Goal: Information Seeking & Learning: Learn about a topic

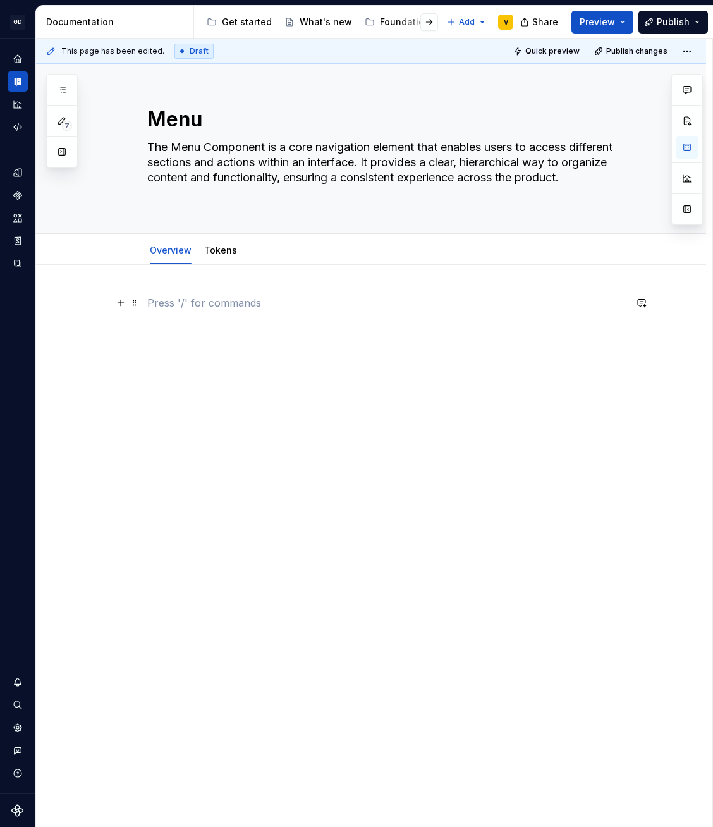
click at [229, 288] on div at bounding box center [371, 436] width 670 height 342
click at [229, 302] on p at bounding box center [386, 302] width 478 height 15
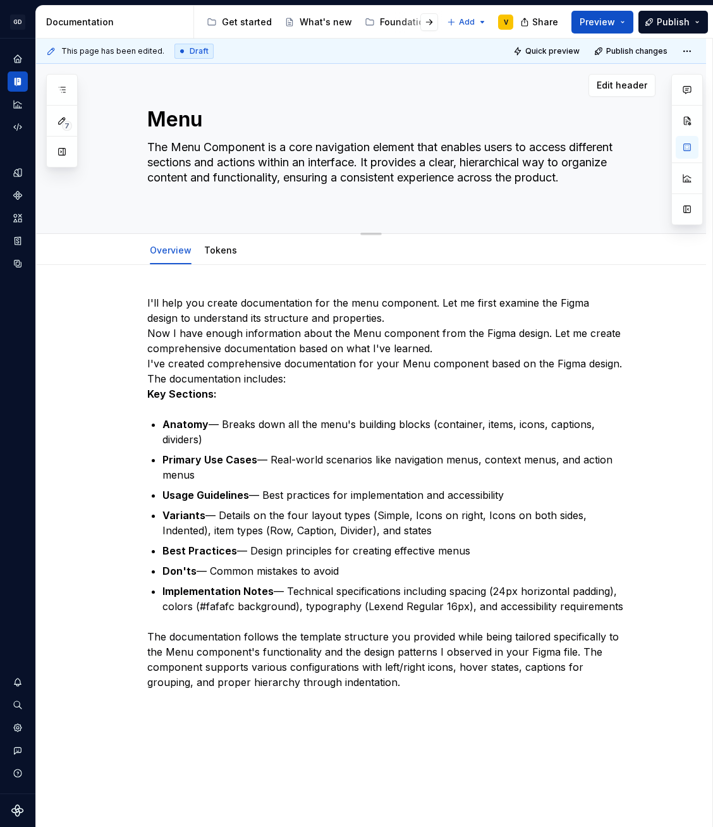
drag, startPoint x: 409, startPoint y: 691, endPoint x: 89, endPoint y: 210, distance: 577.4
click at [23, 111] on div "GD Oxygen V Design system data Documentation Accessibility guide for tree Page …" at bounding box center [356, 413] width 713 height 827
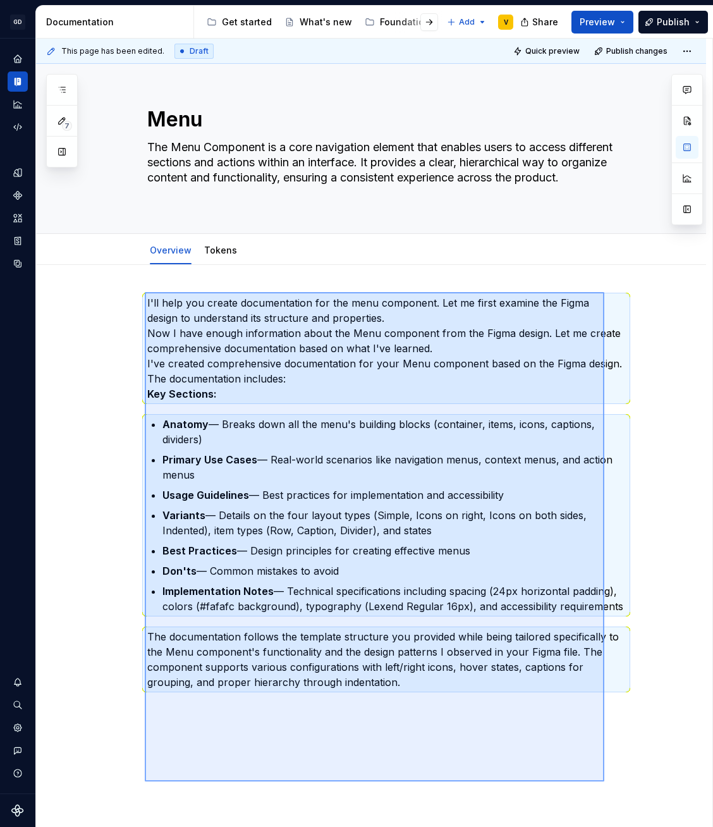
scroll to position [16, 0]
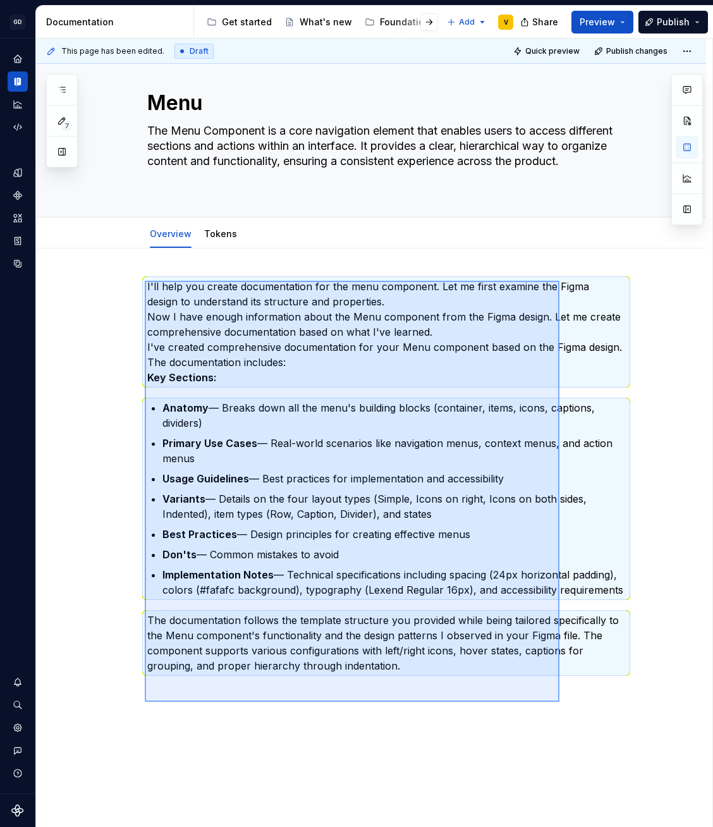
drag, startPoint x: 145, startPoint y: 298, endPoint x: 554, endPoint y: 679, distance: 558.5
click at [554, 679] on div "This page has been edited. Draft Quick preview Publish changes Menu The Menu Co…" at bounding box center [374, 433] width 677 height 789
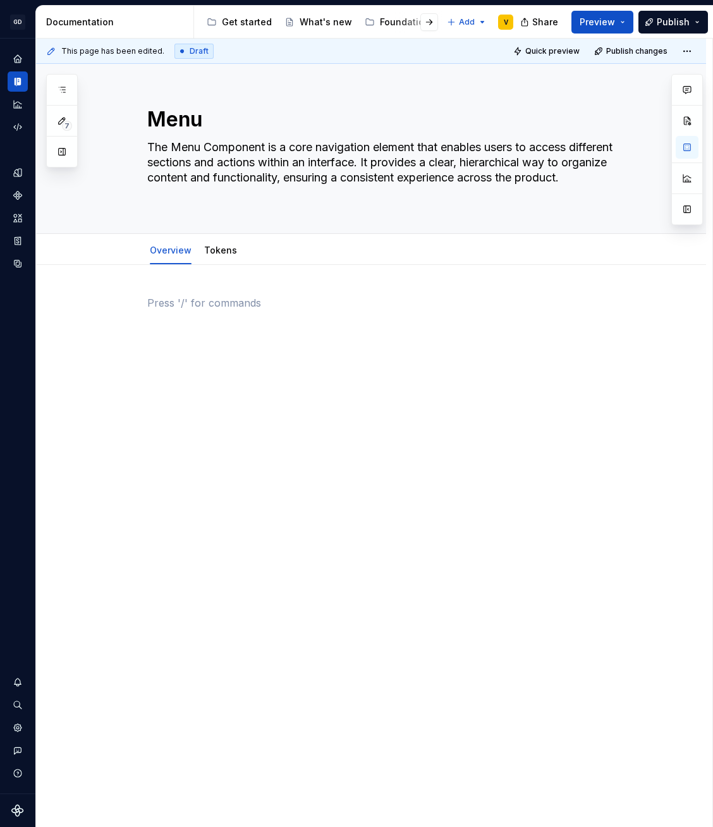
scroll to position [0, 0]
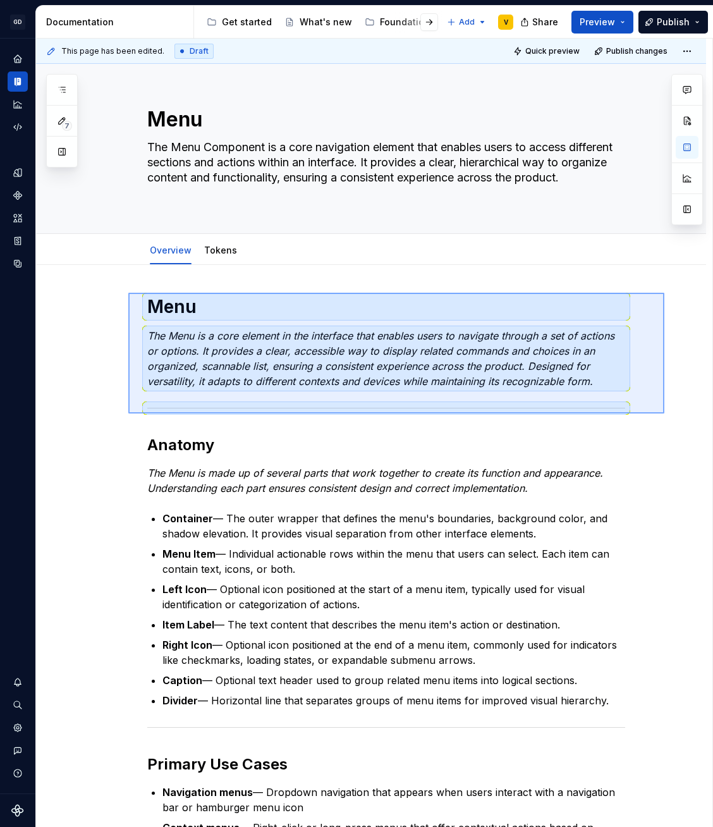
drag, startPoint x: 665, startPoint y: 414, endPoint x: 128, endPoint y: 293, distance: 549.6
click at [128, 293] on div "This page has been edited. Draft Quick preview Publish changes Menu The Menu Co…" at bounding box center [374, 433] width 677 height 789
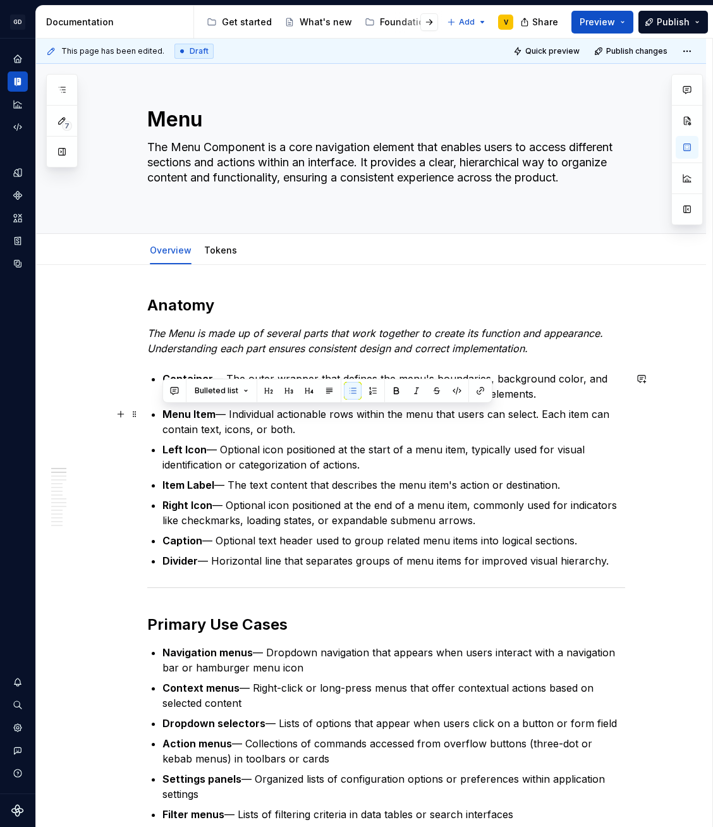
drag, startPoint x: 163, startPoint y: 414, endPoint x: 314, endPoint y: 428, distance: 151.8
click at [314, 428] on p "Menu Item — Individual actionable rows within the menu that users can select. E…" at bounding box center [394, 422] width 463 height 30
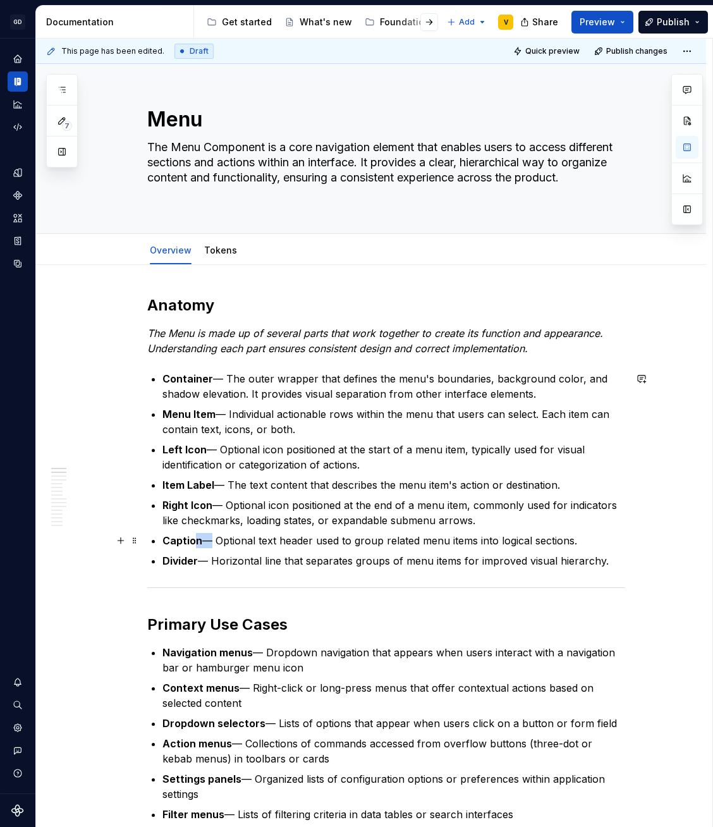
drag, startPoint x: 192, startPoint y: 545, endPoint x: 208, endPoint y: 546, distance: 16.5
click at [208, 546] on p "Caption — Optional text header used to group related menu items into logical se…" at bounding box center [394, 540] width 463 height 15
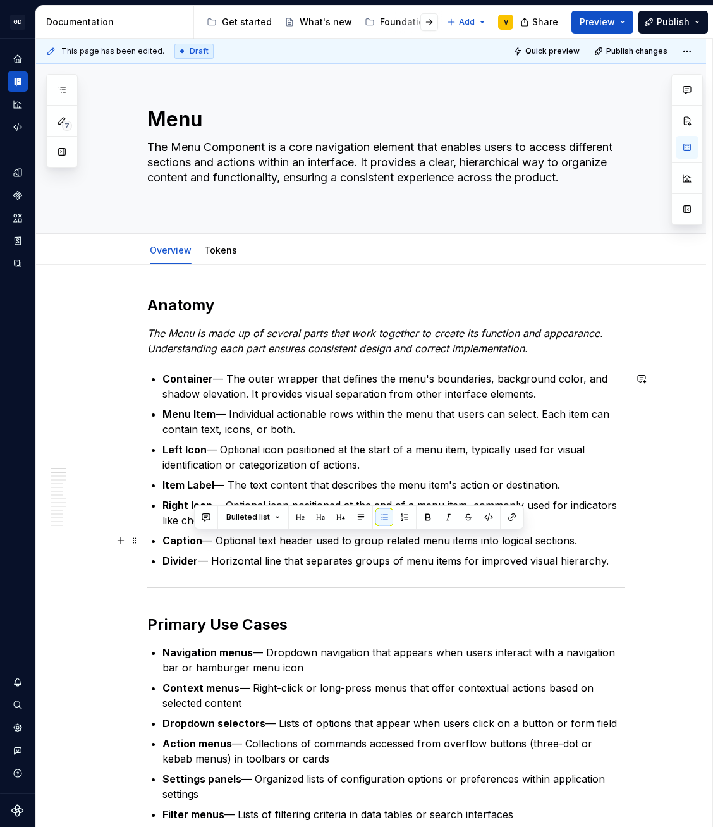
drag, startPoint x: 225, startPoint y: 545, endPoint x: 266, endPoint y: 545, distance: 41.1
click at [227, 545] on p "Caption — Optional text header used to group related menu items into logical se…" at bounding box center [394, 540] width 463 height 15
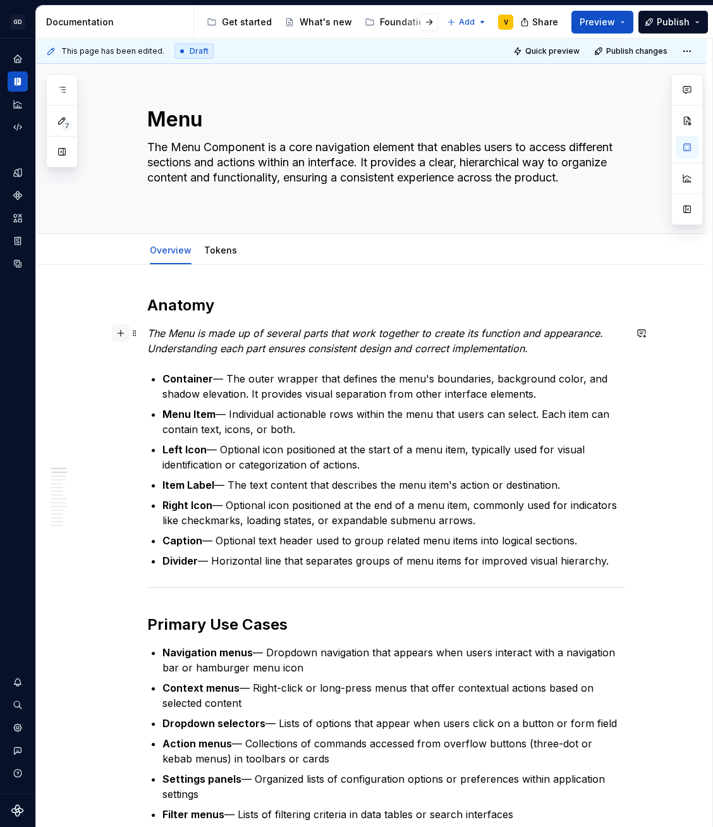
click at [124, 332] on button "button" at bounding box center [121, 333] width 18 height 18
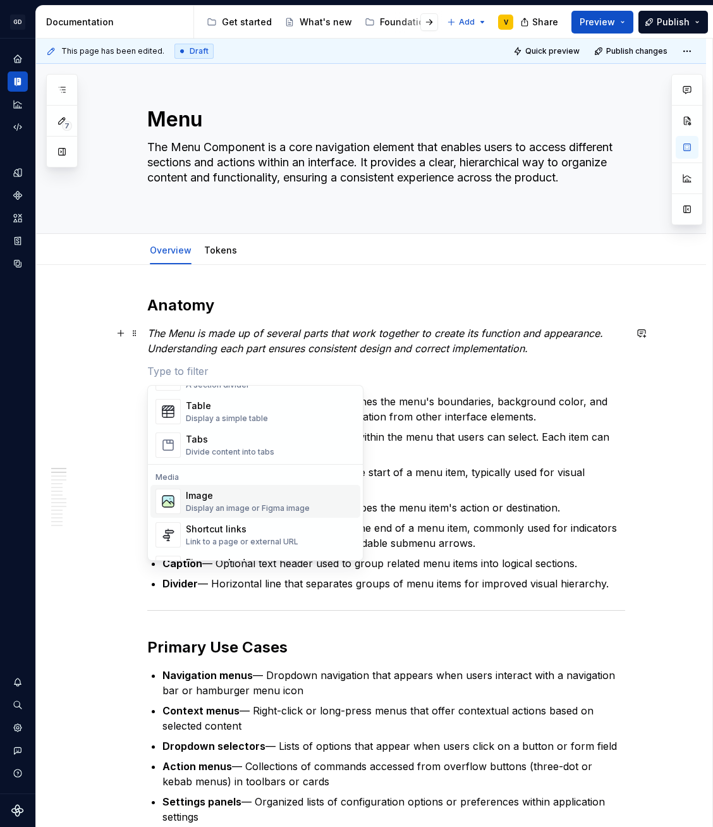
scroll to position [458, 0]
click at [224, 508] on div "Display an image or Figma image" at bounding box center [248, 509] width 124 height 10
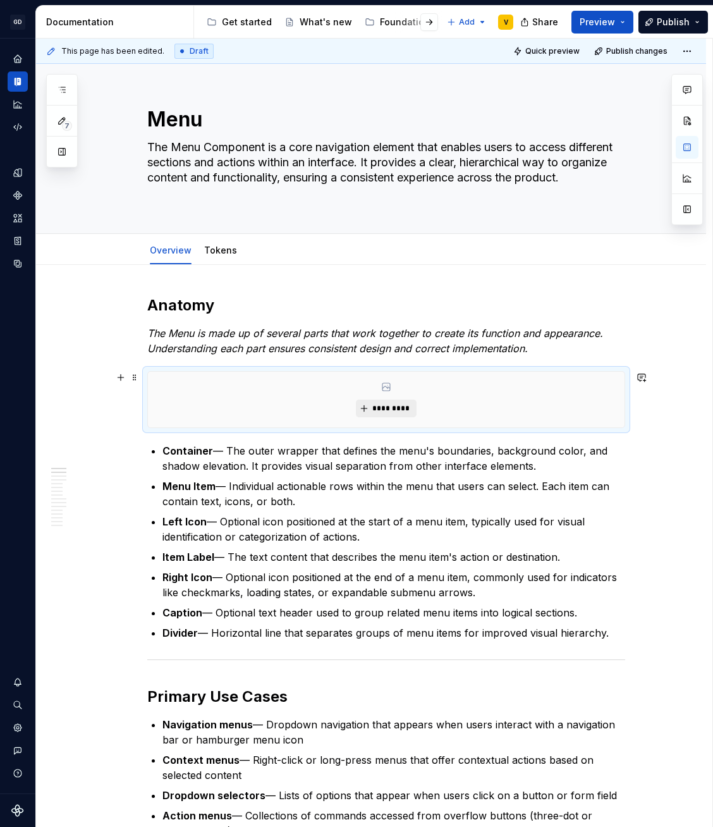
click at [402, 405] on span "*********" at bounding box center [391, 409] width 39 height 10
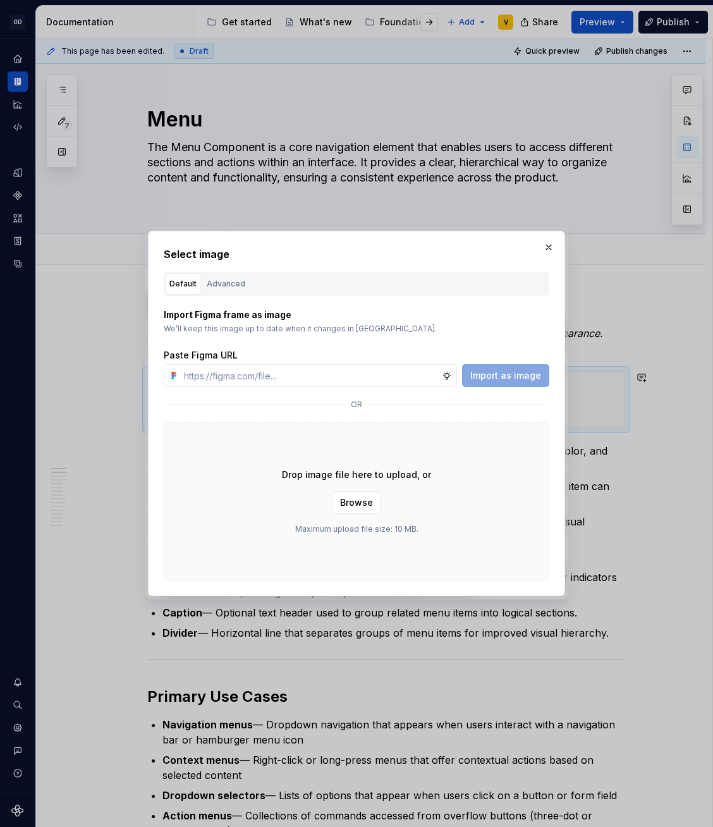
type textarea "*"
type input "[URL][DOMAIN_NAME]"
click at [491, 368] on button "Import as image" at bounding box center [505, 375] width 87 height 23
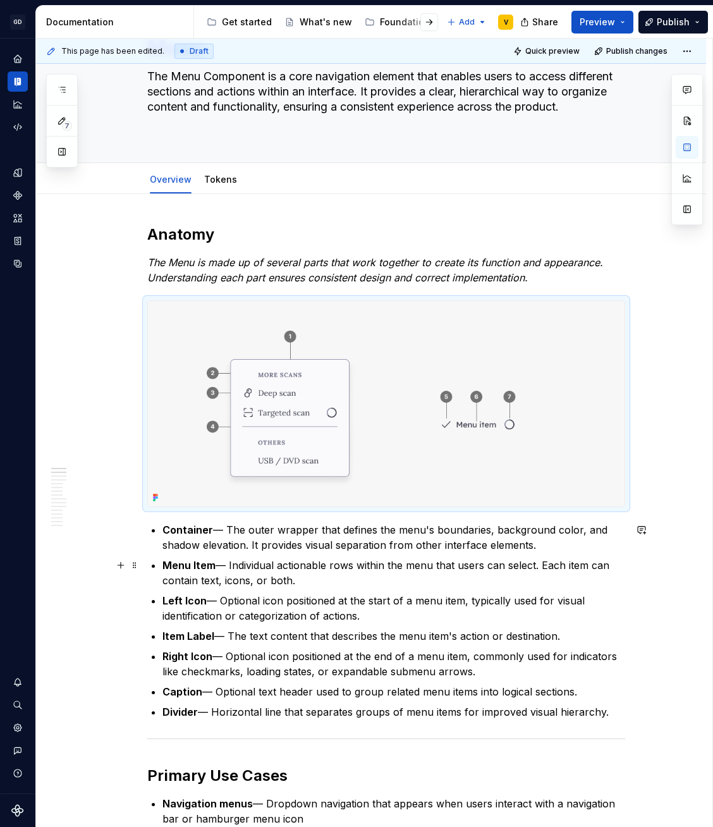
scroll to position [164, 0]
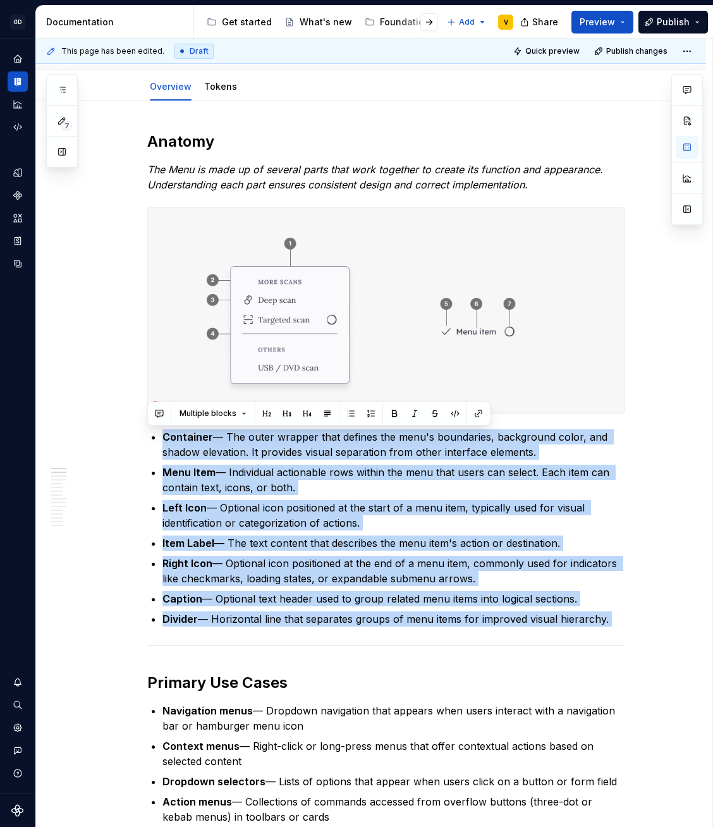
drag, startPoint x: 163, startPoint y: 439, endPoint x: 739, endPoint y: 662, distance: 617.3
click at [713, 662] on html "GD Oxygen V Design system data Documentation Accessibility guide for tree Page …" at bounding box center [356, 413] width 713 height 827
click at [370, 413] on button "button" at bounding box center [371, 414] width 18 height 18
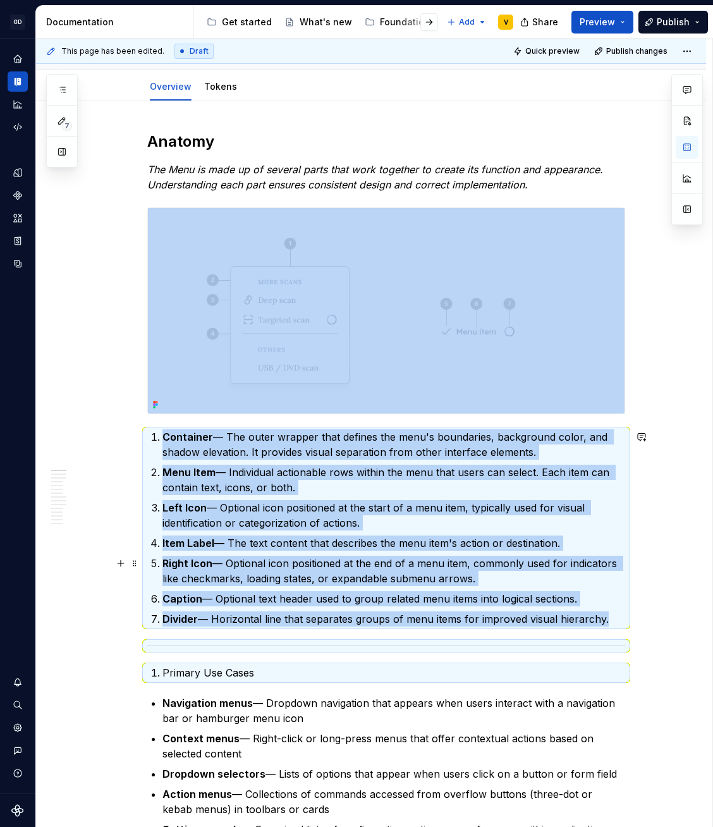
click at [288, 559] on p "Right Icon — Optional icon positioned at the end of a menu item, commonly used …" at bounding box center [394, 571] width 463 height 30
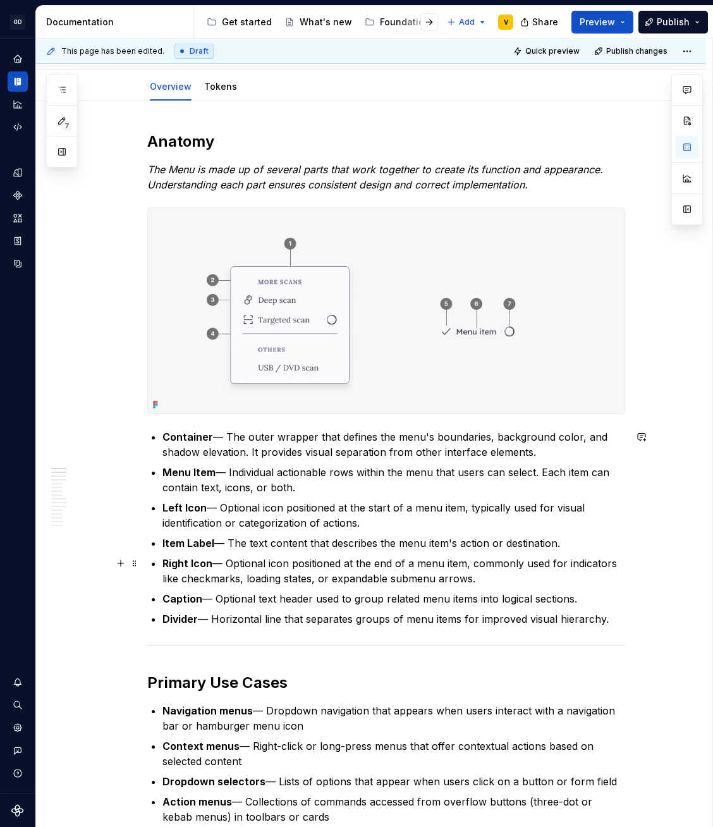
click at [350, 568] on p "Right Icon — Optional icon positioned at the end of a menu item, commonly used …" at bounding box center [394, 571] width 463 height 30
click at [300, 518] on p "Left Icon — Optional icon positioned at the start of a menu item, typically use…" at bounding box center [394, 515] width 463 height 30
click at [582, 617] on p "Divider — Horizontal line that separates groups of menu items for improved visu…" at bounding box center [394, 619] width 463 height 15
drag, startPoint x: 603, startPoint y: 622, endPoint x: 157, endPoint y: 438, distance: 482.1
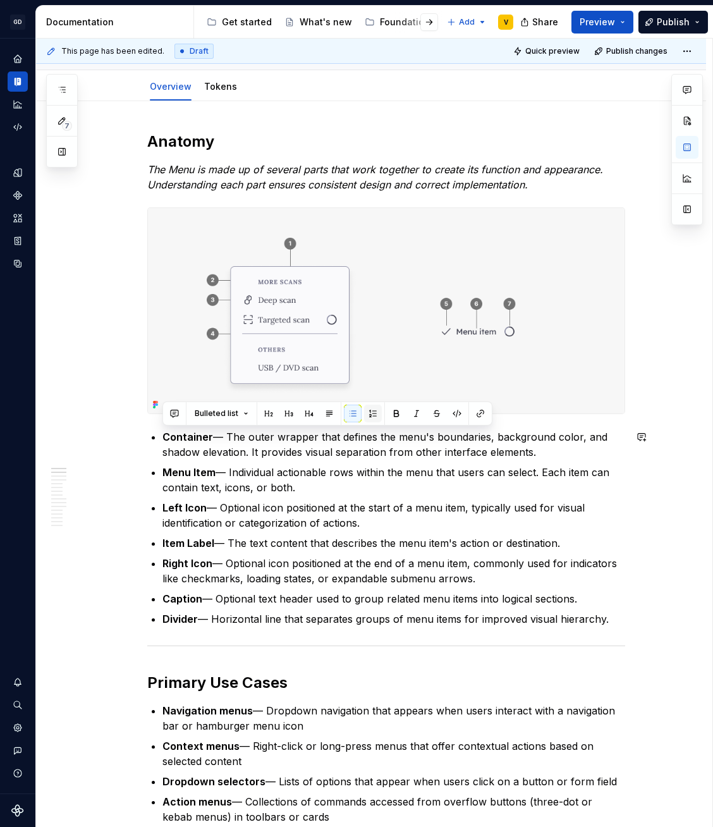
click at [371, 412] on button "button" at bounding box center [373, 414] width 18 height 18
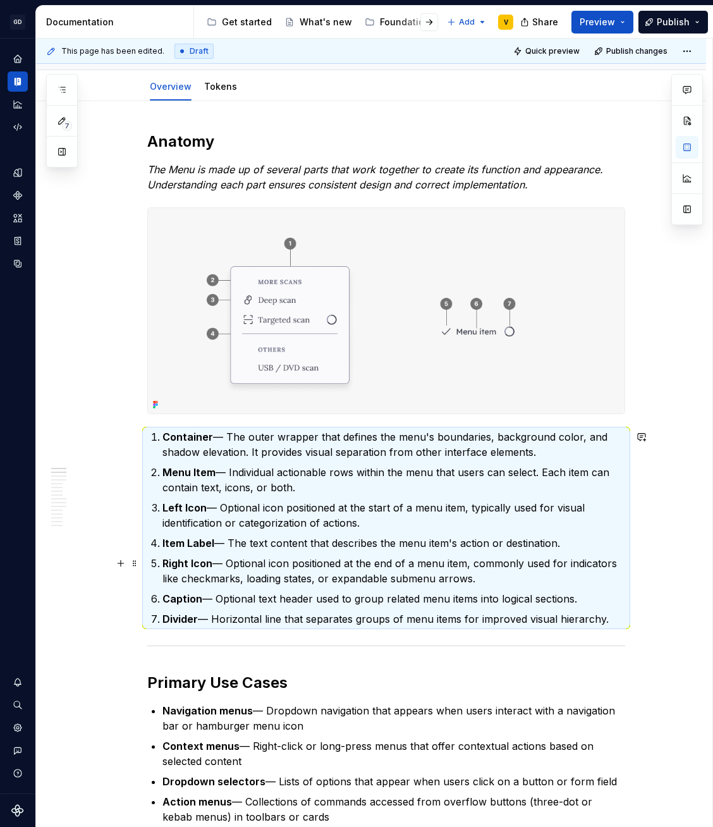
click at [395, 570] on p "Right Icon — Optional icon positioned at the end of a menu item, commonly used …" at bounding box center [394, 571] width 463 height 30
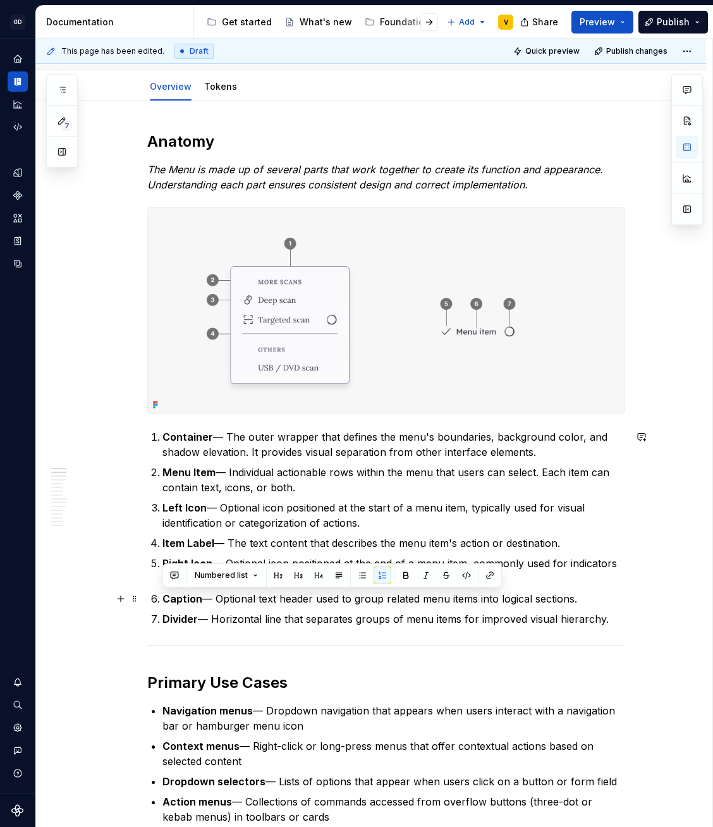
drag, startPoint x: 604, startPoint y: 599, endPoint x: 142, endPoint y: 589, distance: 461.8
copy p "Caption — Optional text header used to group related menu items into logical se…"
click at [532, 458] on p "Container — The outer wrapper that defines the menu's boundaries, background co…" at bounding box center [394, 444] width 463 height 30
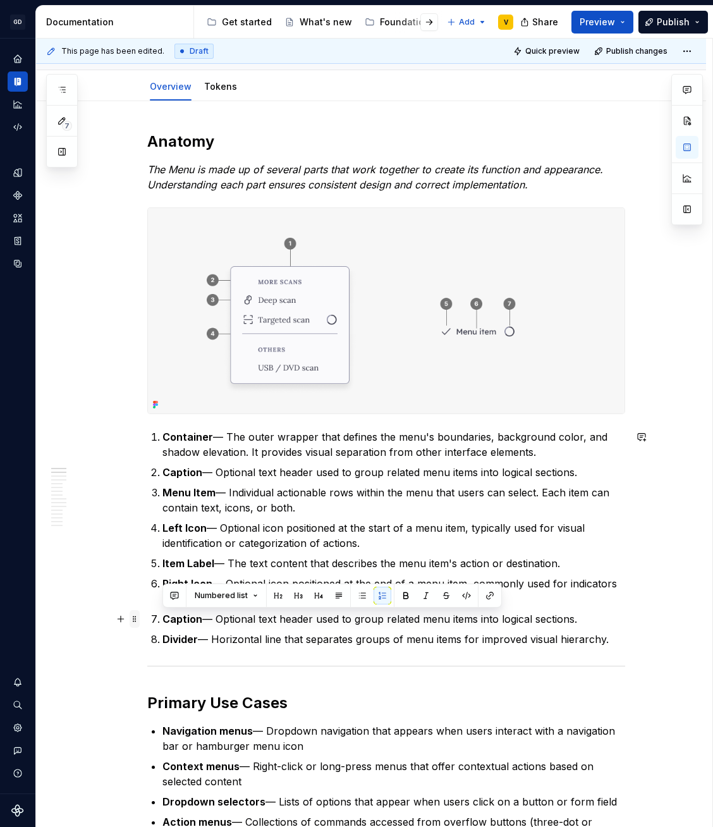
drag, startPoint x: 590, startPoint y: 623, endPoint x: 137, endPoint y: 621, distance: 452.8
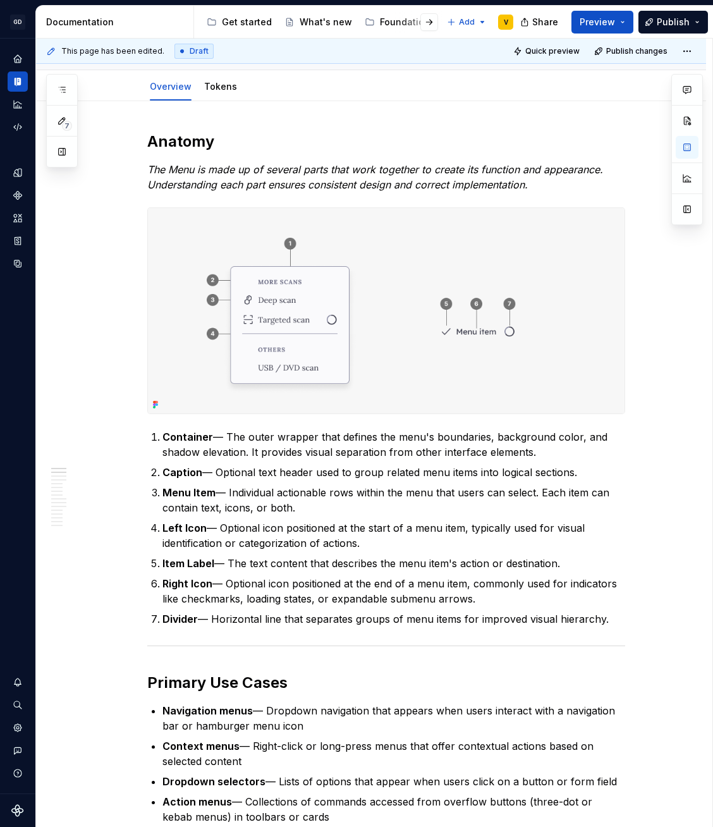
click at [367, 361] on img at bounding box center [386, 311] width 477 height 206
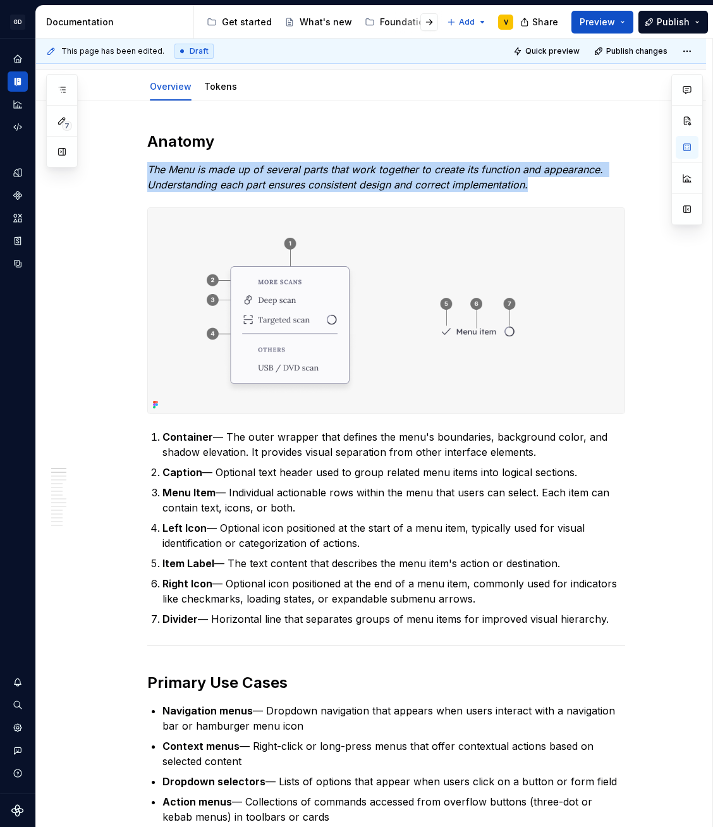
click at [367, 361] on img at bounding box center [386, 311] width 477 height 206
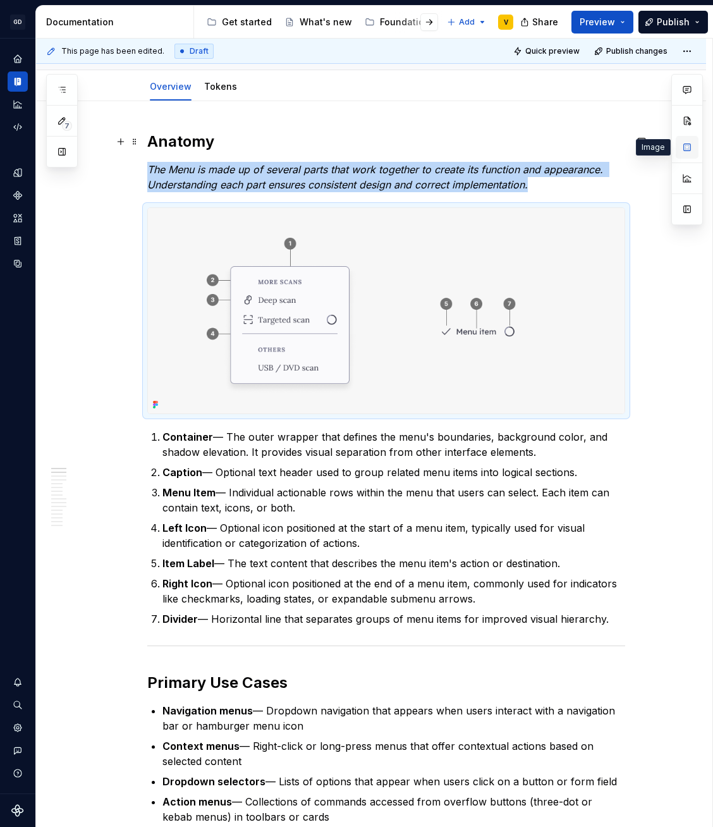
click at [691, 147] on button "button" at bounding box center [687, 147] width 23 height 23
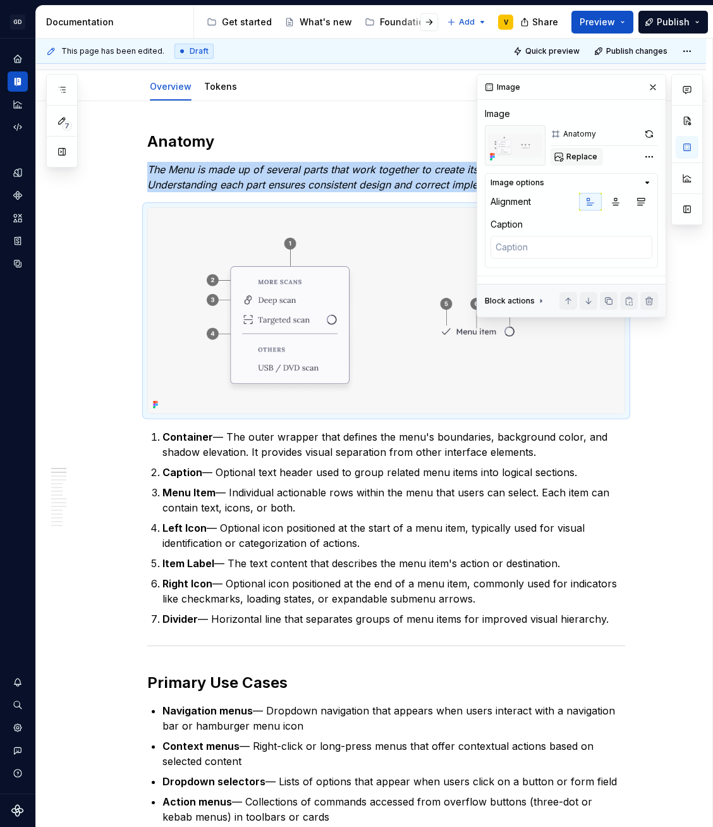
click at [573, 157] on span "Replace" at bounding box center [582, 157] width 31 height 10
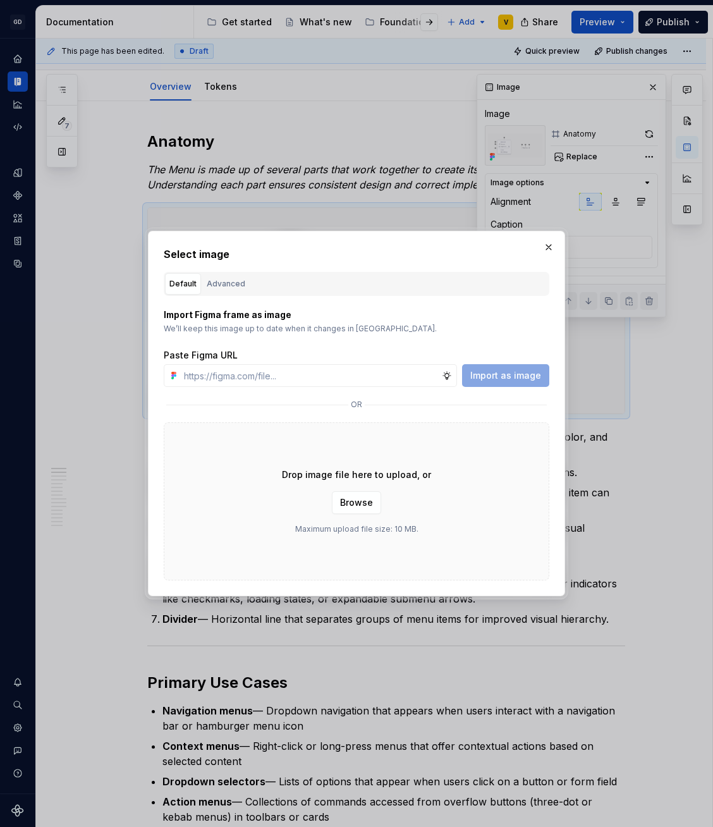
type textarea "*"
type input "[URL][DOMAIN_NAME]"
click at [517, 377] on span "Import as image" at bounding box center [506, 375] width 71 height 13
click at [517, 377] on img at bounding box center [386, 311] width 477 height 206
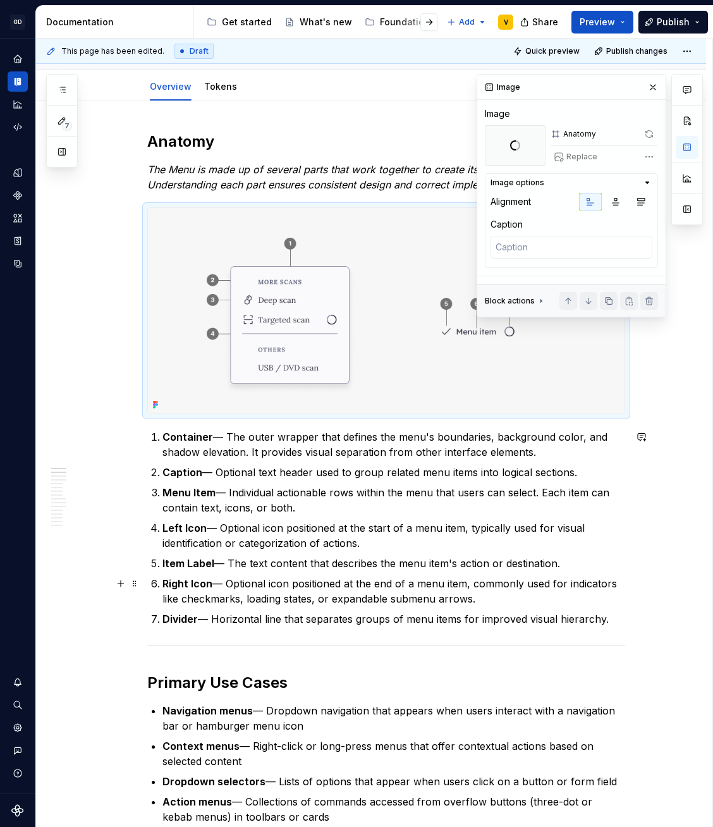
click at [214, 560] on p "Item Label — The text content that describes the menu item's action or destinat…" at bounding box center [394, 563] width 463 height 15
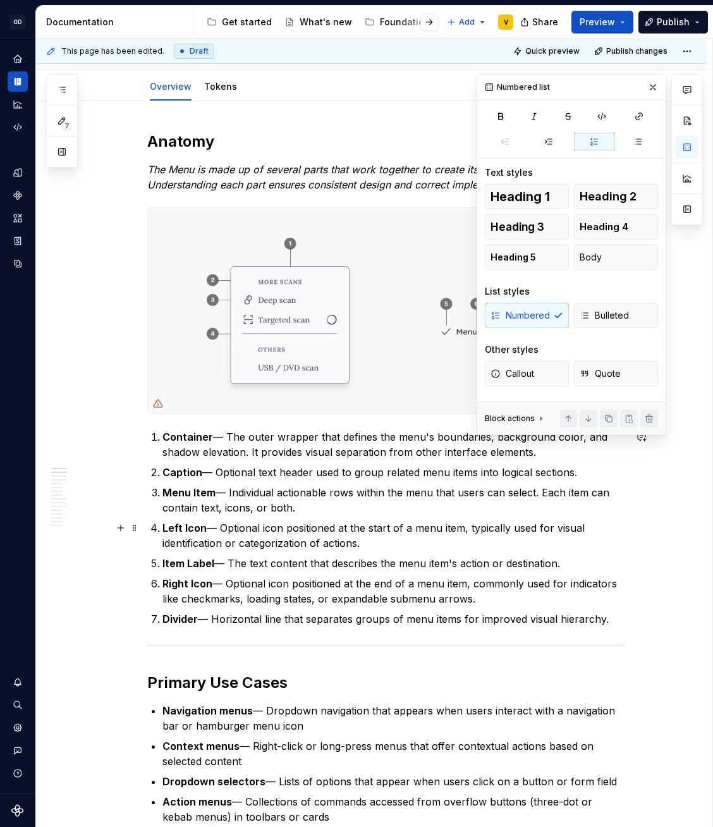
click at [223, 540] on p "Left Icon — Optional icon positioned at the start of a menu item, typically use…" at bounding box center [394, 536] width 463 height 30
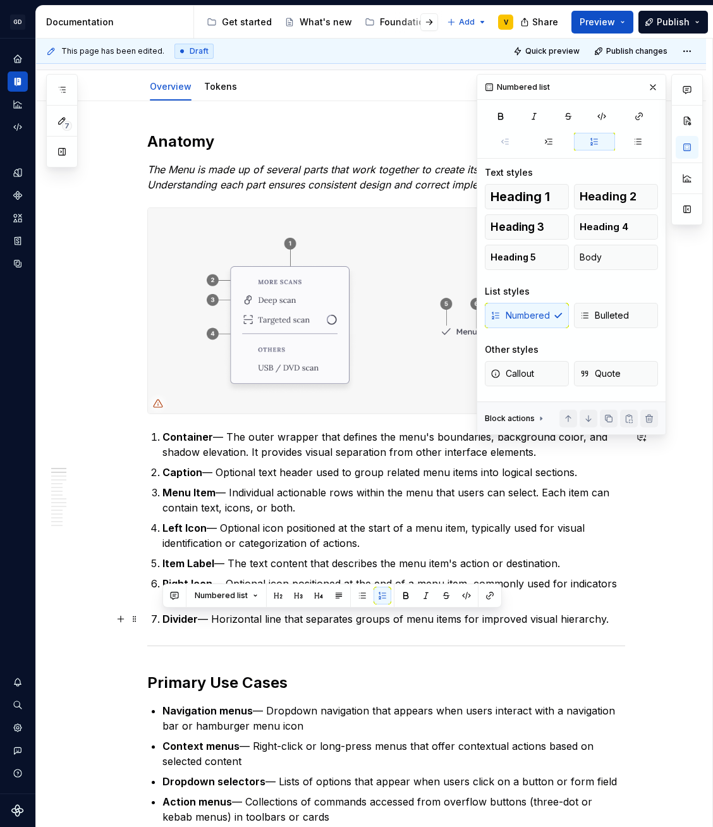
drag, startPoint x: 160, startPoint y: 620, endPoint x: 617, endPoint y: 619, distance: 456.6
click at [617, 619] on li "Divider — Horizontal line that separates groups of menu items for improved visu…" at bounding box center [394, 619] width 463 height 15
copy p "Divider — Horizontal line that separates groups of menu items for improved visu…"
click at [440, 508] on p "Menu Item — Individual actionable rows within the menu that users can select. E…" at bounding box center [394, 500] width 463 height 30
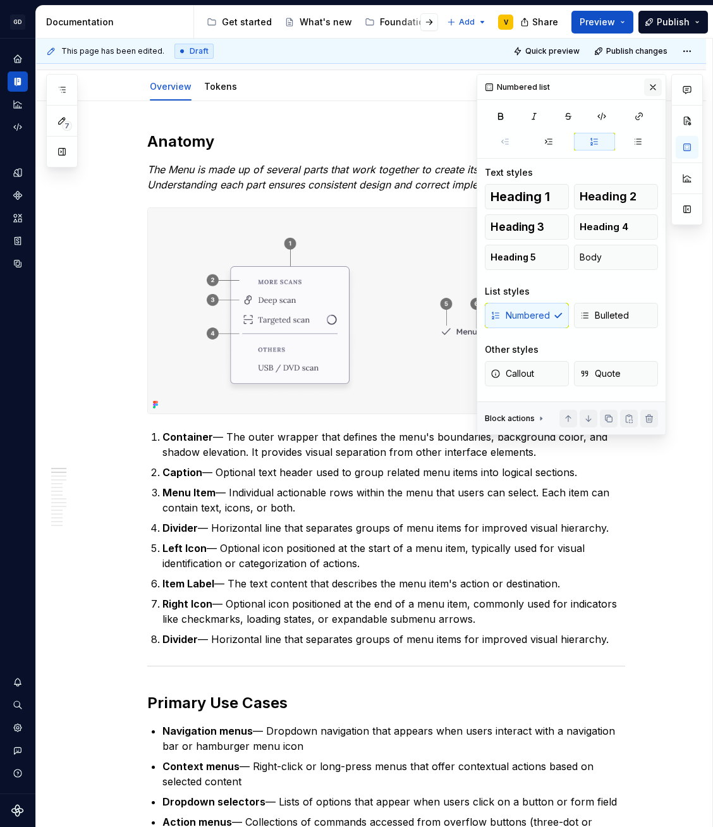
click at [655, 87] on button "button" at bounding box center [653, 87] width 18 height 18
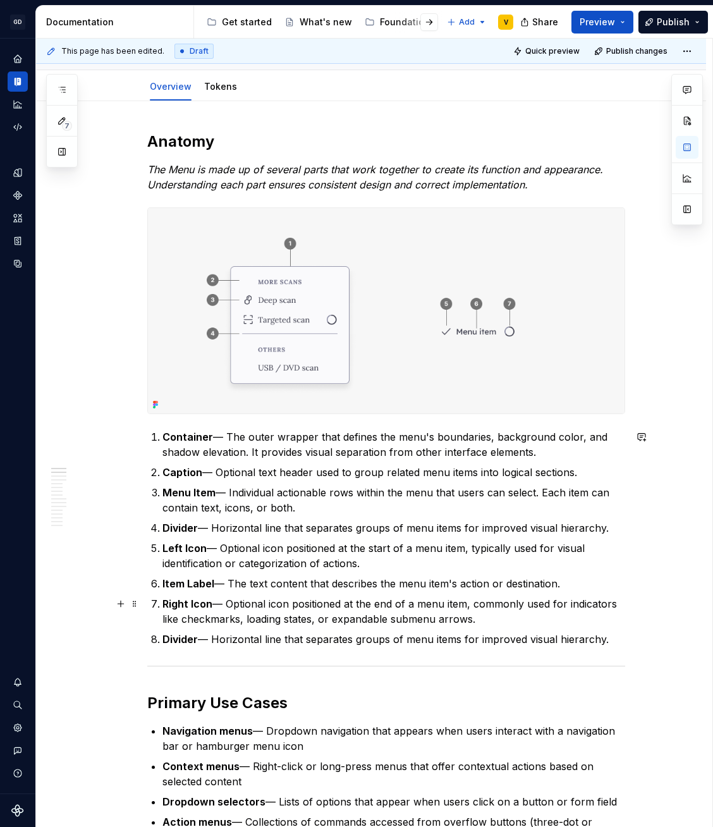
click at [221, 612] on p "Right Icon — Optional icon positioned at the end of a menu item, commonly used …" at bounding box center [394, 611] width 463 height 30
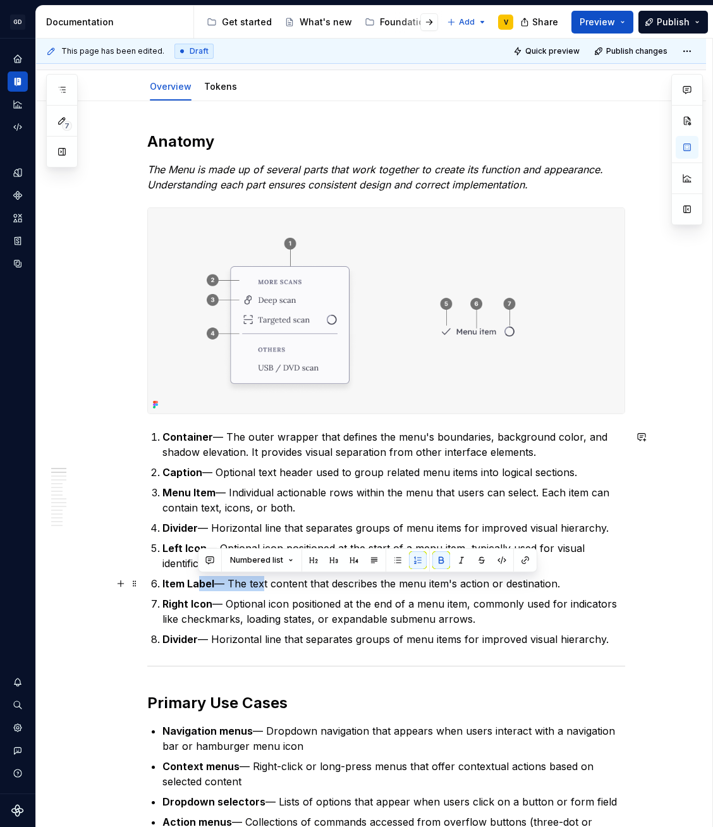
drag, startPoint x: 197, startPoint y: 582, endPoint x: 259, endPoint y: 582, distance: 61.3
click at [259, 582] on p "Item Label — The text content that describes the menu item's action or destinat…" at bounding box center [394, 583] width 463 height 15
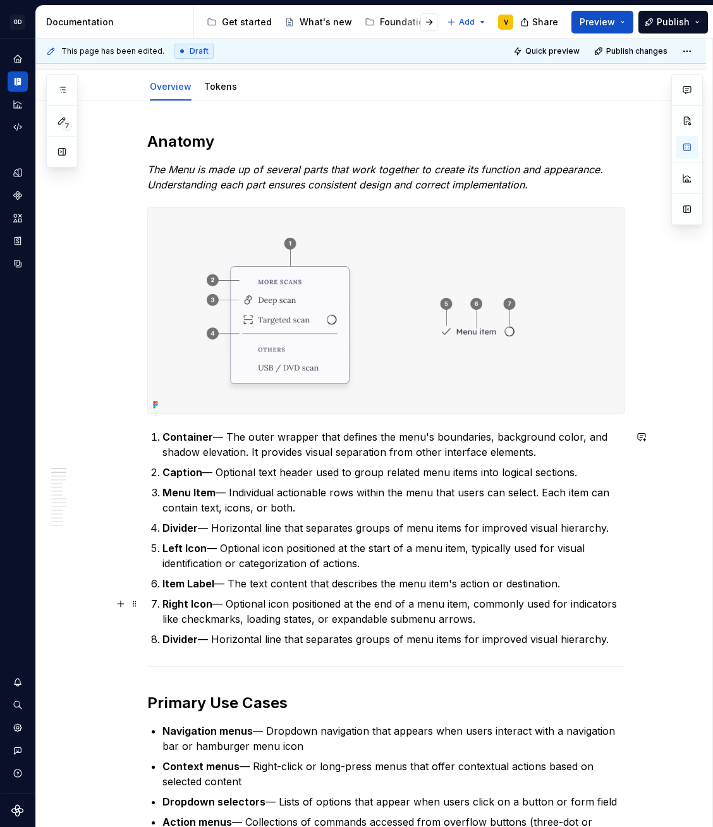
click at [245, 616] on p "Right Icon — Optional icon positioned at the end of a menu item, commonly used …" at bounding box center [394, 611] width 463 height 30
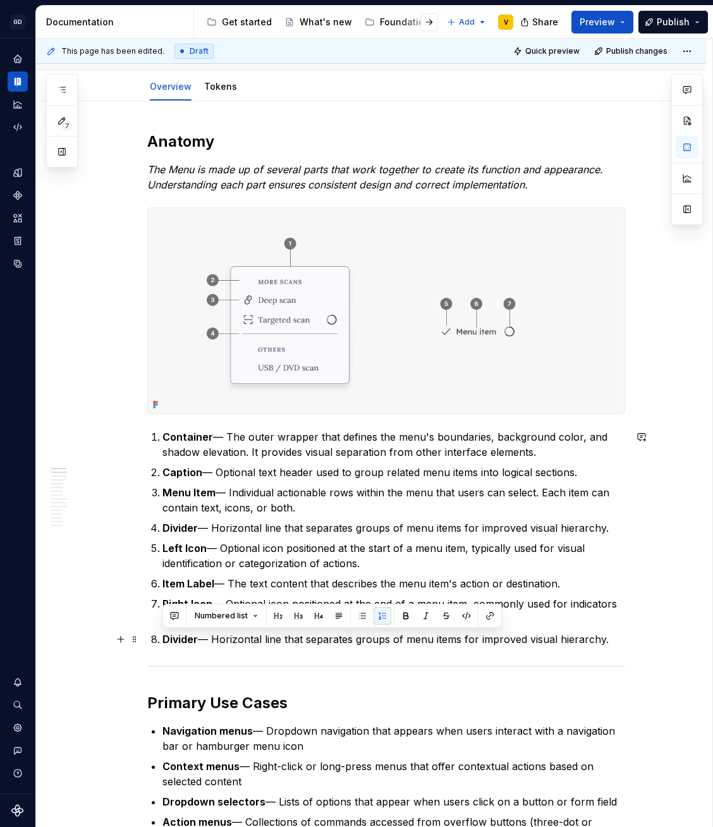
drag, startPoint x: 610, startPoint y: 639, endPoint x: 150, endPoint y: 639, distance: 460.4
click at [163, 639] on li "Divider — Horizontal line that separates groups of menu items for improved visu…" at bounding box center [394, 639] width 463 height 15
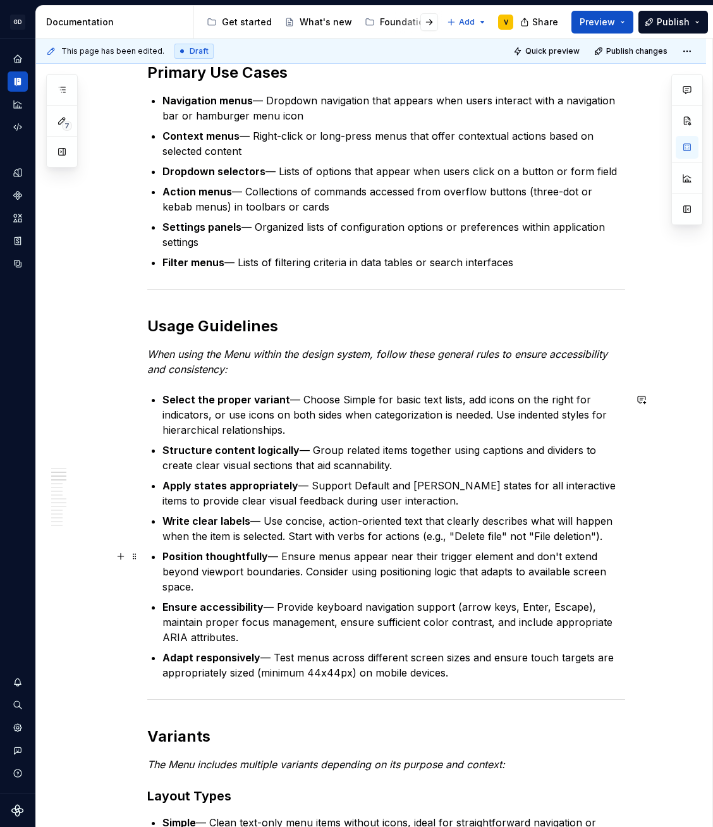
scroll to position [778, 0]
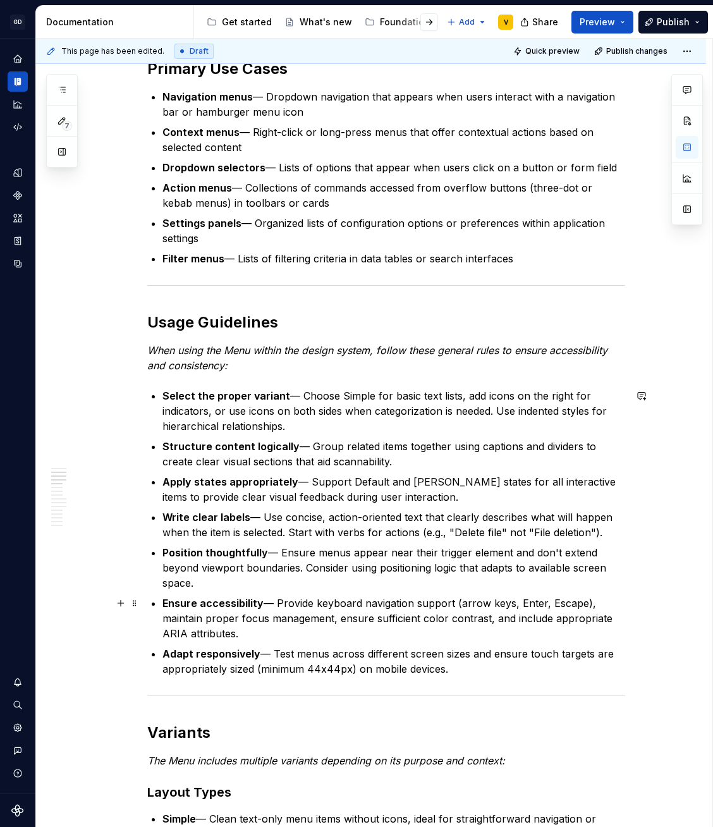
type textarea "*"
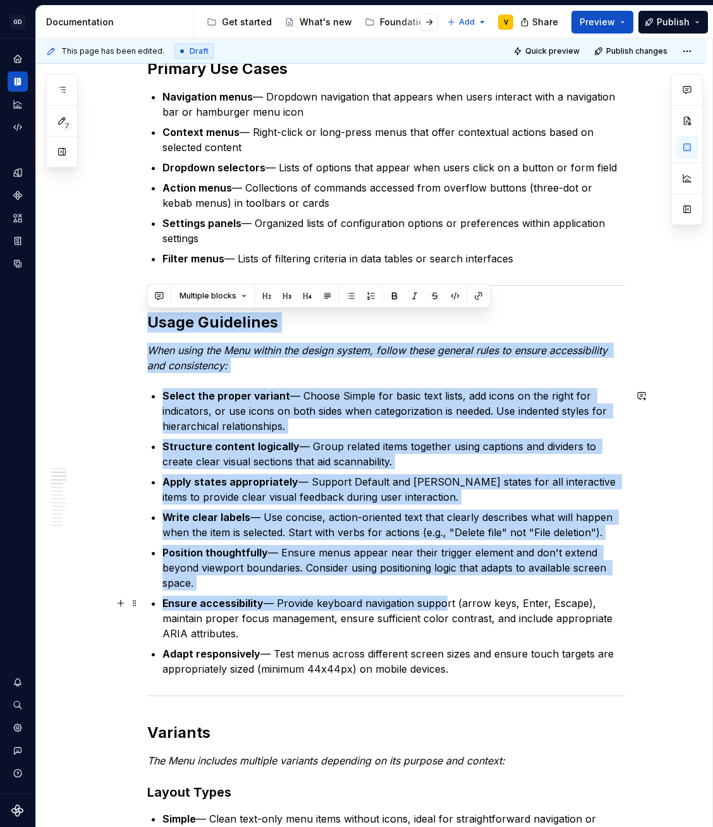
drag, startPoint x: 147, startPoint y: 323, endPoint x: 441, endPoint y: 601, distance: 405.3
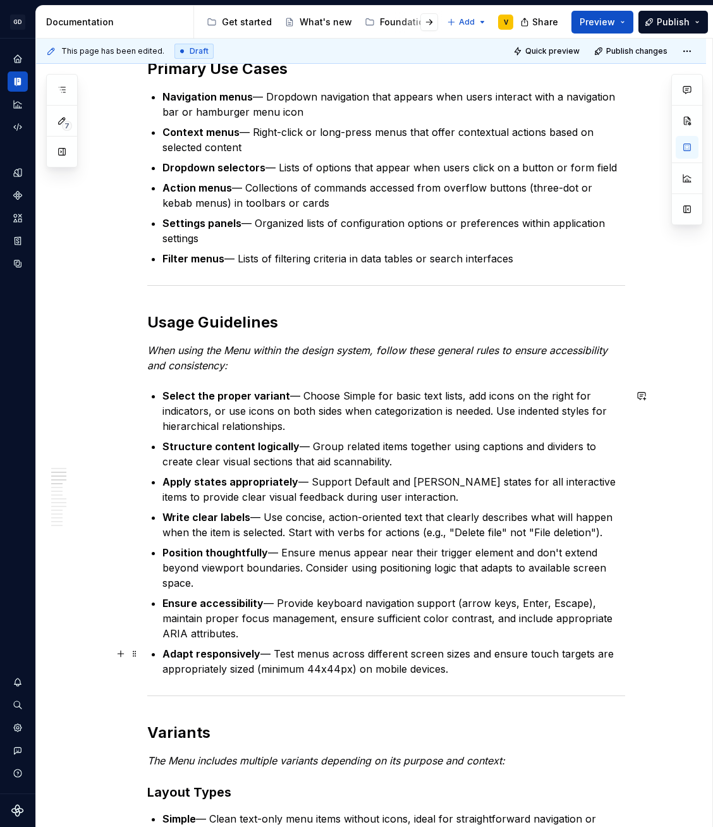
click at [445, 662] on p "Adapt responsively — Test menus across different screen sizes and ensure touch …" at bounding box center [394, 661] width 463 height 30
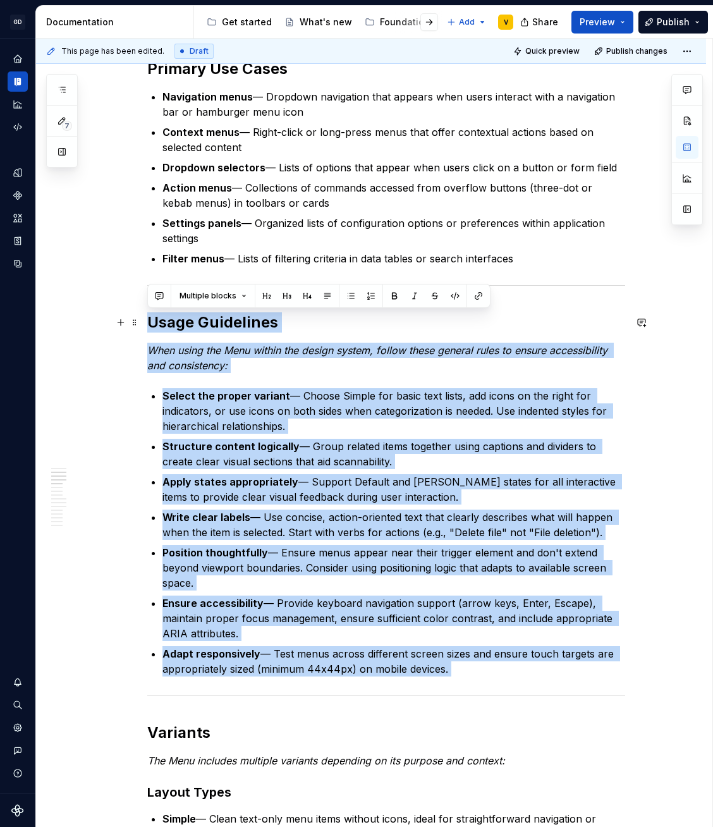
drag, startPoint x: 364, startPoint y: 616, endPoint x: 142, endPoint y: 319, distance: 370.1
copy div "Lorem Ipsumdolor Sita conse adi Elit seddoe tem incidi utlabo, etdolo magna ali…"
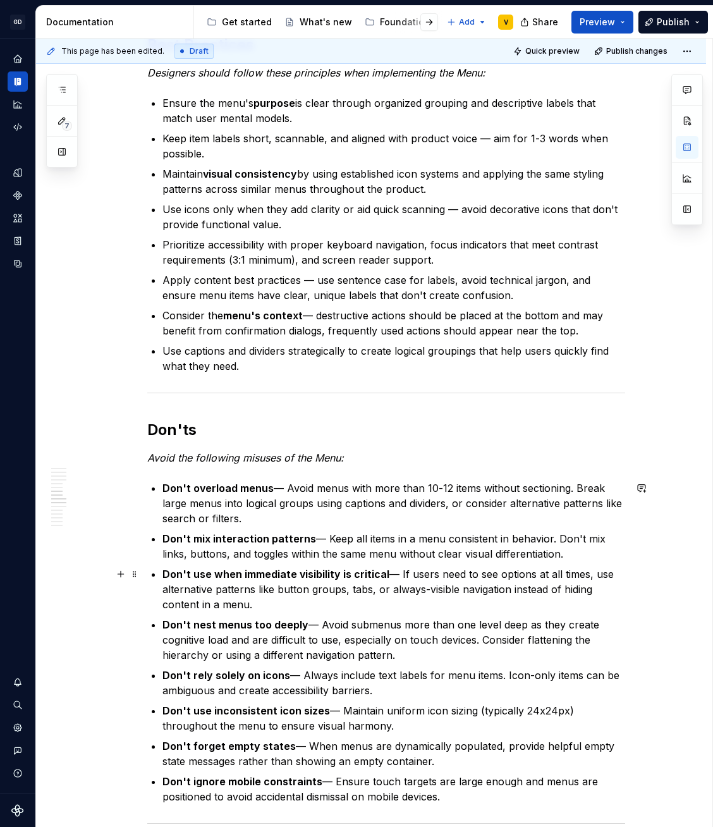
scroll to position [1734, 0]
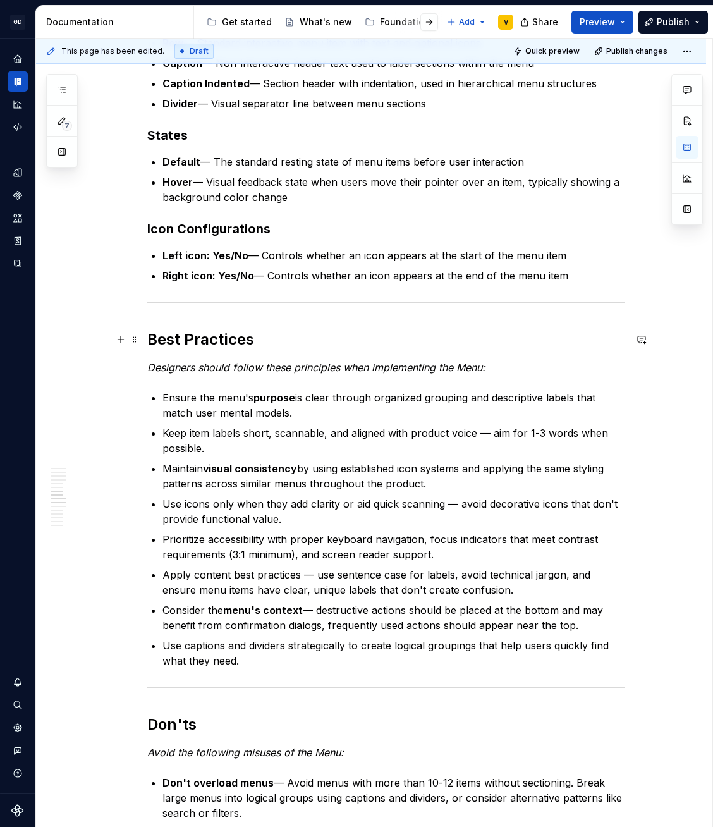
click at [147, 335] on h2 "Best Practices" at bounding box center [386, 340] width 478 height 20
paste div
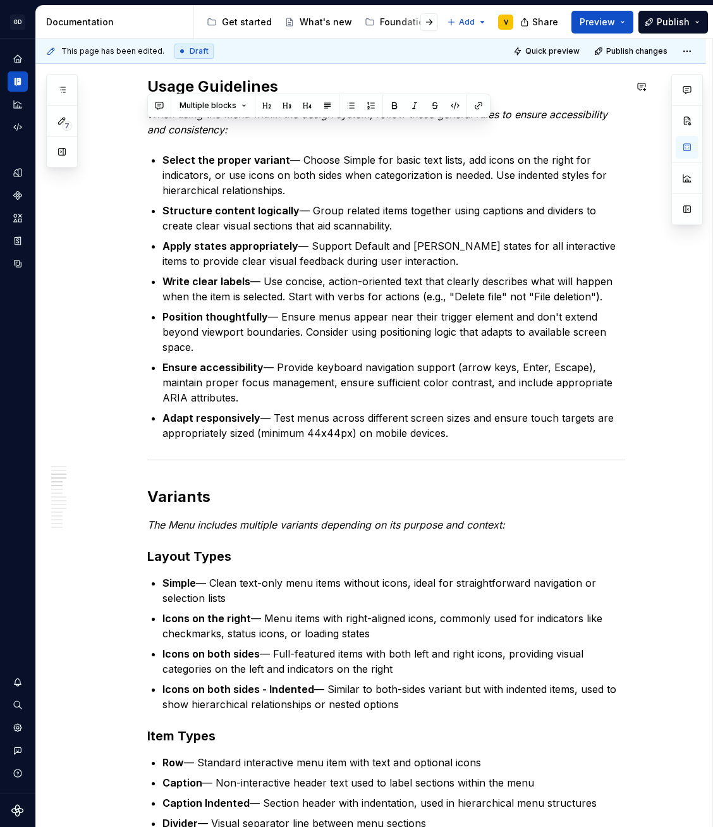
scroll to position [528, 0]
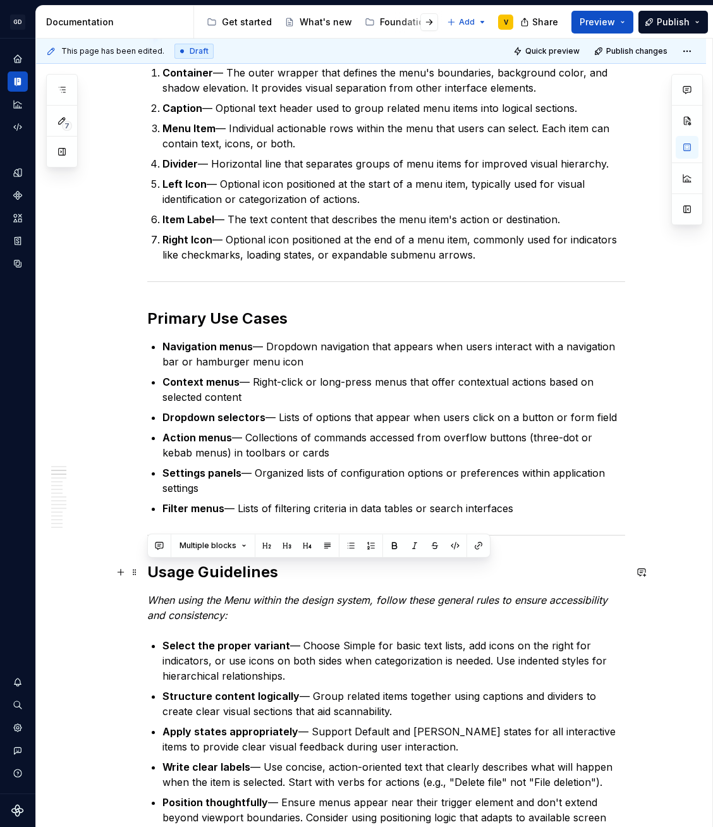
drag, startPoint x: 455, startPoint y: 410, endPoint x: 146, endPoint y: 573, distance: 349.1
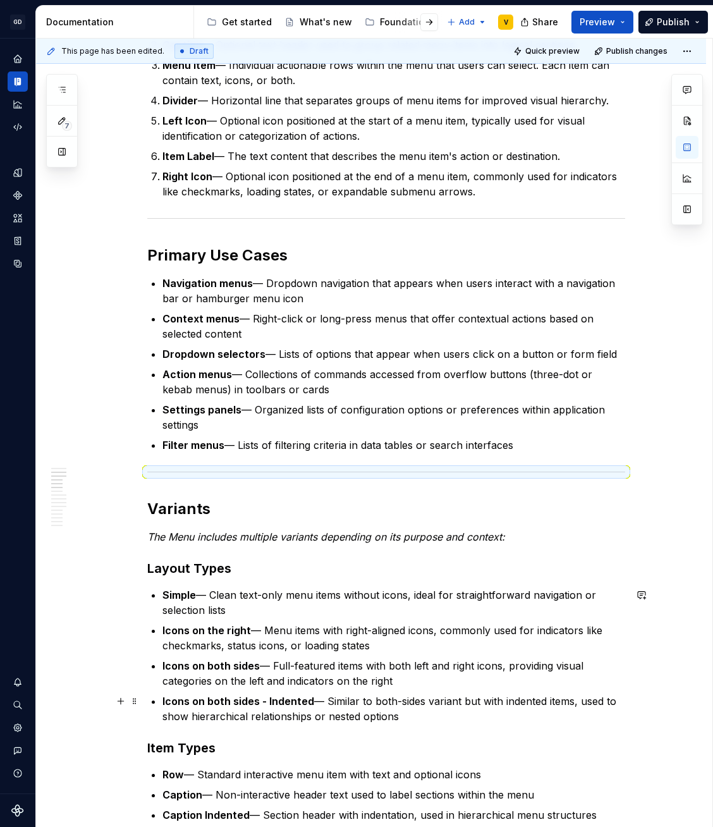
scroll to position [674, 0]
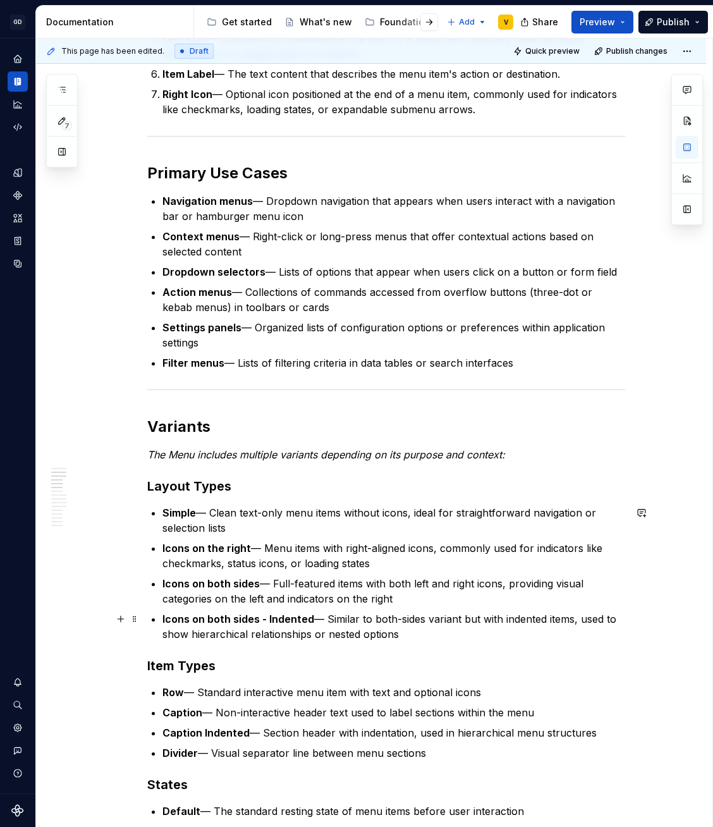
click at [172, 632] on p "Icons on both sides - Indented — Similar to both-sides variant but with indente…" at bounding box center [394, 627] width 463 height 30
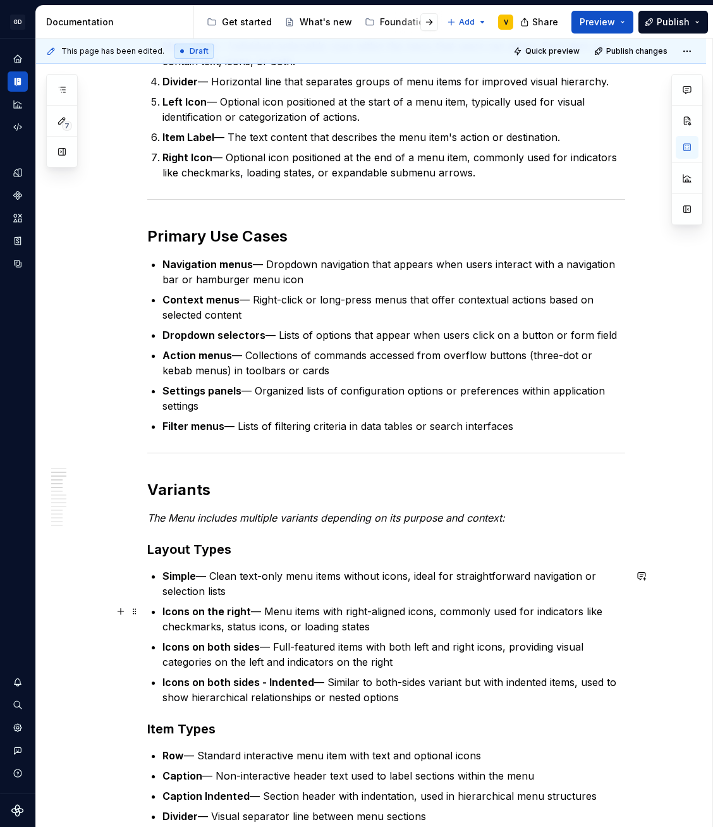
scroll to position [600, 0]
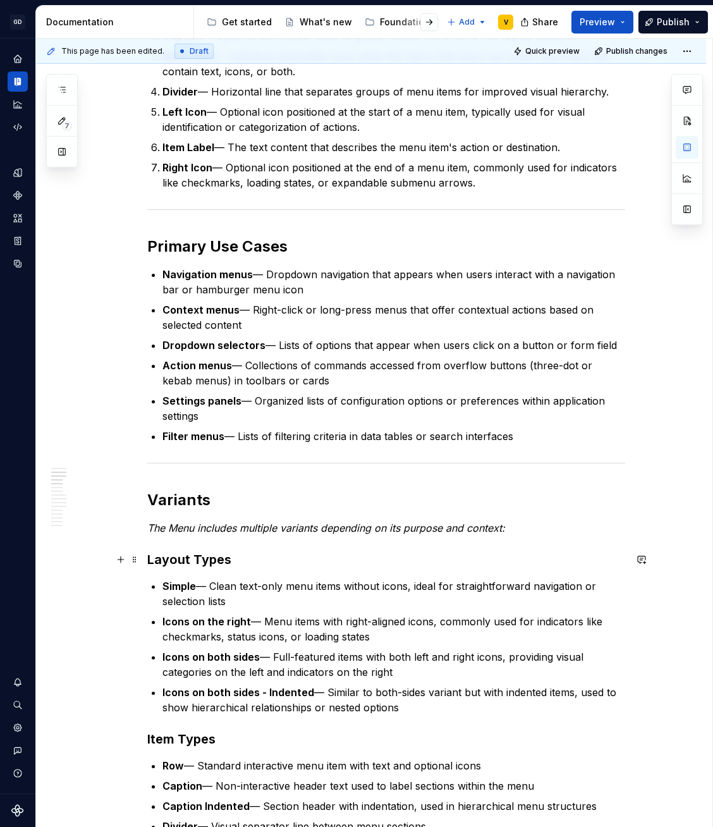
click at [259, 561] on h3 "Layout Types" at bounding box center [386, 560] width 478 height 18
click at [123, 558] on button "button" at bounding box center [121, 560] width 18 height 18
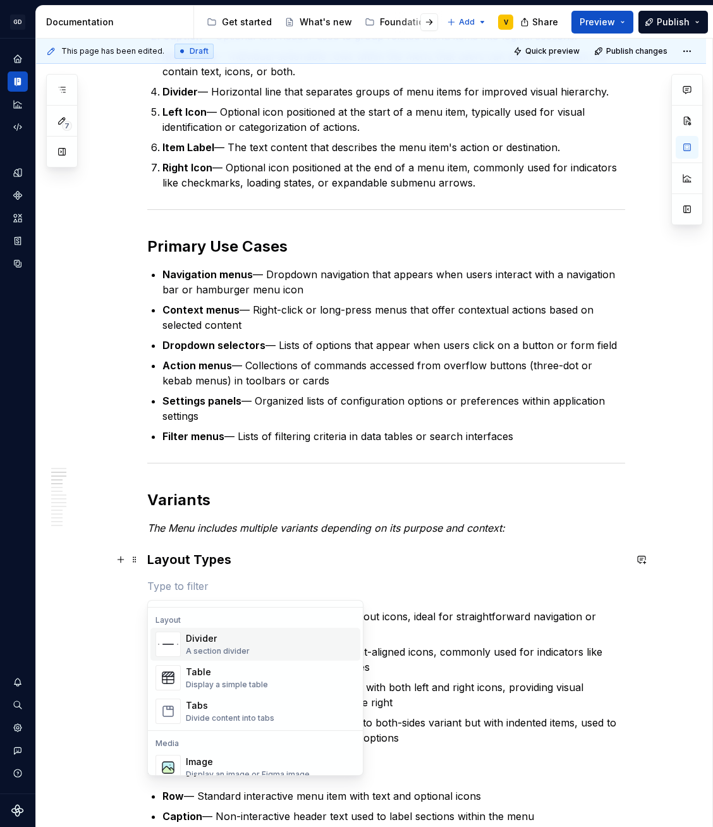
scroll to position [412, 0]
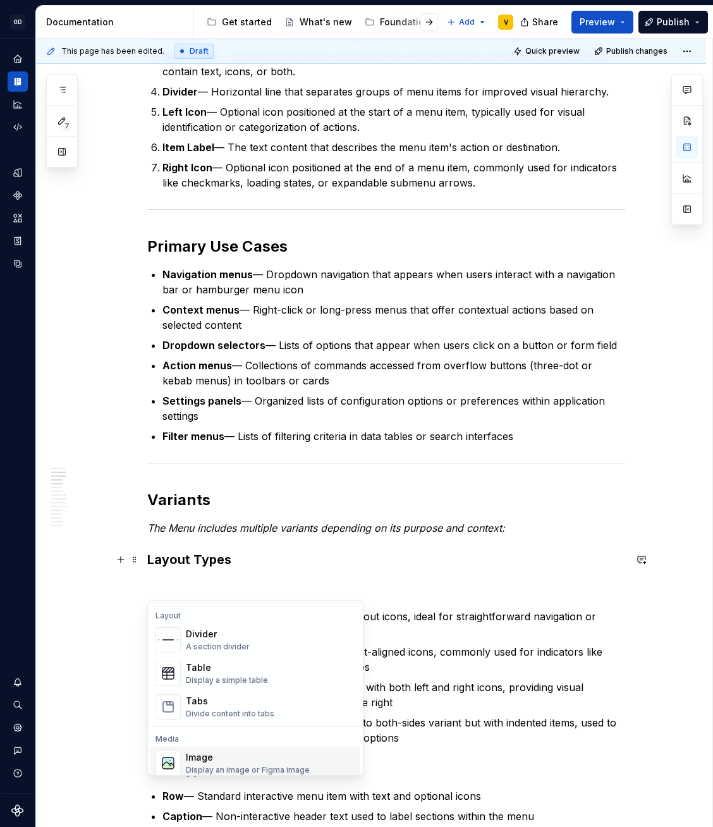
click at [247, 758] on div "Image" at bounding box center [248, 757] width 124 height 13
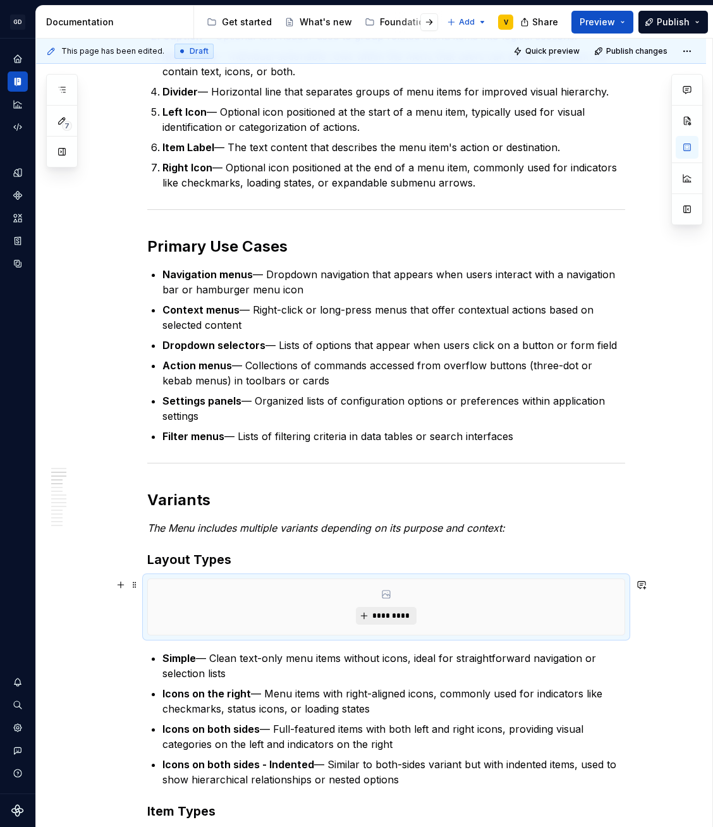
click at [373, 615] on span "*********" at bounding box center [391, 616] width 39 height 10
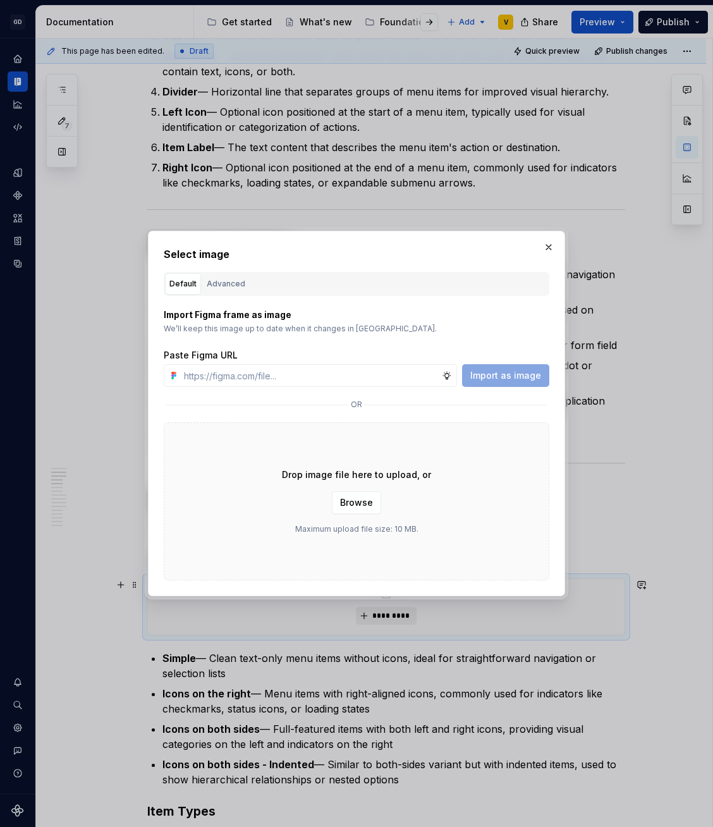
type textarea "*"
type input "[URL][DOMAIN_NAME]"
type textarea "*"
type input "[URL][DOMAIN_NAME]"
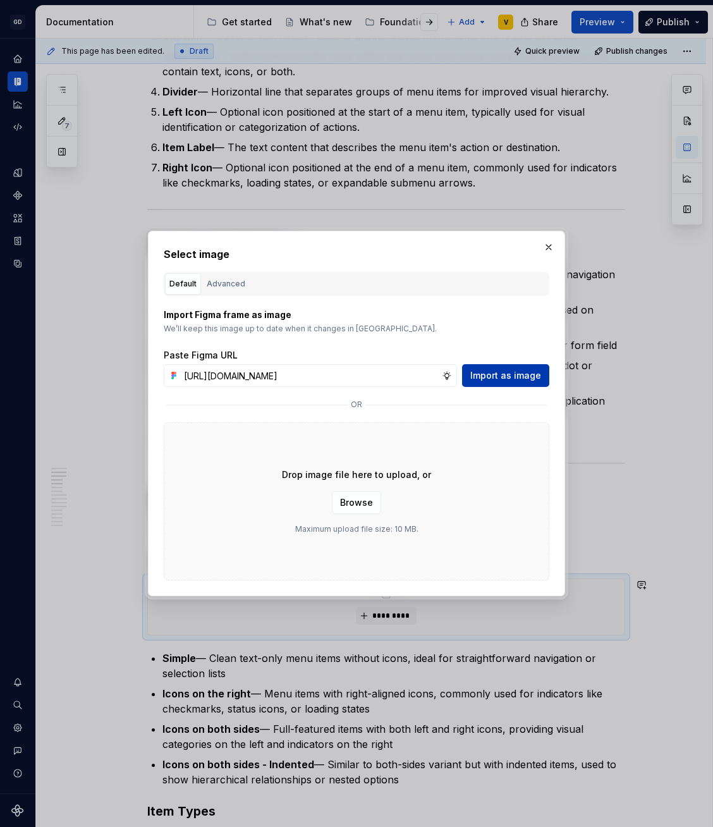
scroll to position [0, 0]
click at [543, 380] on button "Import as image" at bounding box center [505, 375] width 87 height 23
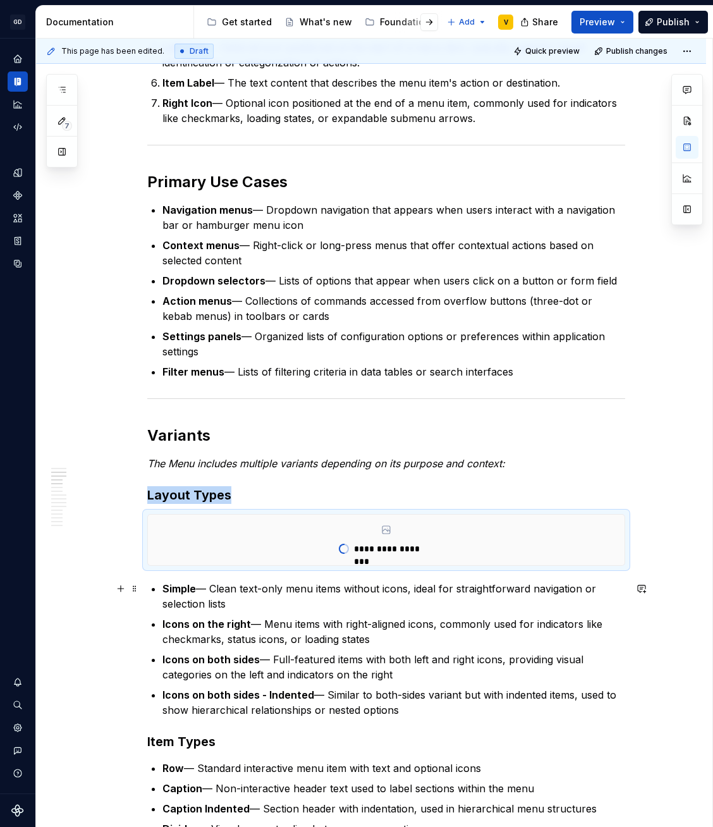
scroll to position [714, 0]
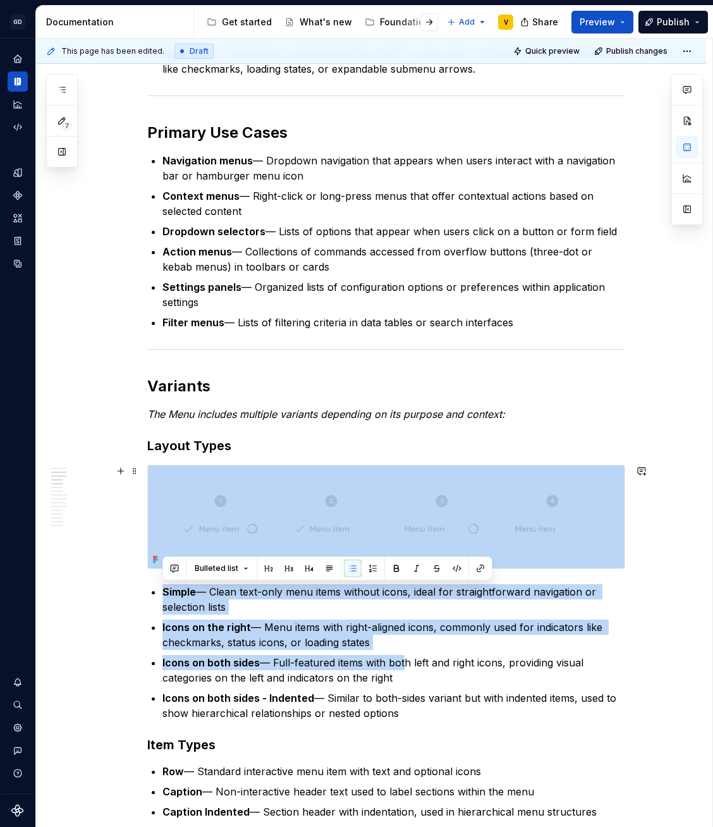
drag, startPoint x: 400, startPoint y: 660, endPoint x: 147, endPoint y: 572, distance: 268.0
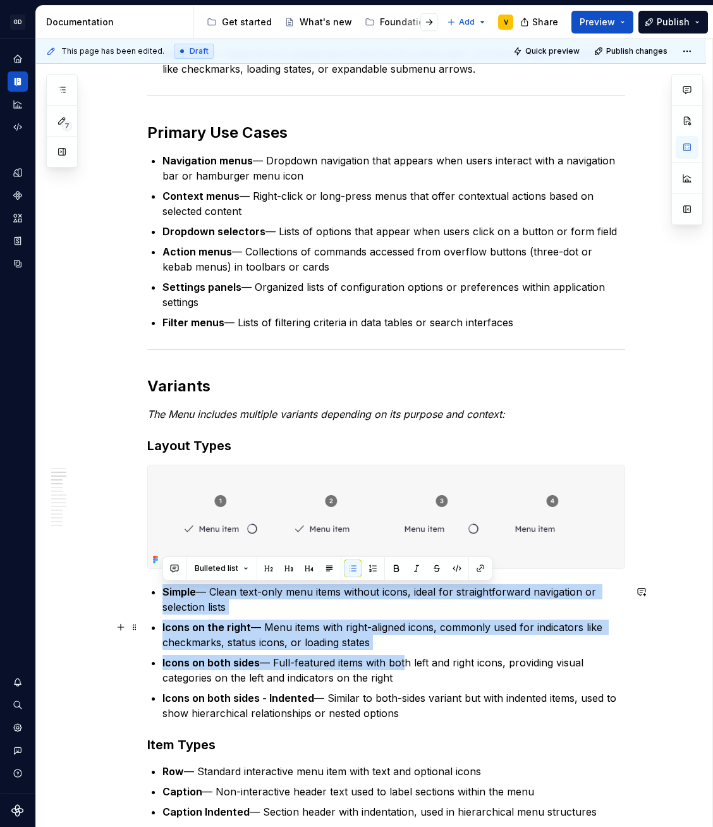
click at [213, 648] on p "Icons on the right — Menu items with right-aligned icons, commonly used for ind…" at bounding box center [394, 635] width 463 height 30
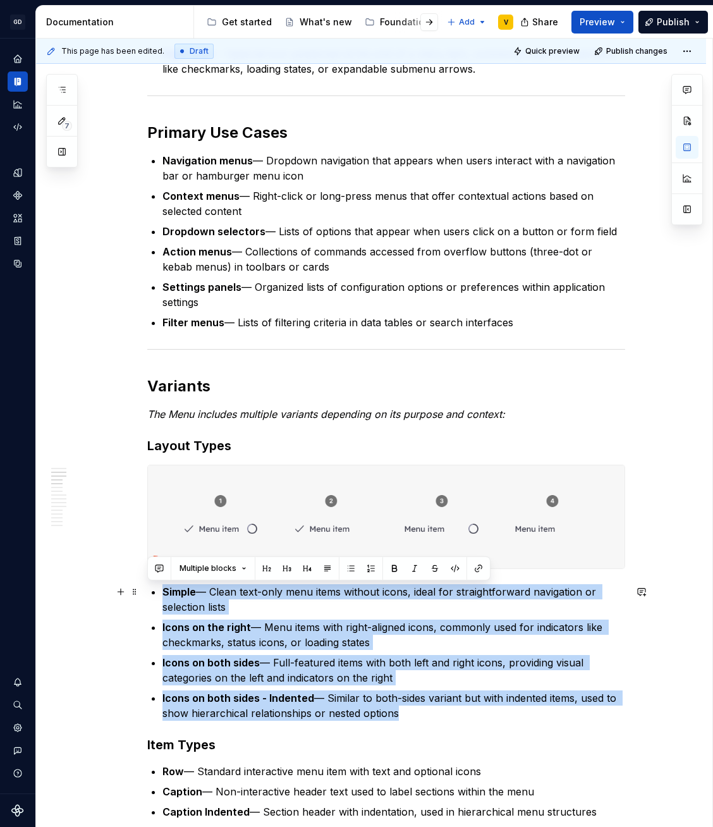
drag, startPoint x: 403, startPoint y: 720, endPoint x: 145, endPoint y: 594, distance: 286.8
click at [371, 568] on button "button" at bounding box center [371, 569] width 18 height 18
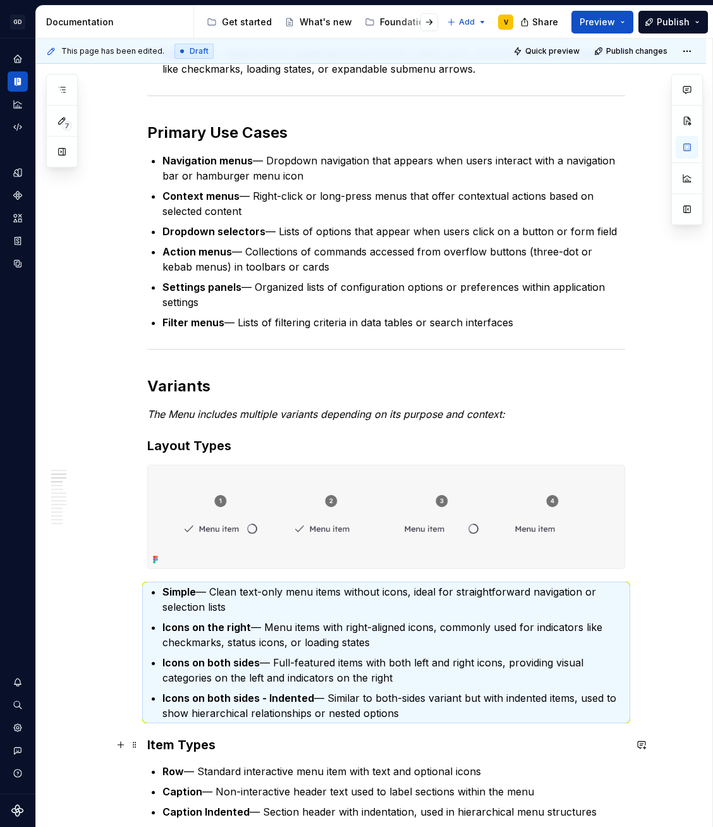
click at [232, 739] on h3 "Item Types" at bounding box center [386, 745] width 478 height 18
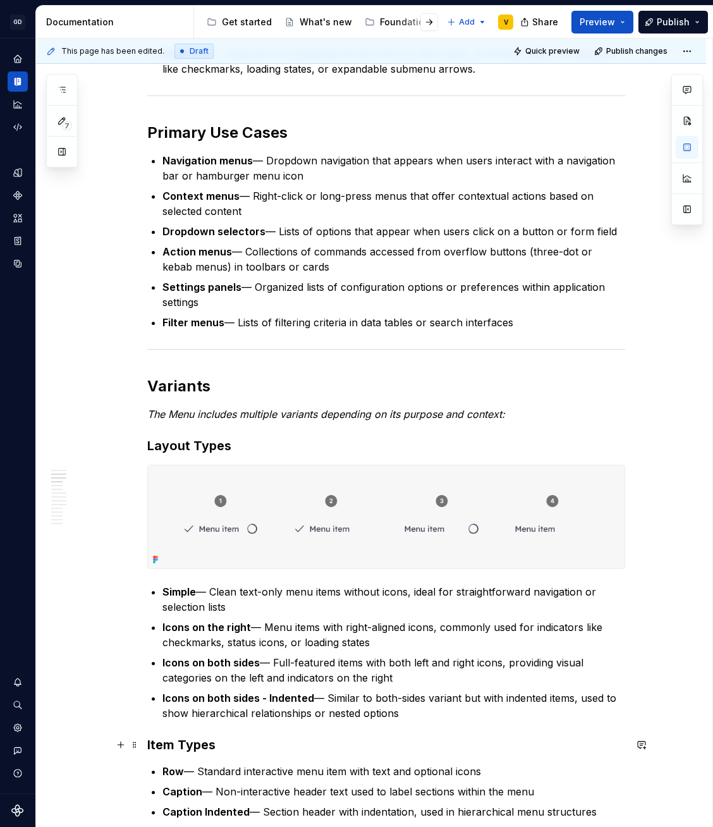
click at [147, 748] on strong "Item Types" at bounding box center [181, 744] width 68 height 15
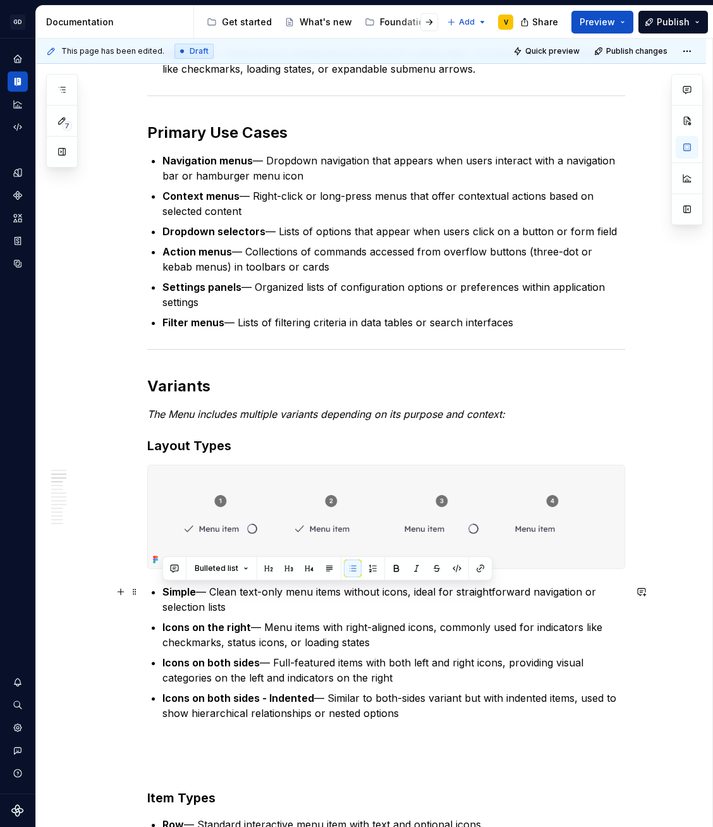
drag, startPoint x: 408, startPoint y: 720, endPoint x: 140, endPoint y: 588, distance: 298.4
click at [369, 570] on button "button" at bounding box center [373, 569] width 18 height 18
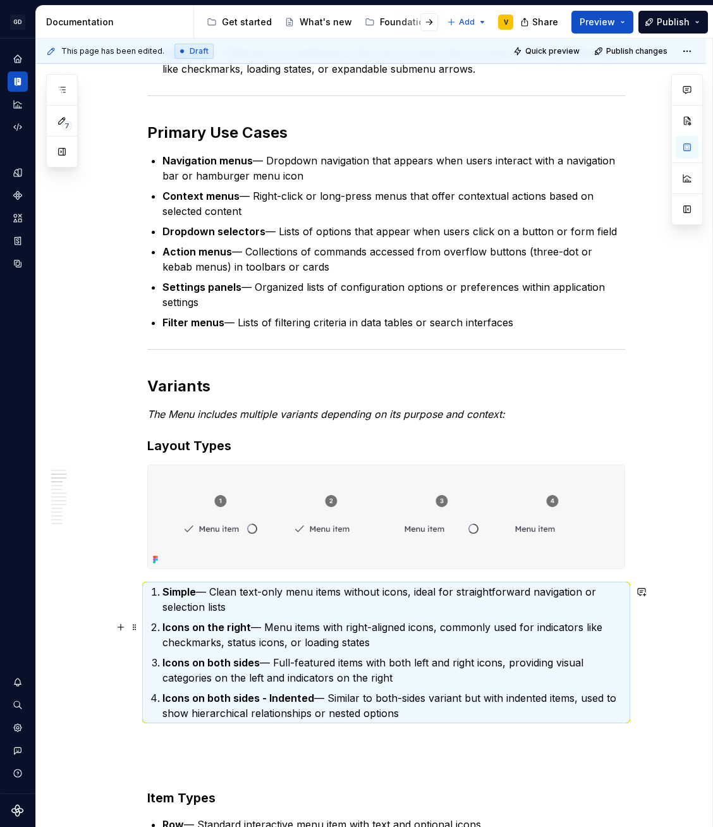
click at [493, 653] on ol "Simple — Clean text-only menu items without icons, ideal for straightforward na…" at bounding box center [394, 652] width 463 height 137
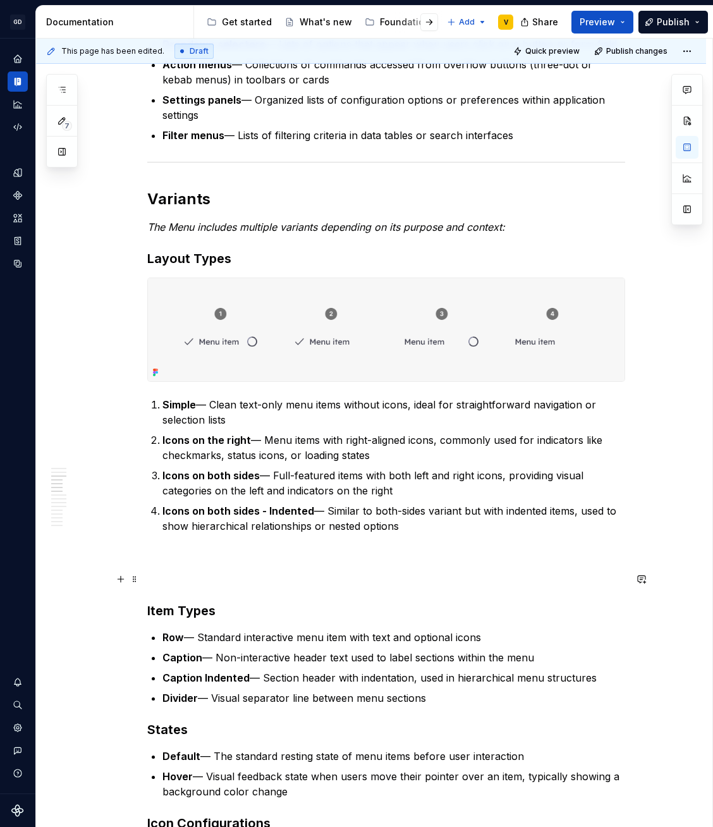
scroll to position [899, 0]
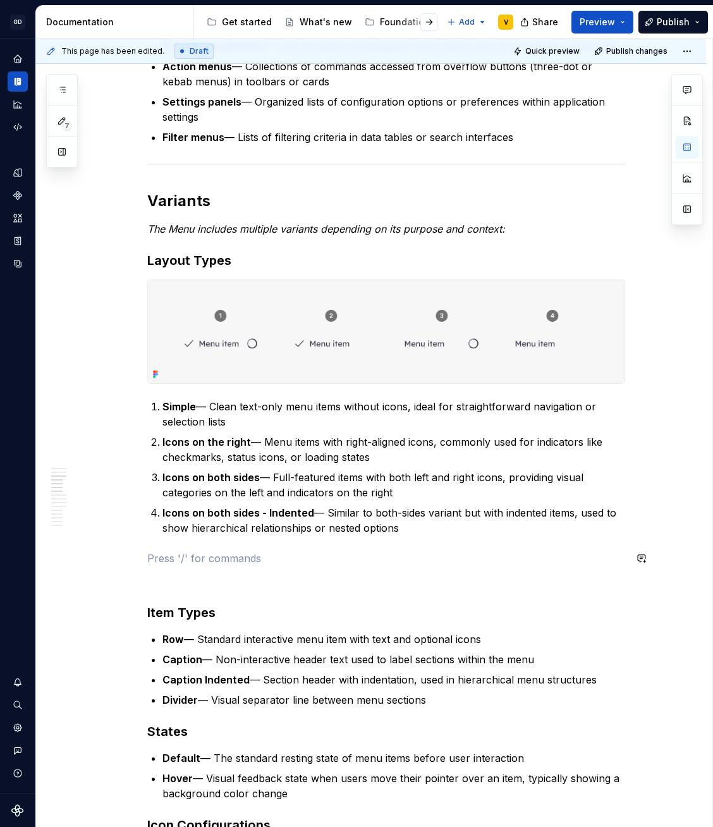
click at [283, 526] on p "Icons on both sides - Indented — Similar to both-sides variant but with indente…" at bounding box center [394, 520] width 463 height 30
click at [314, 526] on p "Icons on both sides - Indented — Similar to both-sides variant but with indente…" at bounding box center [394, 520] width 463 height 30
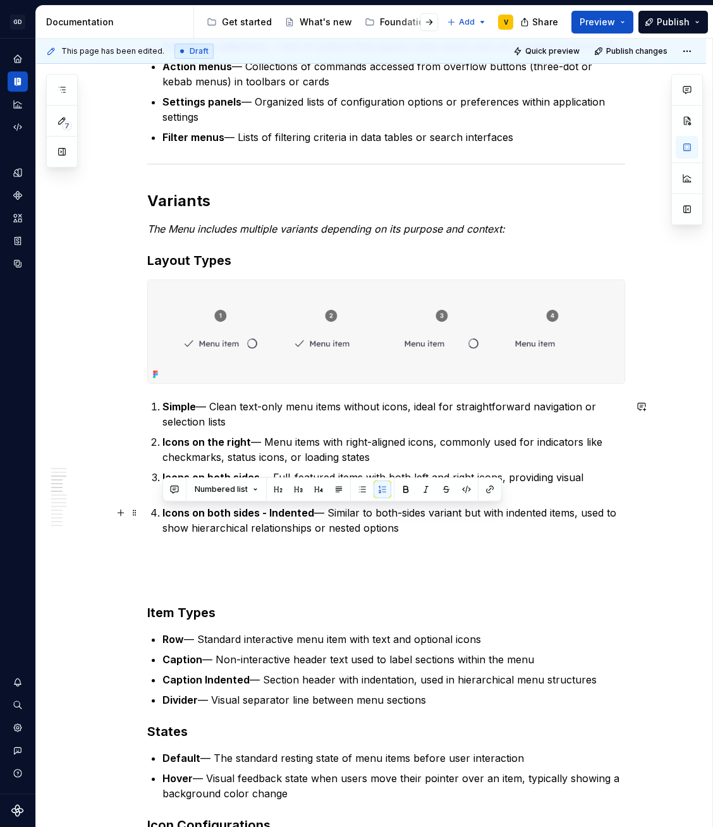
drag, startPoint x: 410, startPoint y: 533, endPoint x: 147, endPoint y: 508, distance: 264.3
copy p "Icons on both sides - Indented — Similar to both-sides variant but with indente…"
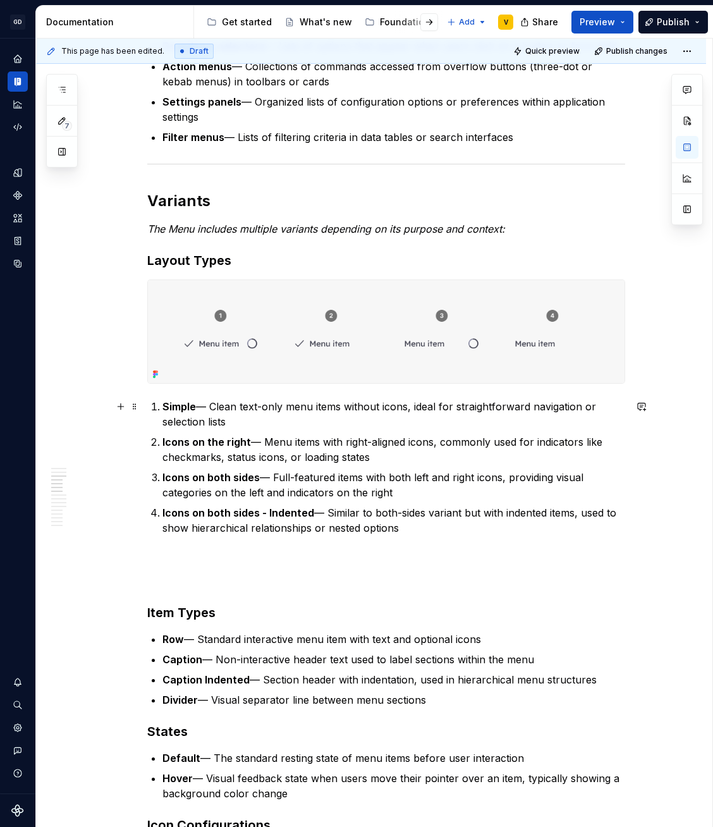
click at [163, 407] on strong "Simple" at bounding box center [180, 406] width 34 height 13
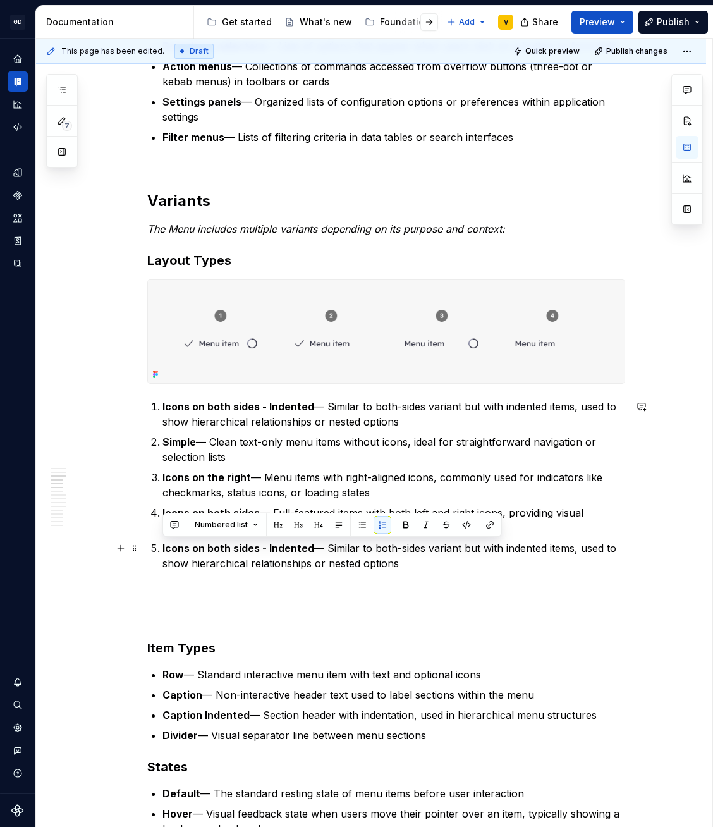
drag, startPoint x: 414, startPoint y: 569, endPoint x: 152, endPoint y: 545, distance: 262.9
click at [163, 545] on li "Icons on both sides - Indented — Similar to both-sides variant but with indente…" at bounding box center [394, 556] width 463 height 30
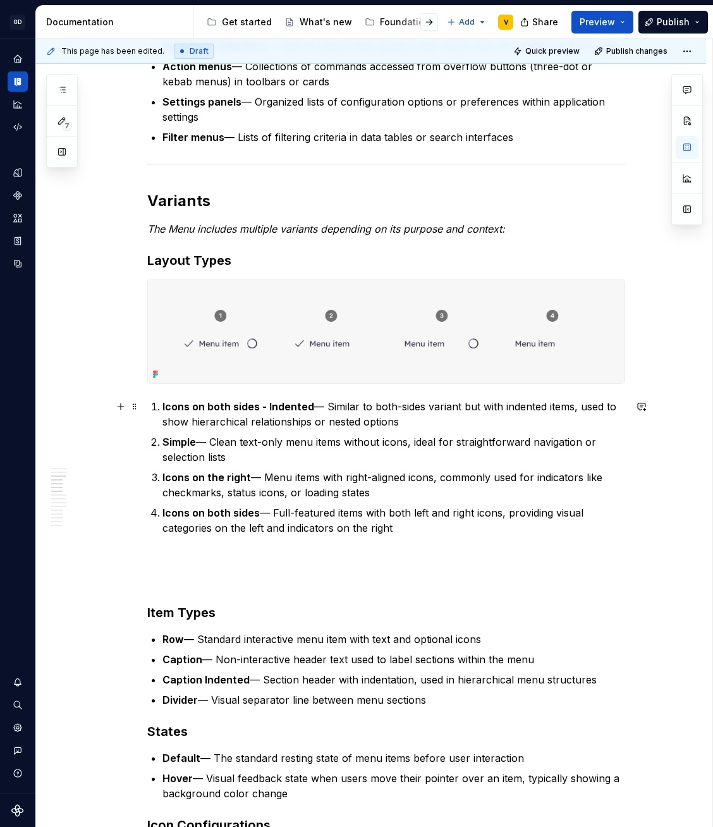
click at [311, 405] on p "Icons on both sides - Indented — Similar to both-sides variant but with indente…" at bounding box center [394, 414] width 463 height 30
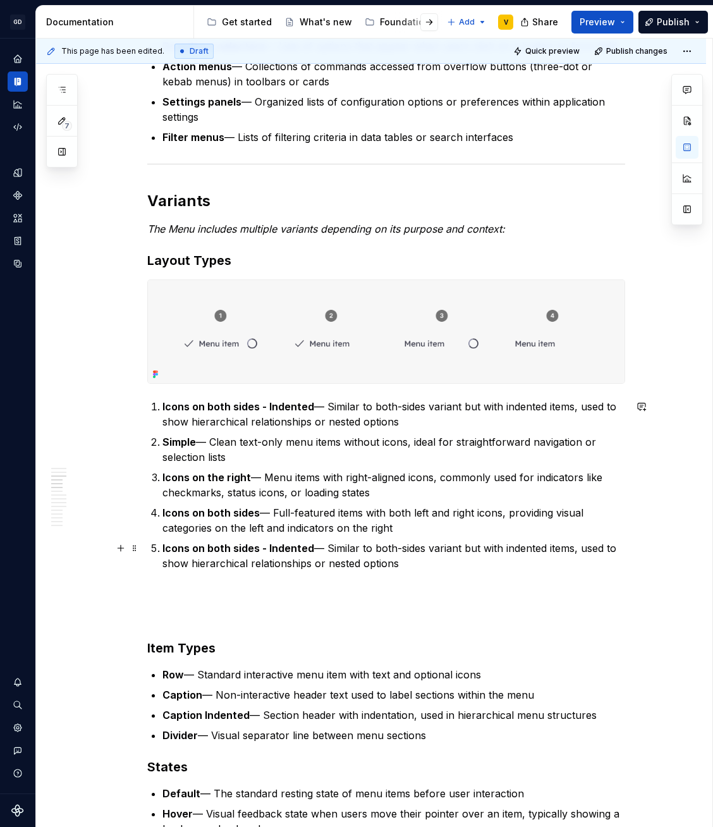
click at [227, 549] on strong "Icons on both sides - Indented" at bounding box center [239, 548] width 152 height 13
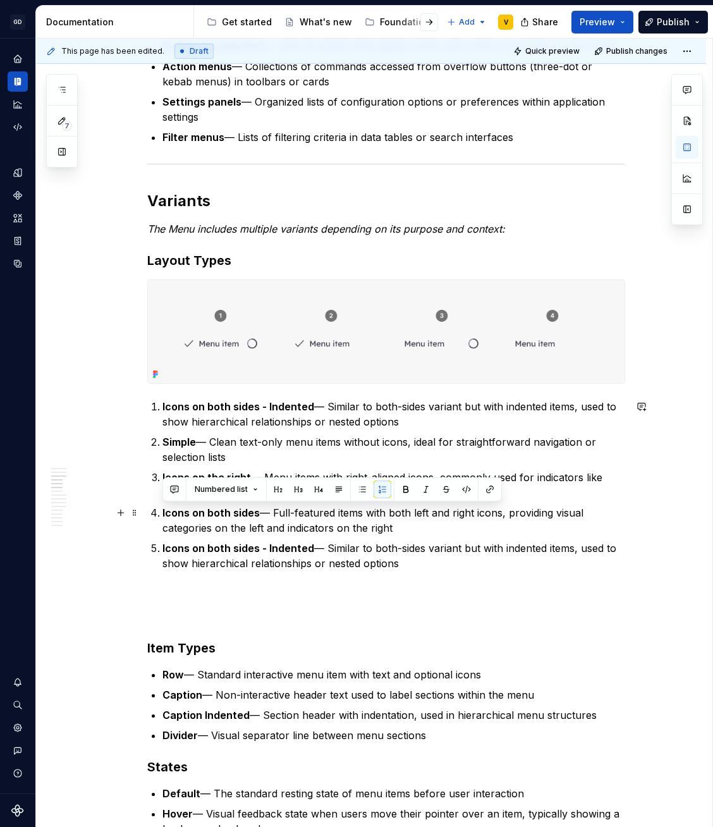
drag, startPoint x: 405, startPoint y: 531, endPoint x: 160, endPoint y: 508, distance: 245.8
click at [163, 508] on li "Icons on both sides — Full-featured items with both left and right icons, provi…" at bounding box center [394, 520] width 463 height 30
copy p "Icons on both sides — Full-featured items with both left and right icons, provi…"
click at [163, 405] on li "Icons on both sides - Indented — Similar to both-sides variant but with indente…" at bounding box center [394, 414] width 463 height 30
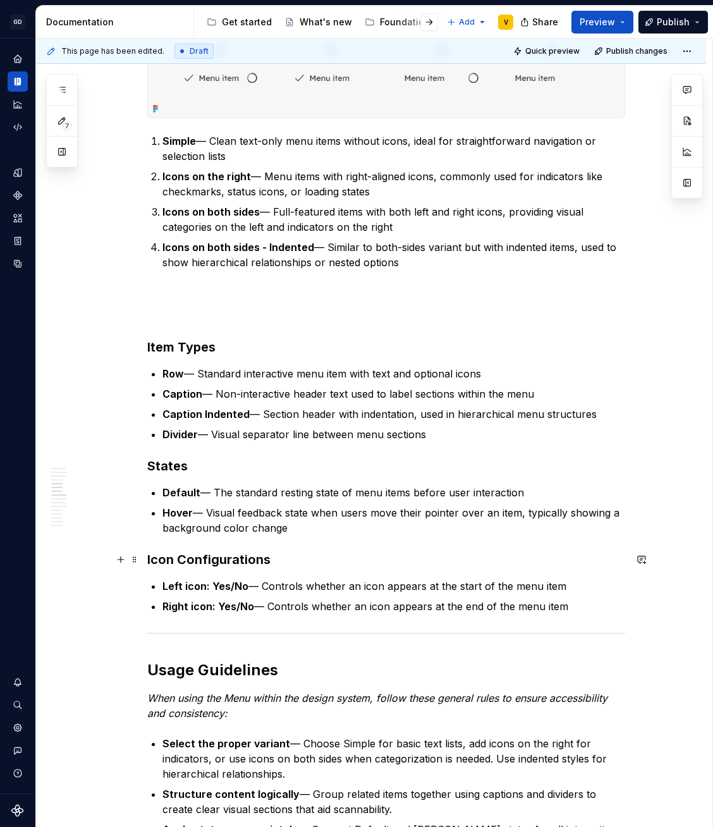
scroll to position [1228, 0]
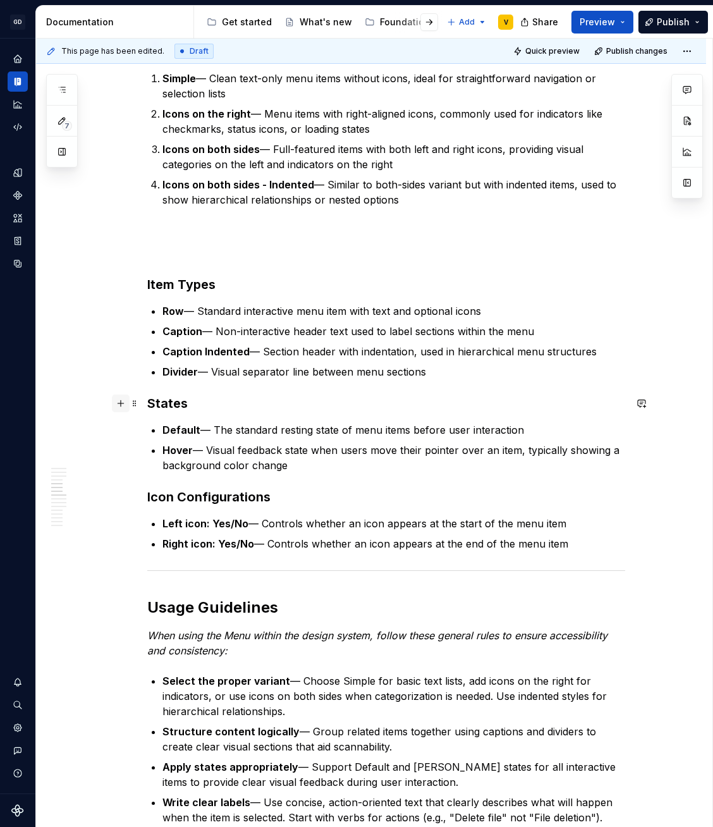
click at [120, 405] on button "button" at bounding box center [121, 404] width 18 height 18
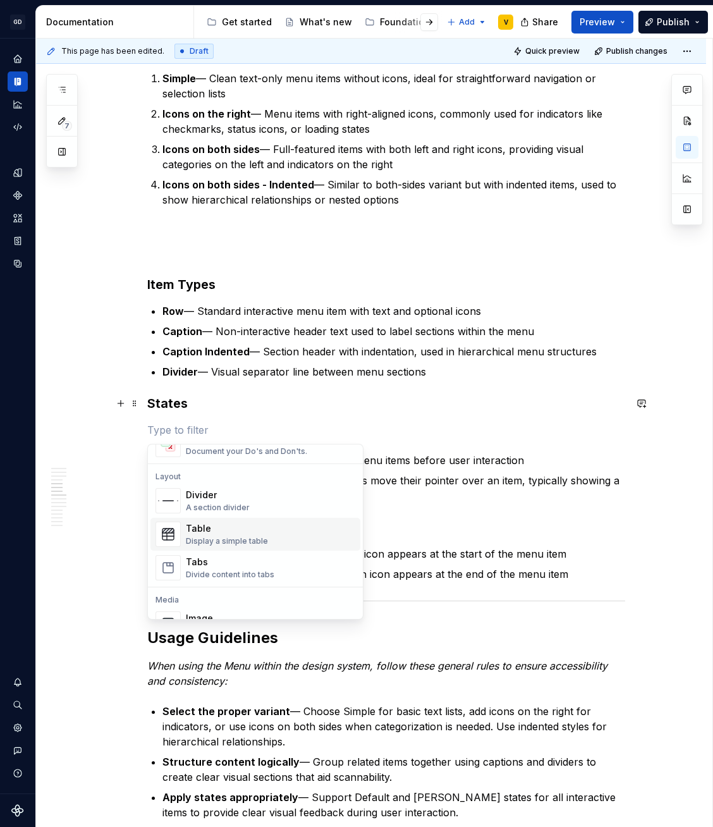
scroll to position [411, 0]
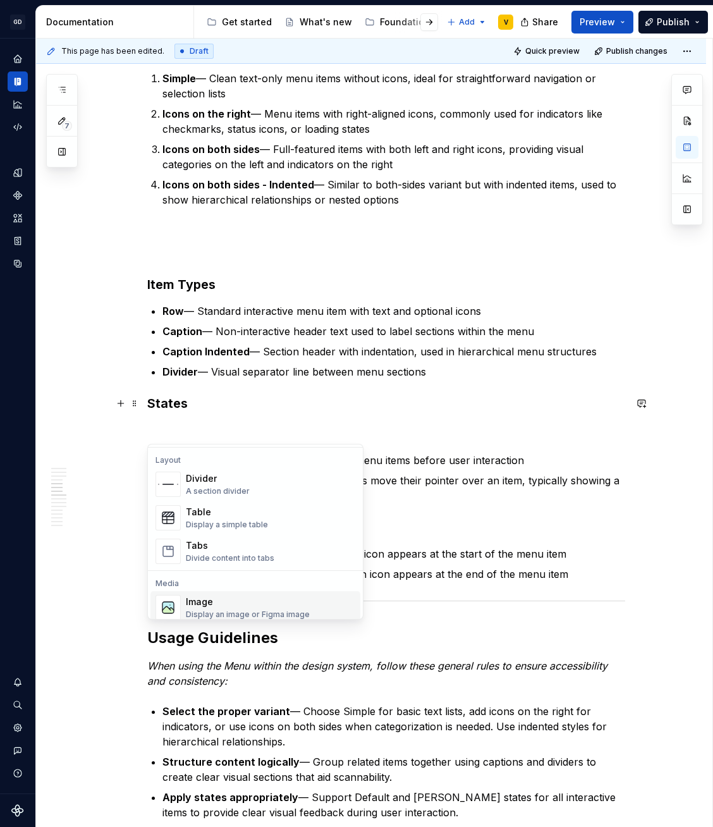
click at [199, 600] on div "Image" at bounding box center [248, 602] width 124 height 13
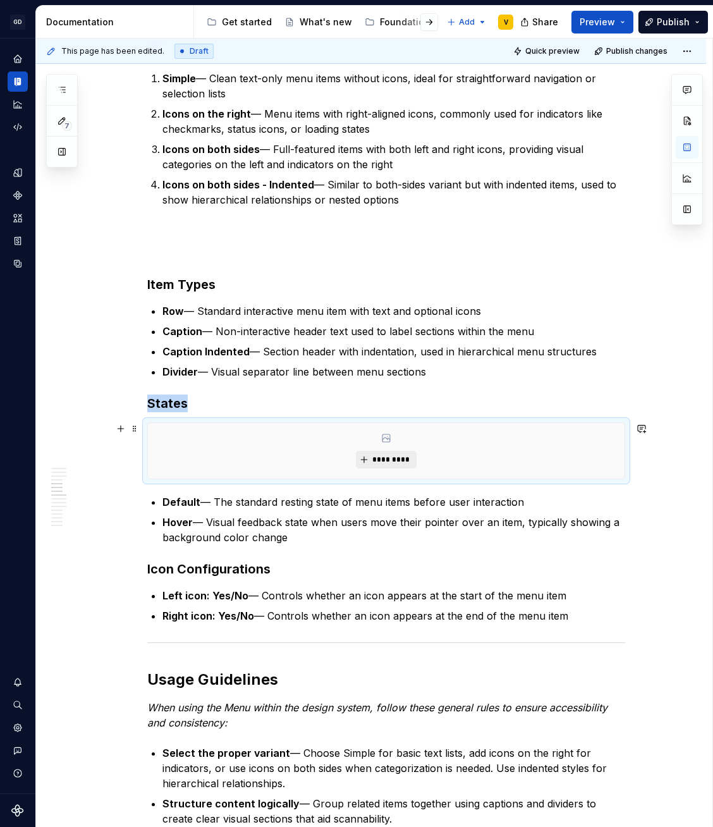
click at [387, 457] on span "*********" at bounding box center [391, 460] width 39 height 10
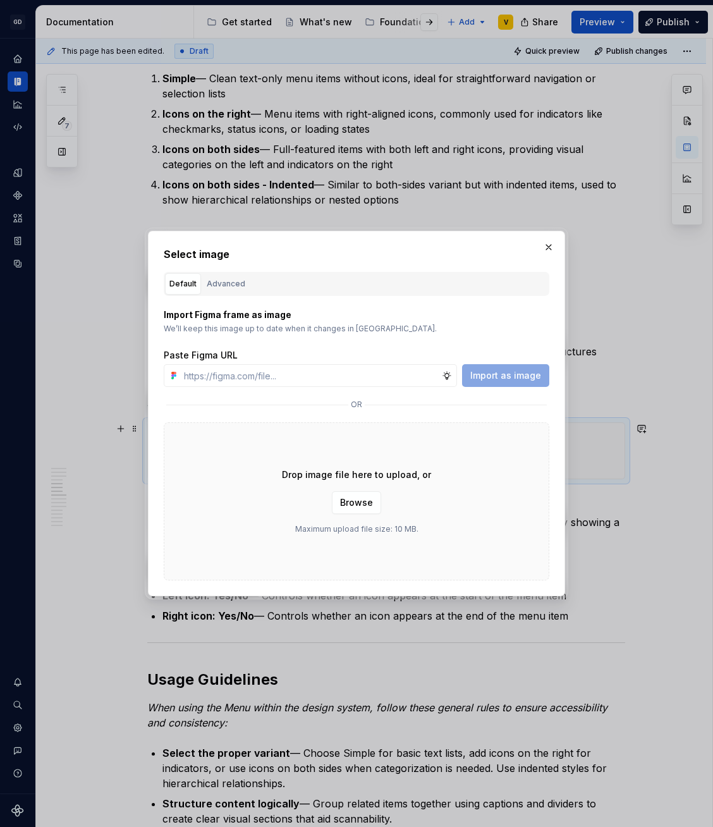
type textarea "*"
type input "[URL][DOMAIN_NAME]"
click at [487, 380] on span "Import as image" at bounding box center [506, 375] width 71 height 13
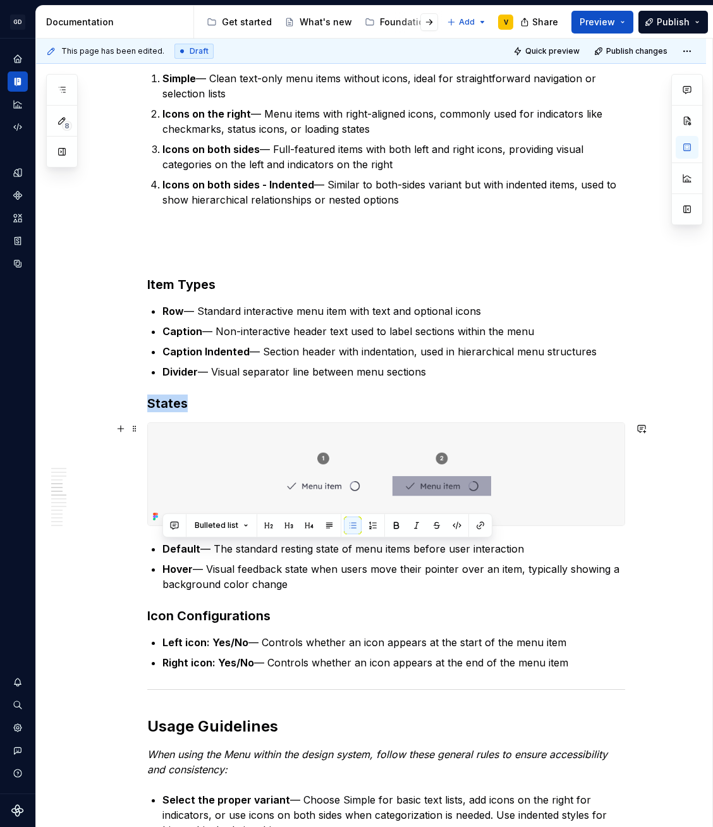
drag, startPoint x: 297, startPoint y: 584, endPoint x: 130, endPoint y: 531, distance: 175.2
click at [372, 526] on button "button" at bounding box center [373, 526] width 18 height 18
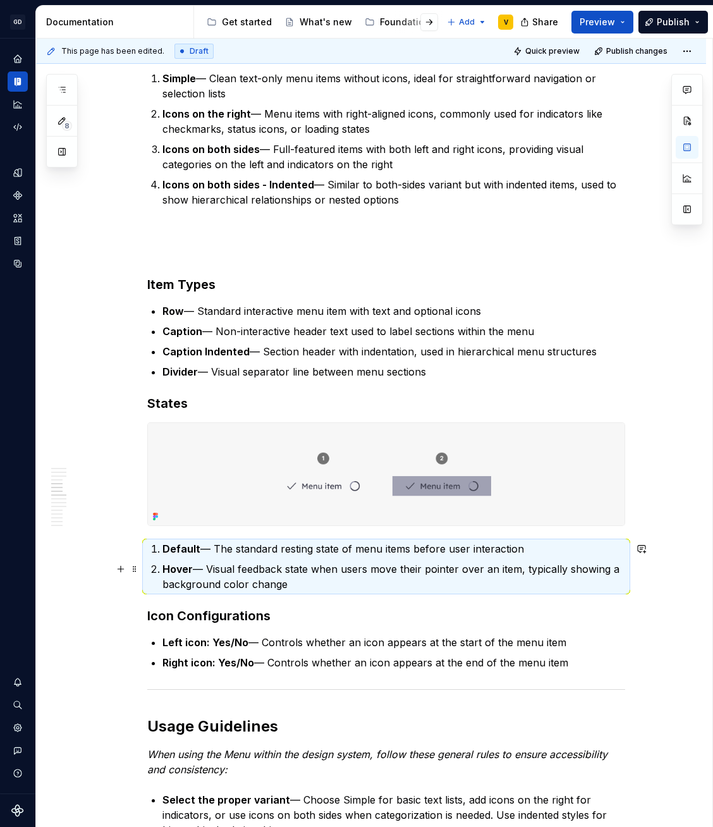
click at [282, 577] on p "Hover — Visual feedback state when users move their pointer over an item, typic…" at bounding box center [394, 577] width 463 height 30
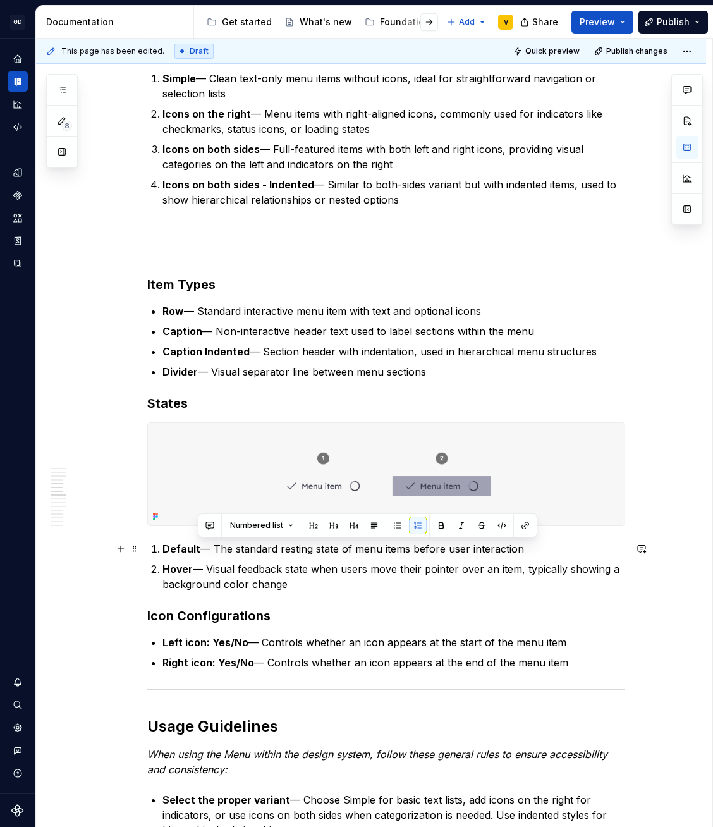
drag, startPoint x: 198, startPoint y: 548, endPoint x: 547, endPoint y: 546, distance: 349.1
click at [547, 546] on p "Default — The standard resting state of menu items before user interaction" at bounding box center [394, 548] width 463 height 15
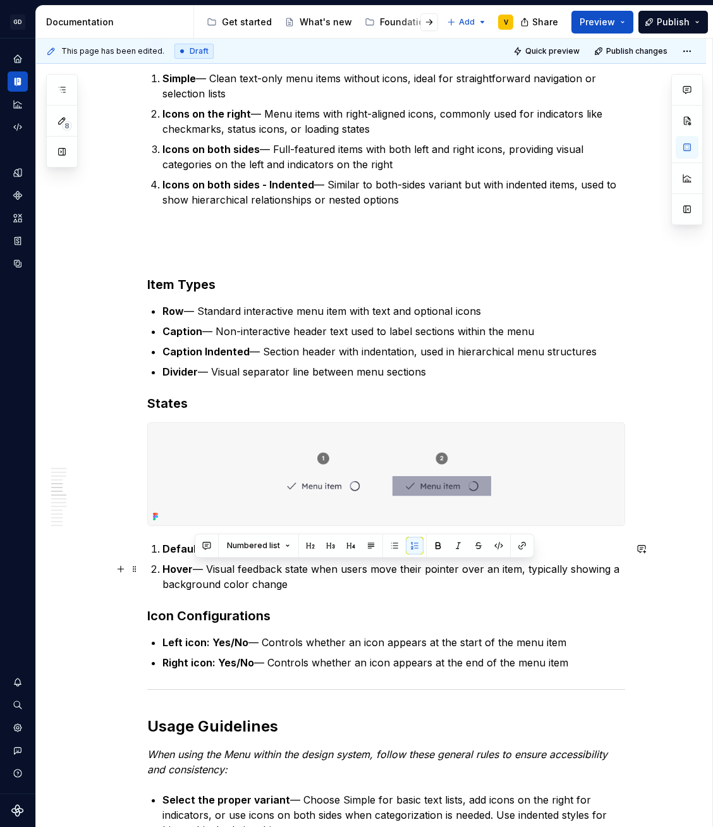
drag, startPoint x: 195, startPoint y: 574, endPoint x: 286, endPoint y: 589, distance: 93.1
click at [286, 589] on p "Hover — Visual feedback state when users move their pointer over an item, typic…" at bounding box center [394, 577] width 463 height 30
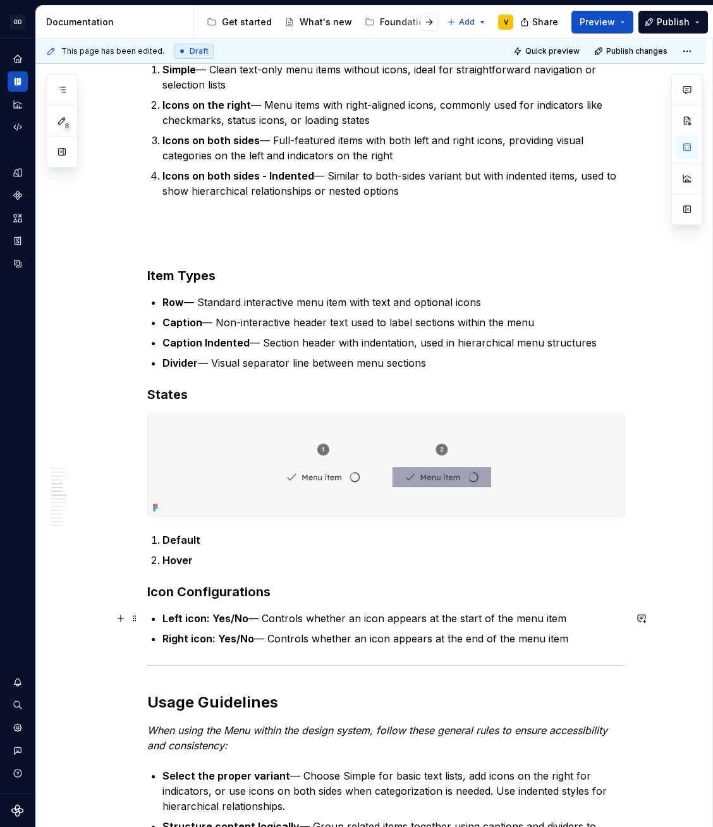
scroll to position [1240, 0]
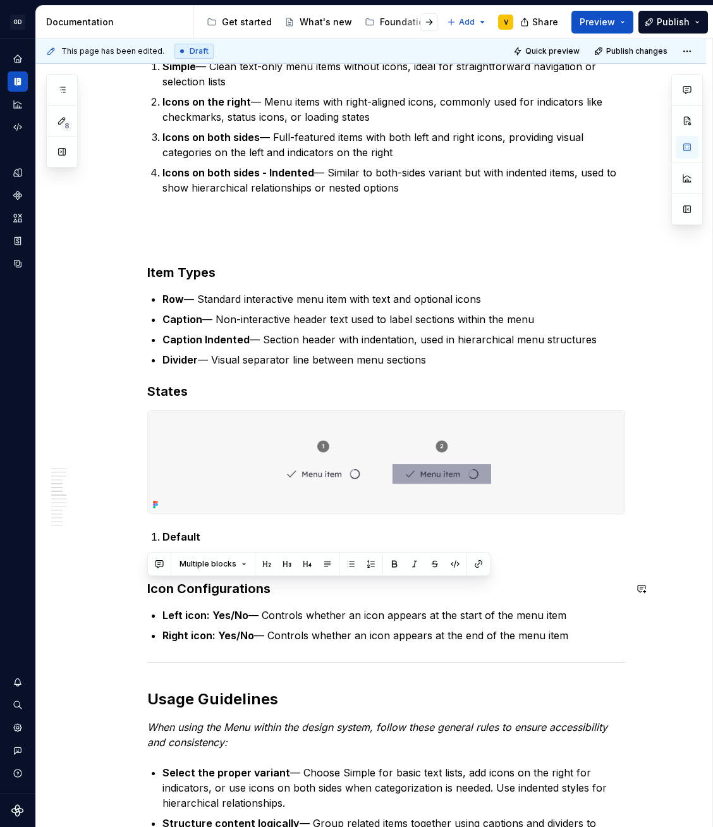
drag, startPoint x: 564, startPoint y: 641, endPoint x: 190, endPoint y: 572, distance: 379.5
click at [190, 572] on div "Anatomy The Menu is made up of several parts that work together to create its f…" at bounding box center [386, 801] width 478 height 3490
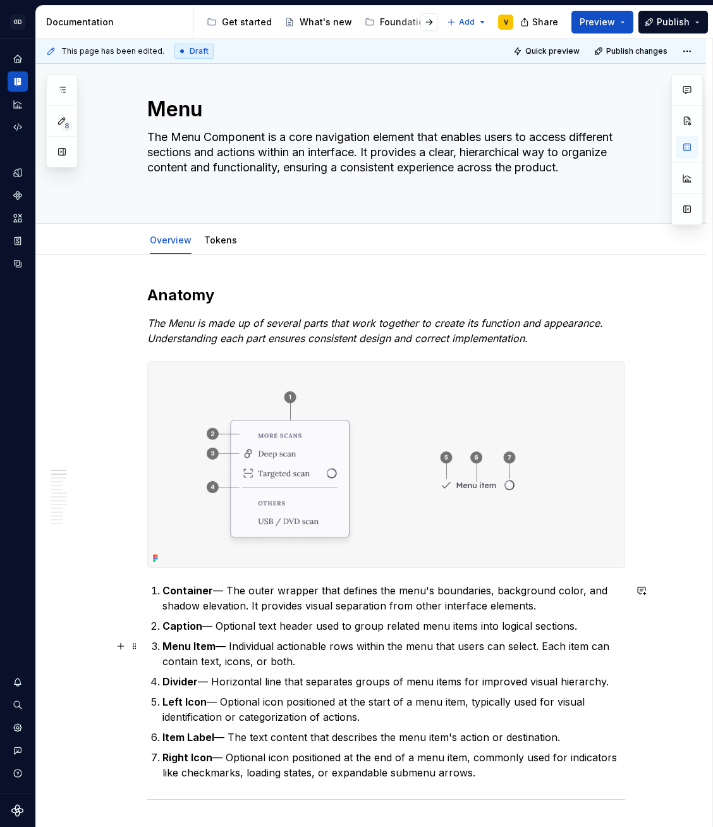
scroll to position [18, 0]
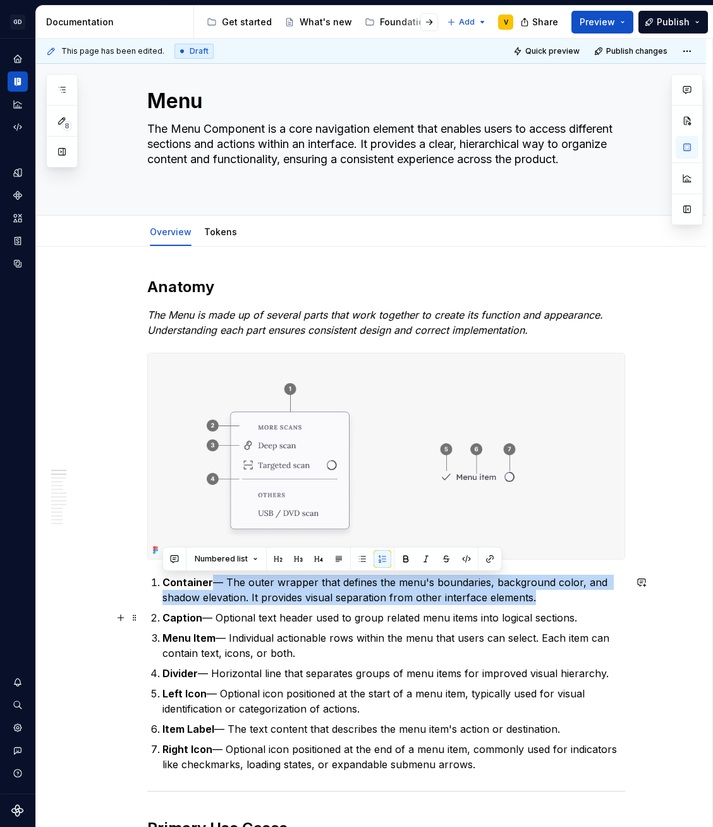
drag, startPoint x: 211, startPoint y: 578, endPoint x: 562, endPoint y: 606, distance: 352.1
click at [562, 606] on ol "Container — The outer wrapper that defines the menu's boundaries, background co…" at bounding box center [394, 673] width 463 height 197
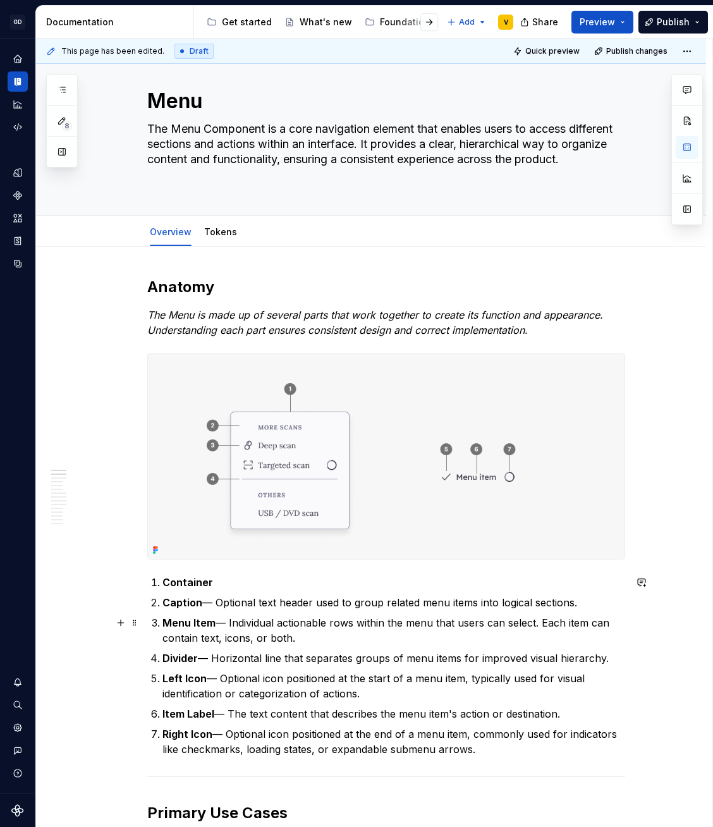
drag, startPoint x: 202, startPoint y: 600, endPoint x: 629, endPoint y: 622, distance: 427.5
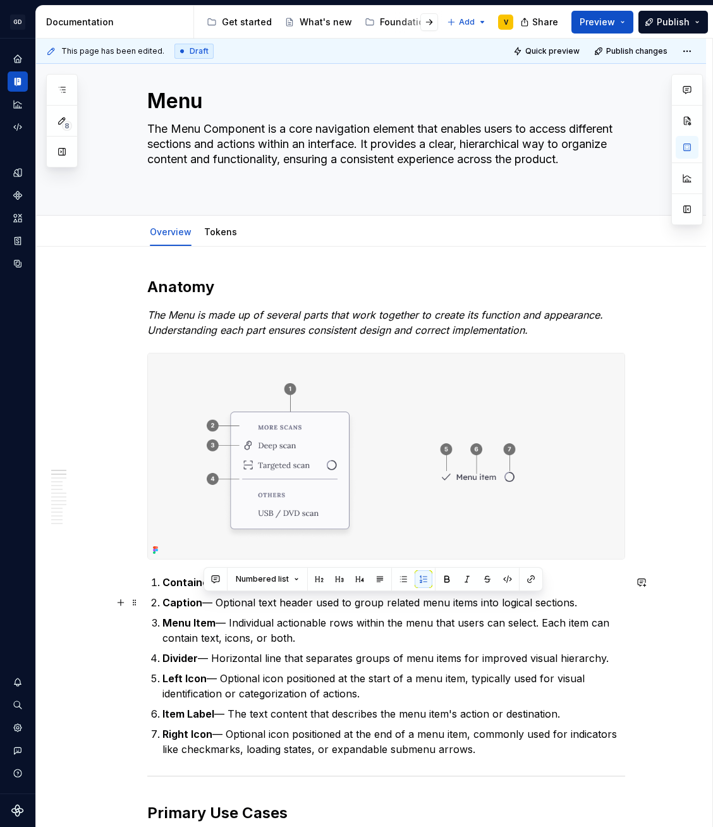
drag, startPoint x: 599, startPoint y: 601, endPoint x: 202, endPoint y: 602, distance: 397.2
click at [202, 602] on p "Caption — Optional text header used to group related menu items into logical se…" at bounding box center [394, 602] width 463 height 15
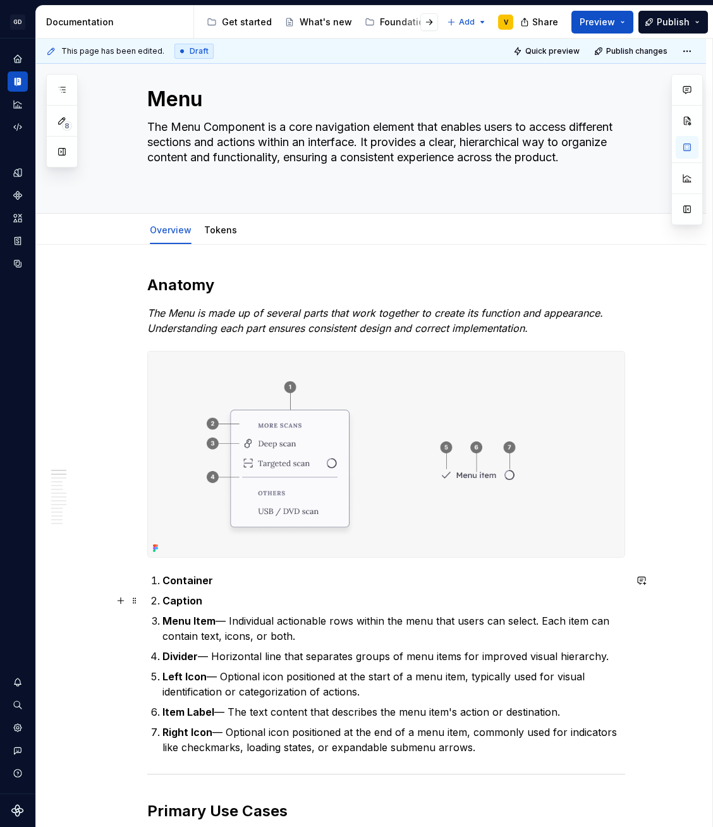
scroll to position [21, 0]
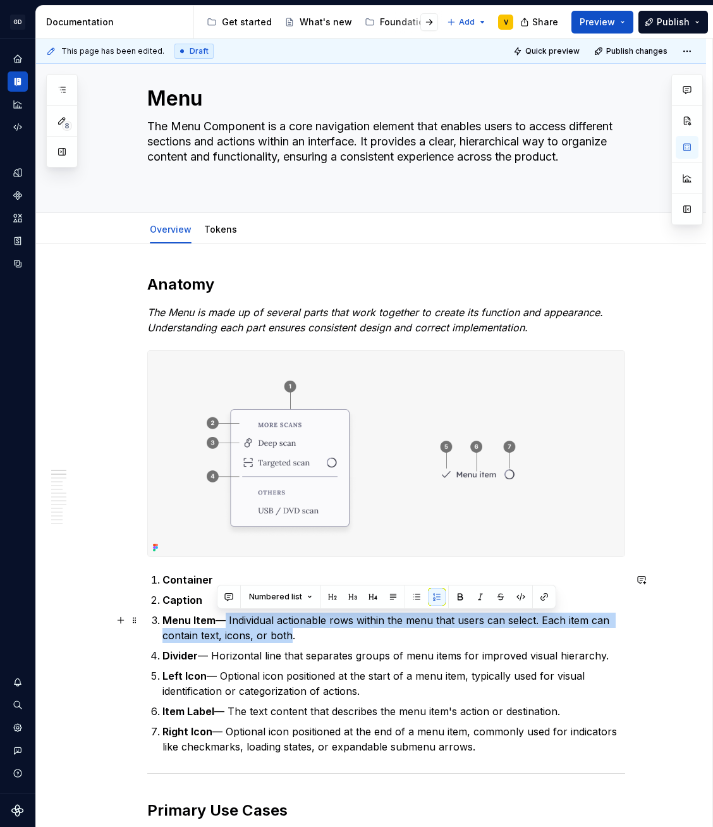
drag, startPoint x: 218, startPoint y: 624, endPoint x: 286, endPoint y: 634, distance: 68.4
click at [286, 634] on p "Menu Item — Individual actionable rows within the menu that users can select. E…" at bounding box center [394, 628] width 463 height 30
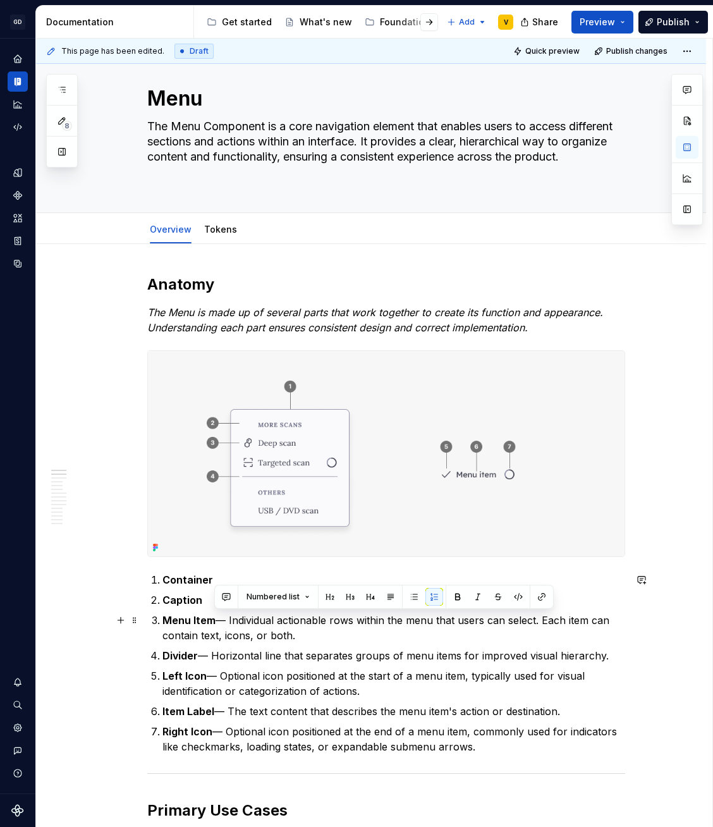
drag, startPoint x: 299, startPoint y: 637, endPoint x: 213, endPoint y: 623, distance: 87.1
click at [213, 623] on p "Menu Item — Individual actionable rows within the menu that users can select. E…" at bounding box center [394, 628] width 463 height 30
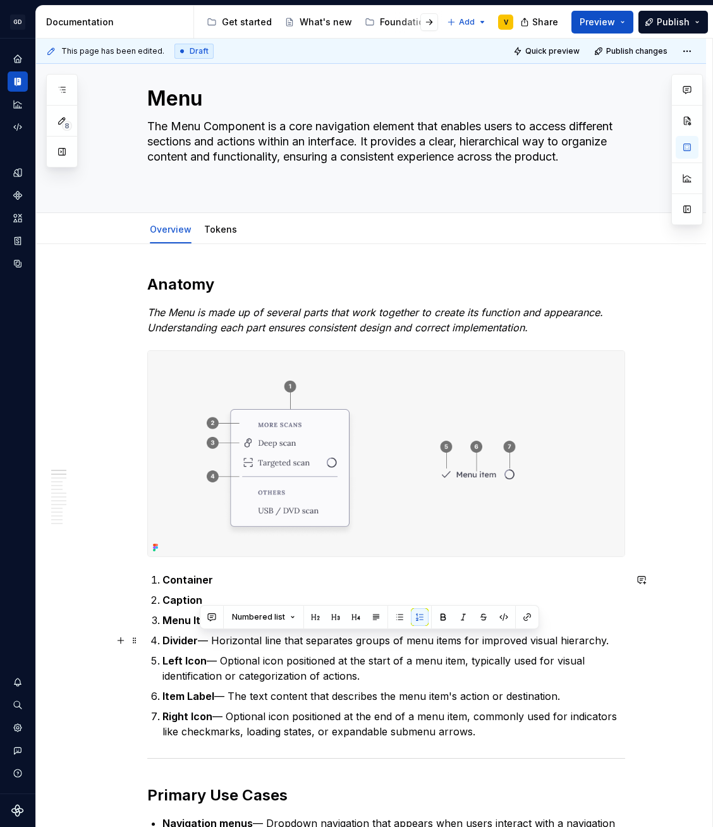
drag, startPoint x: 200, startPoint y: 644, endPoint x: 622, endPoint y: 640, distance: 421.9
click at [622, 640] on p "Divider — Horizontal line that separates groups of menu items for improved visu…" at bounding box center [394, 640] width 463 height 15
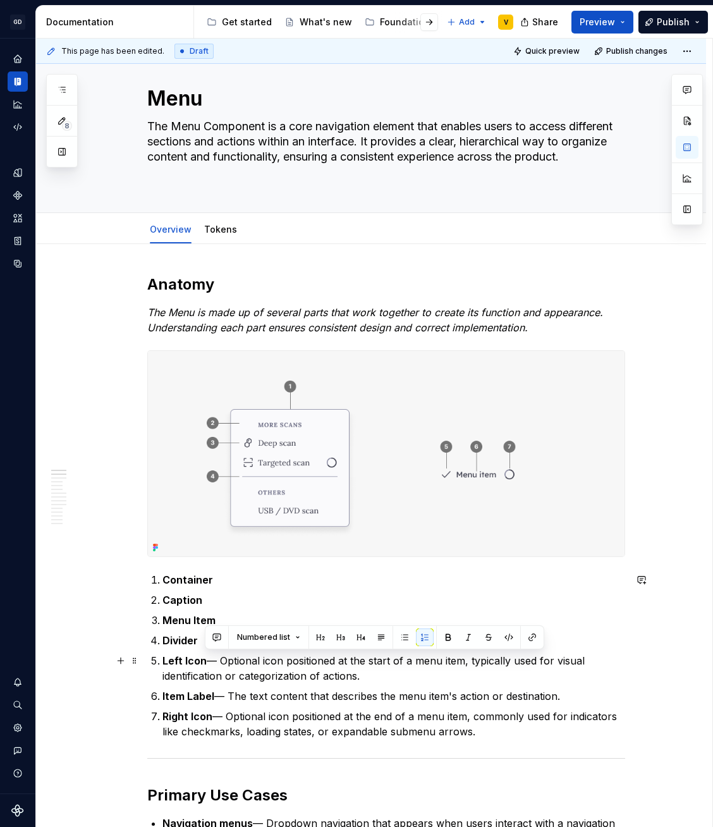
drag, startPoint x: 205, startPoint y: 664, endPoint x: 379, endPoint y: 674, distance: 174.2
click at [379, 674] on p "Left Icon — Optional icon positioned at the start of a menu item, typically use…" at bounding box center [394, 668] width 463 height 30
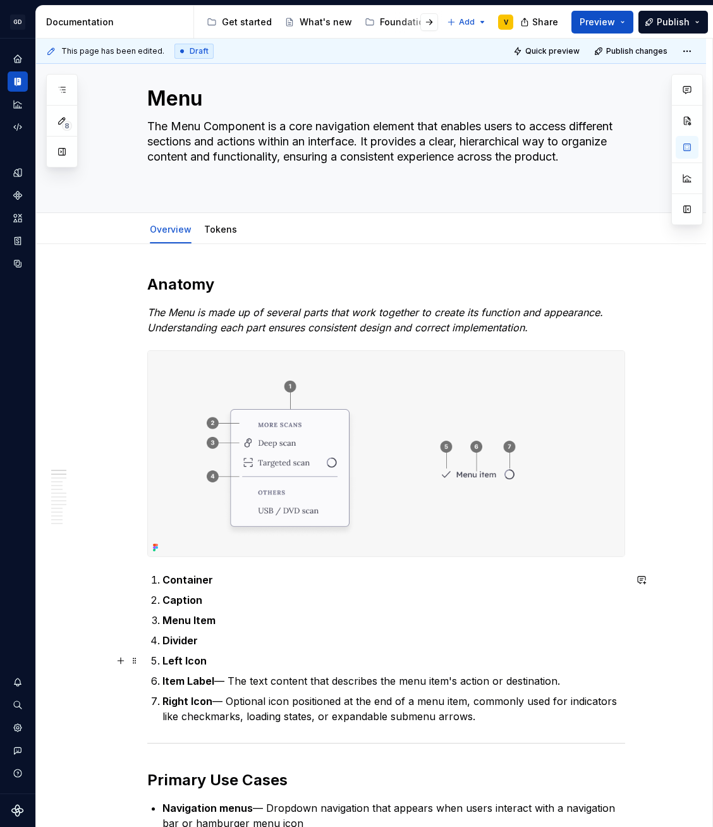
scroll to position [23, 0]
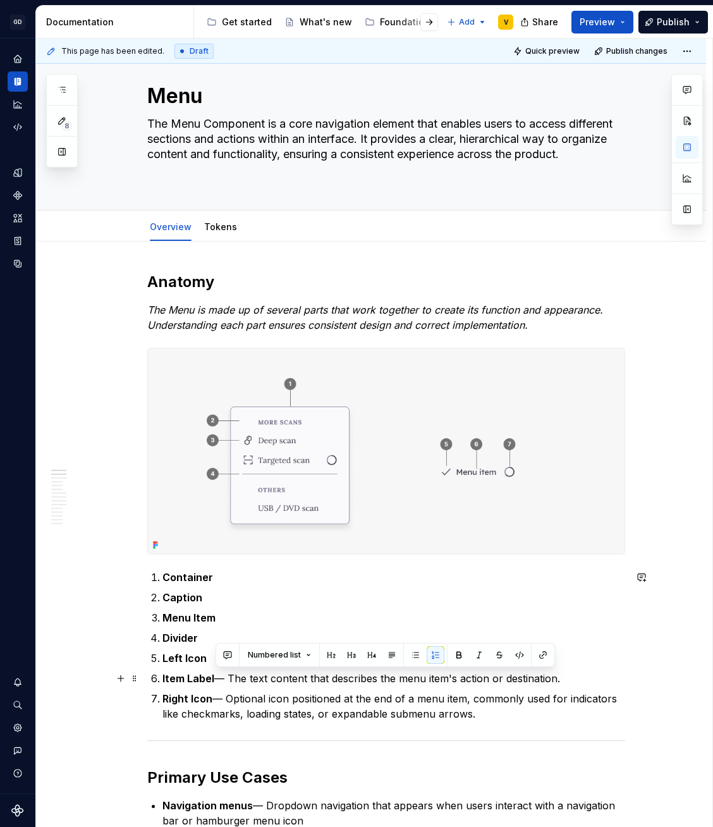
drag, startPoint x: 214, startPoint y: 681, endPoint x: 574, endPoint y: 686, distance: 359.3
click at [574, 686] on p "Item Label — The text content that describes the menu item's action or destinat…" at bounding box center [394, 678] width 463 height 15
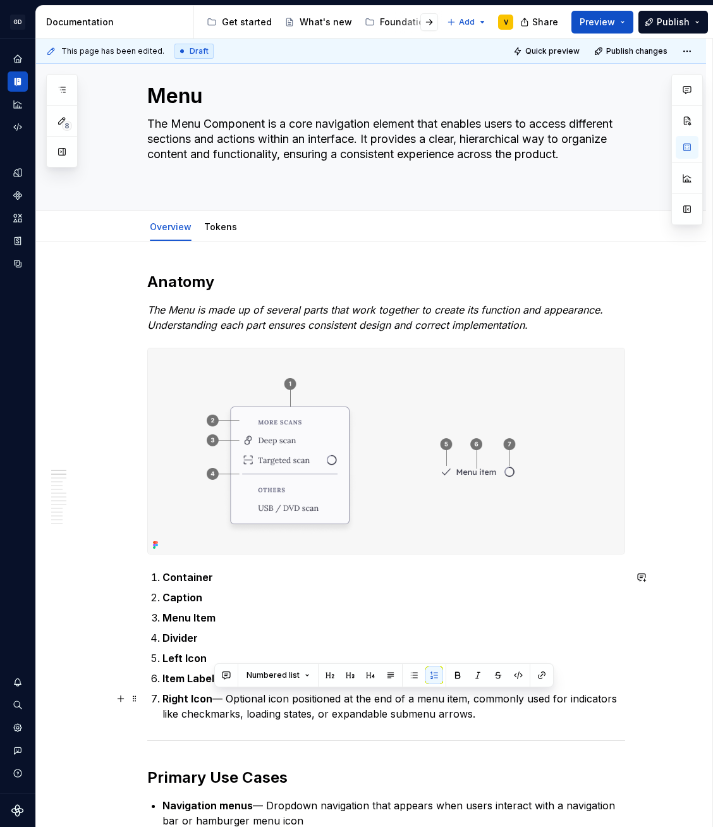
drag, startPoint x: 213, startPoint y: 701, endPoint x: 520, endPoint y: 712, distance: 306.9
click at [520, 712] on p "Right Icon — Optional icon positioned at the end of a menu item, commonly used …" at bounding box center [394, 706] width 463 height 30
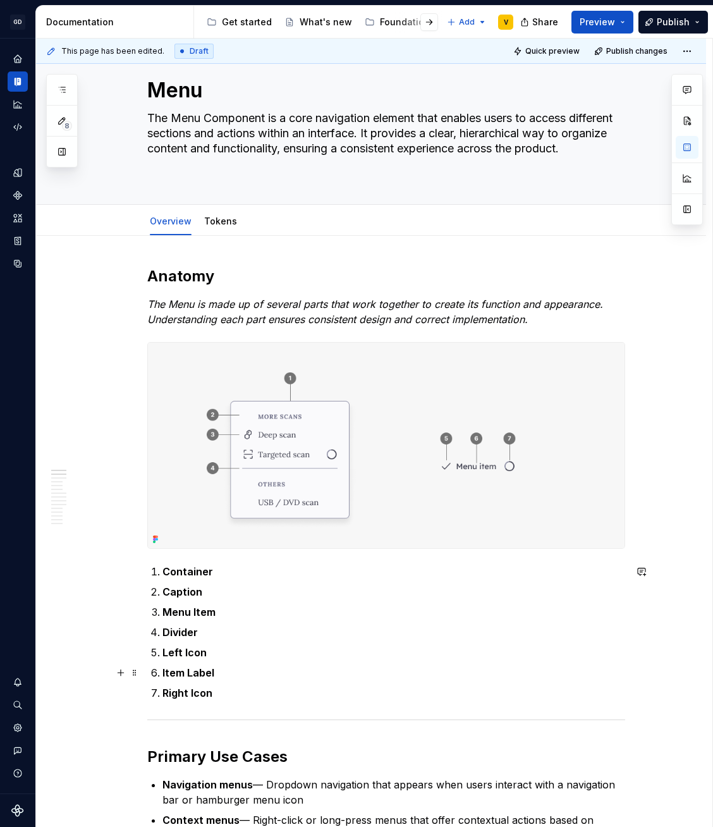
scroll to position [440, 0]
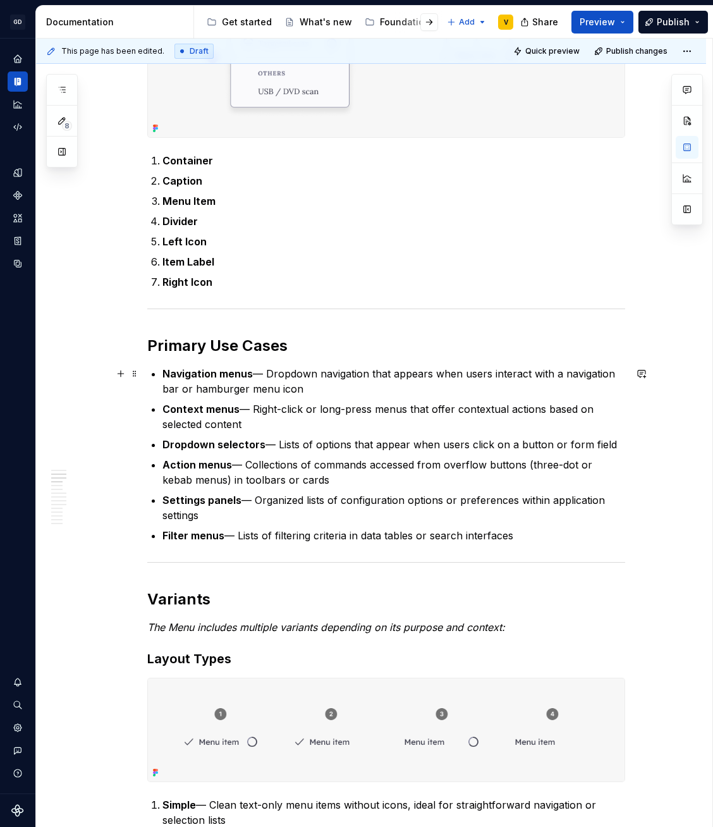
click at [243, 390] on p "Navigation menus — Dropdown navigation that appears when users interact with a …" at bounding box center [394, 381] width 463 height 30
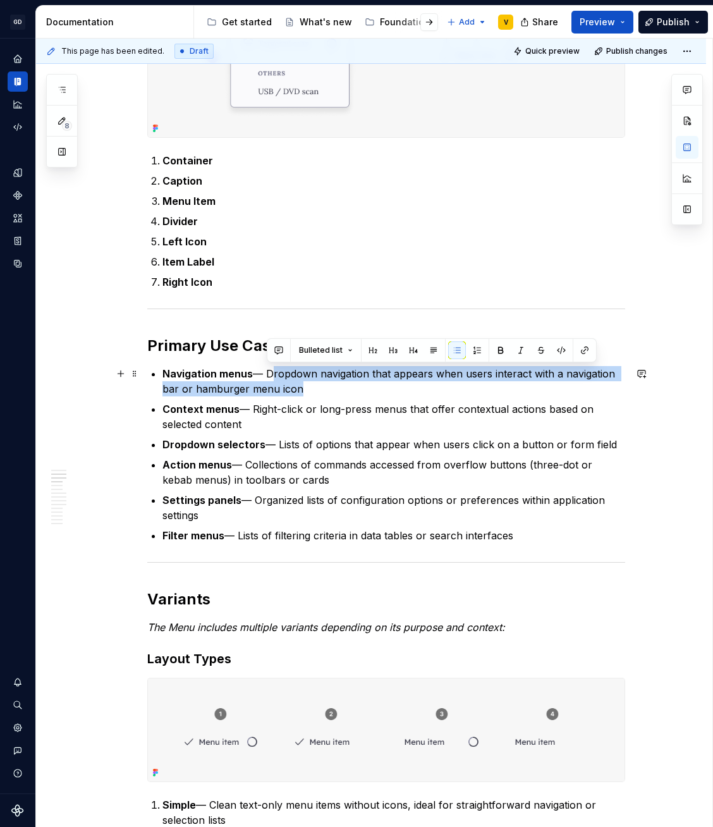
drag, startPoint x: 268, startPoint y: 373, endPoint x: 292, endPoint y: 388, distance: 27.9
click at [292, 388] on p "Navigation menus — Dropdown navigation that appears when users interact with a …" at bounding box center [394, 381] width 463 height 30
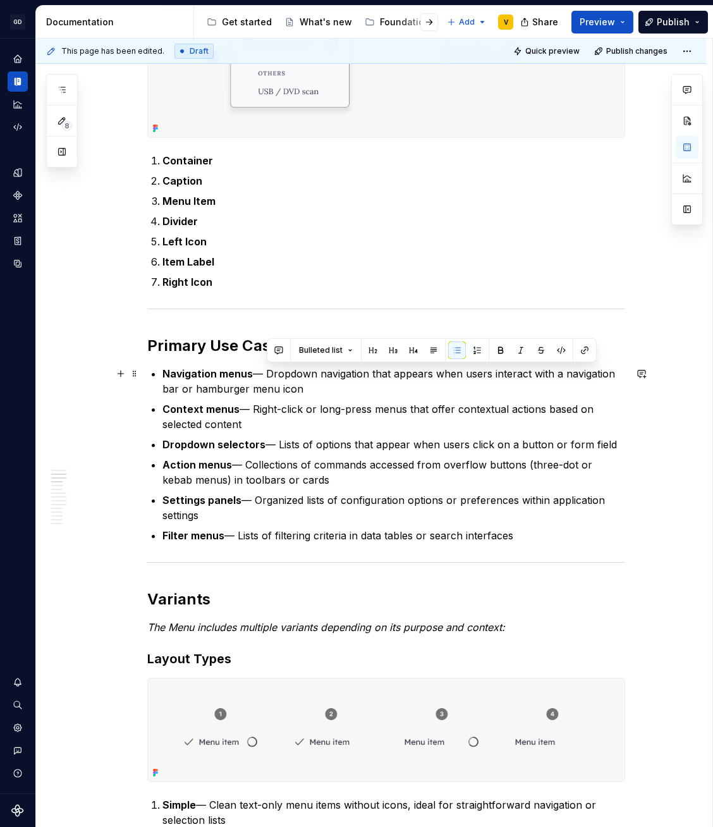
click at [376, 396] on p "Navigation menus — Dropdown navigation that appears when users interact with a …" at bounding box center [394, 381] width 463 height 30
drag, startPoint x: 349, startPoint y: 395, endPoint x: 283, endPoint y: 381, distance: 67.8
click at [283, 381] on p "Navigation menus — Dropdown navigation that appears when users interact with a …" at bounding box center [394, 381] width 463 height 30
click at [353, 433] on ul "Navigation menus — Dropdown navigation that appears when users interact with a …" at bounding box center [394, 454] width 463 height 177
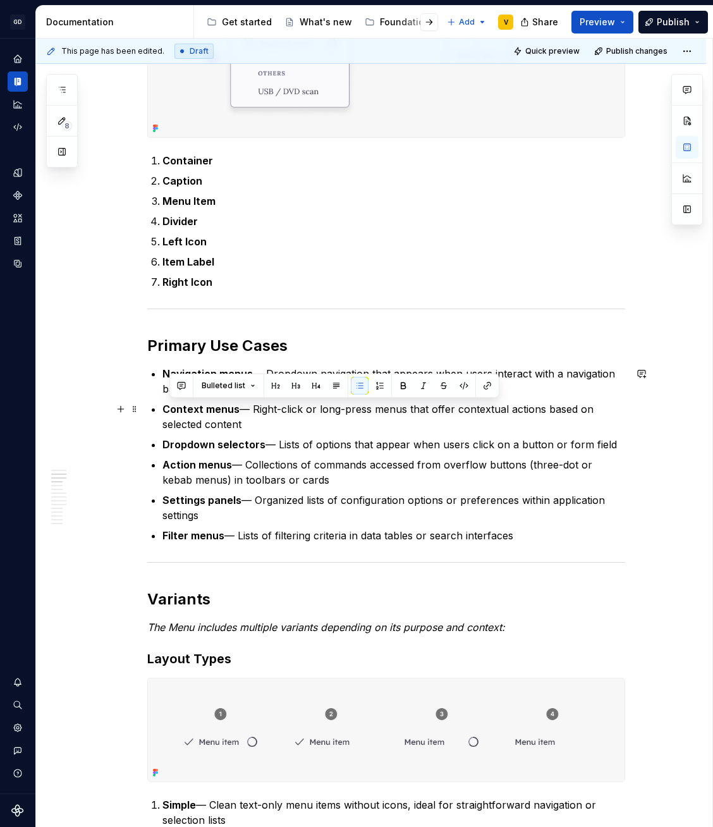
drag, startPoint x: 168, startPoint y: 407, endPoint x: 280, endPoint y: 422, distance: 112.3
click at [279, 422] on p "Context menus — Right-click or long-press menus that offer contextual actions b…" at bounding box center [394, 417] width 463 height 30
click at [318, 429] on p "Context menus — Right-click or long-press menus that offer contextual actions b…" at bounding box center [394, 417] width 463 height 30
drag, startPoint x: 307, startPoint y: 431, endPoint x: 252, endPoint y: 444, distance: 56.6
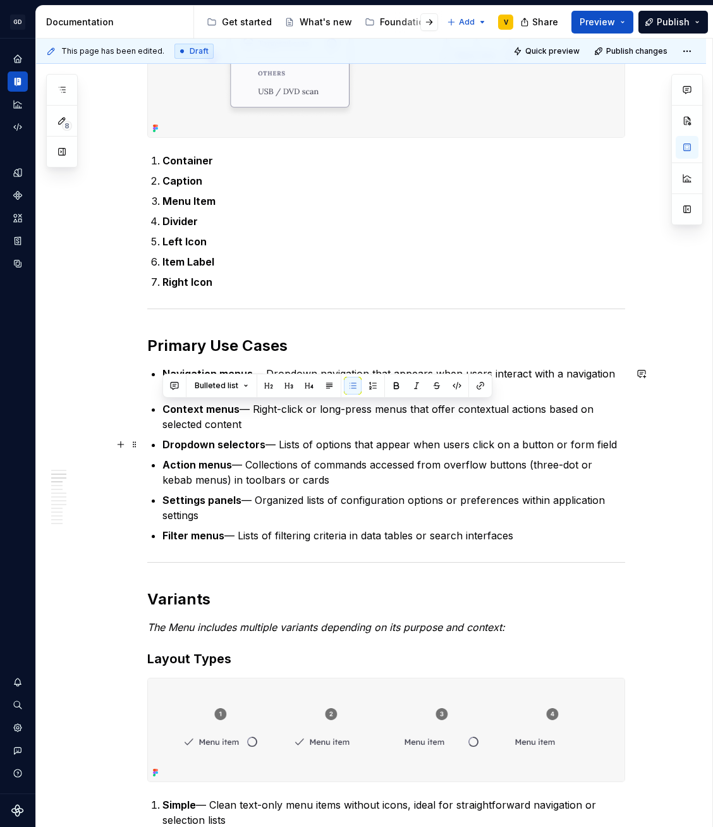
click at [272, 448] on p "Dropdown selectors — Lists of options that appear when users click on a button …" at bounding box center [394, 444] width 463 height 15
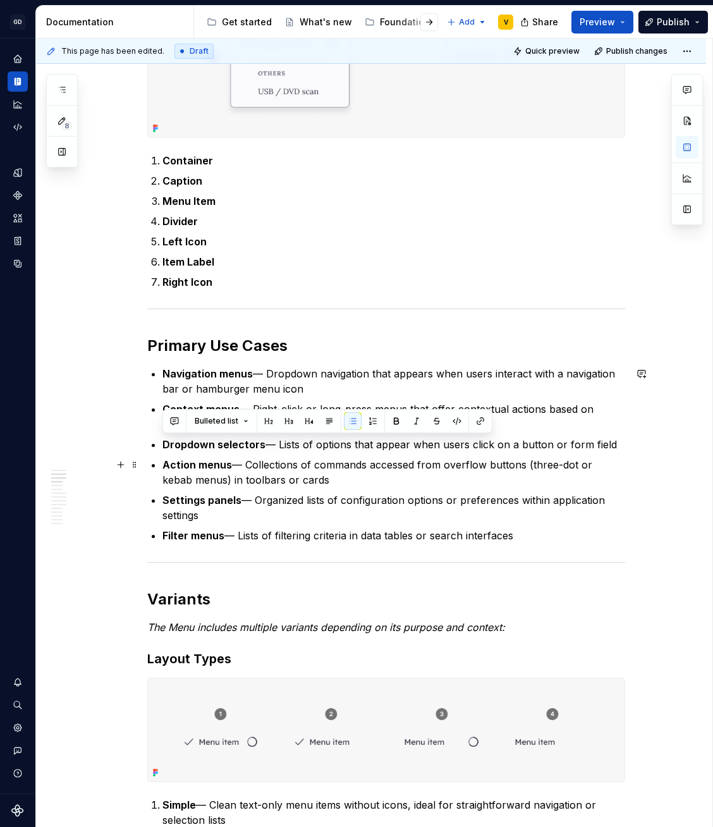
drag, startPoint x: 151, startPoint y: 442, endPoint x: 331, endPoint y: 488, distance: 185.3
click at [331, 488] on ul "Navigation menus — Dropdown navigation that appears when users interact with a …" at bounding box center [394, 454] width 463 height 177
click at [369, 495] on p "Settings panels — Organized lists of configuration options or preferences withi…" at bounding box center [394, 508] width 463 height 30
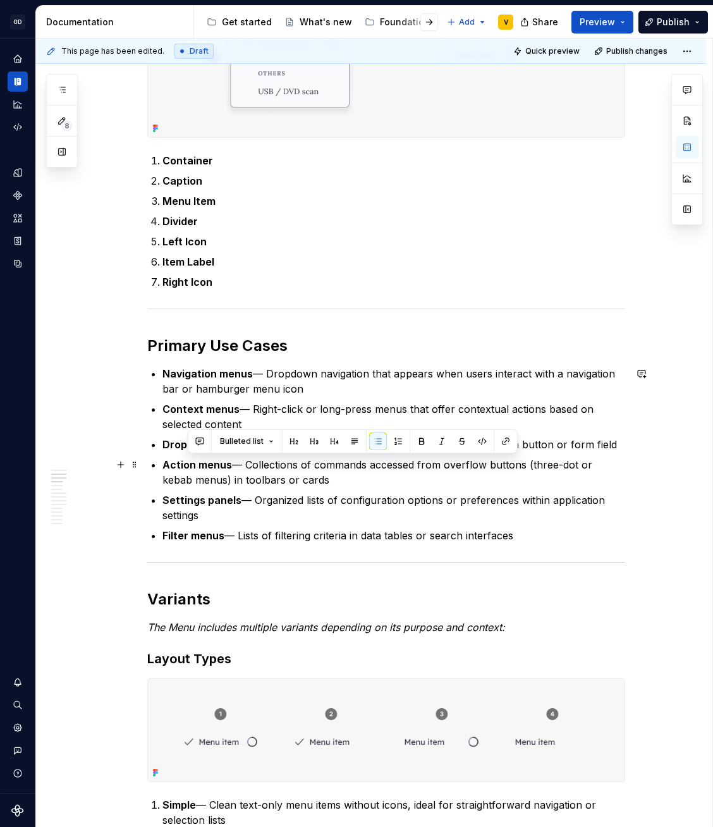
drag, startPoint x: 348, startPoint y: 484, endPoint x: 185, endPoint y: 458, distance: 164.7
click at [185, 458] on p "Action menus — Collections of commands accessed from overflow buttons (three-do…" at bounding box center [394, 472] width 463 height 30
click at [274, 470] on p "Action menus — Collections of commands accessed from overflow buttons (three-do…" at bounding box center [394, 472] width 463 height 30
click at [302, 476] on p "Action menus — Collections of commands accessed from overflow buttons (three-do…" at bounding box center [394, 472] width 463 height 30
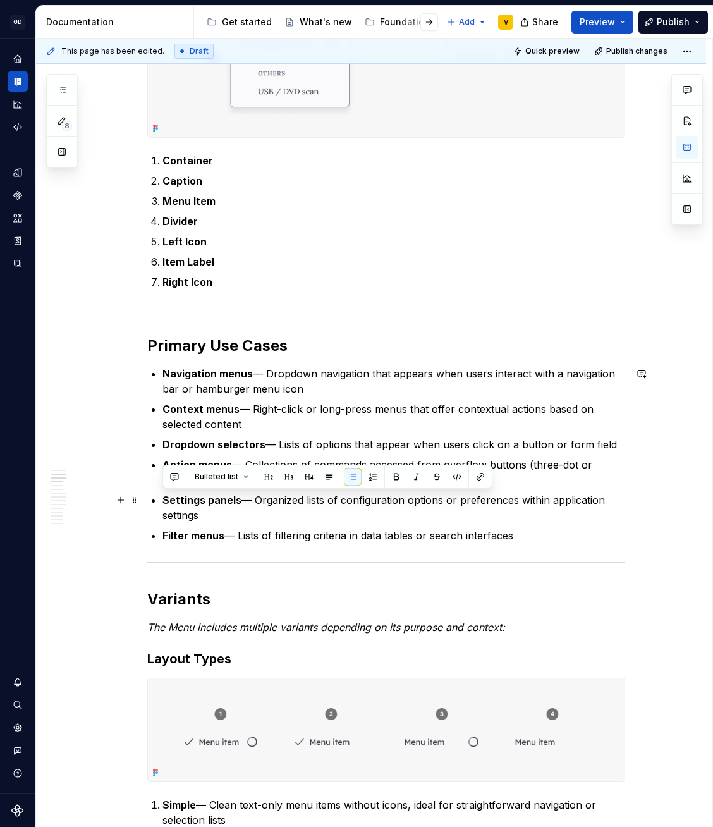
drag, startPoint x: 164, startPoint y: 504, endPoint x: 218, endPoint y: 519, distance: 56.5
click at [269, 522] on p "Settings panels — Organized lists of configuration options or preferences withi…" at bounding box center [394, 508] width 463 height 30
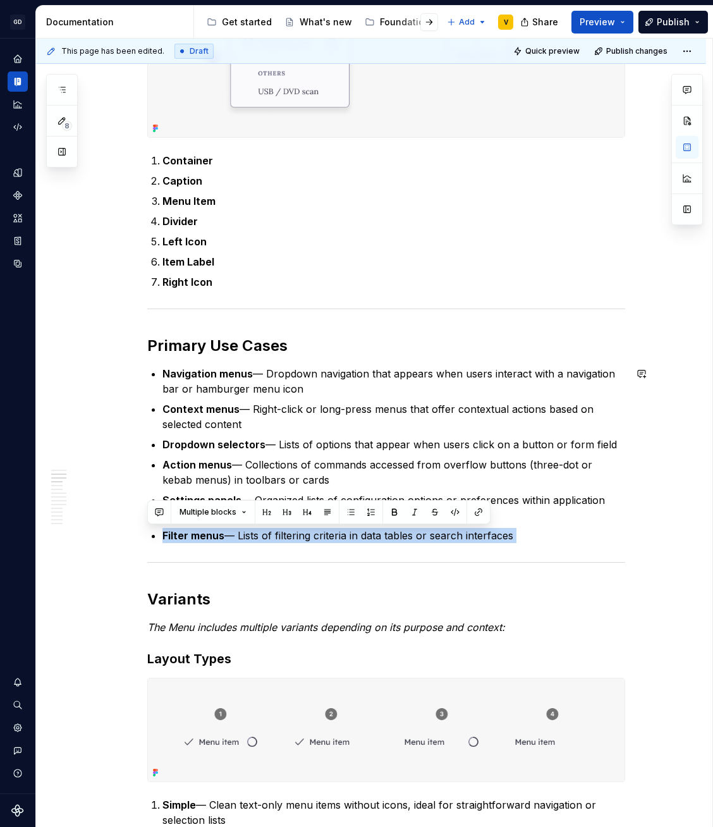
drag, startPoint x: 179, startPoint y: 539, endPoint x: 538, endPoint y: 547, distance: 359.3
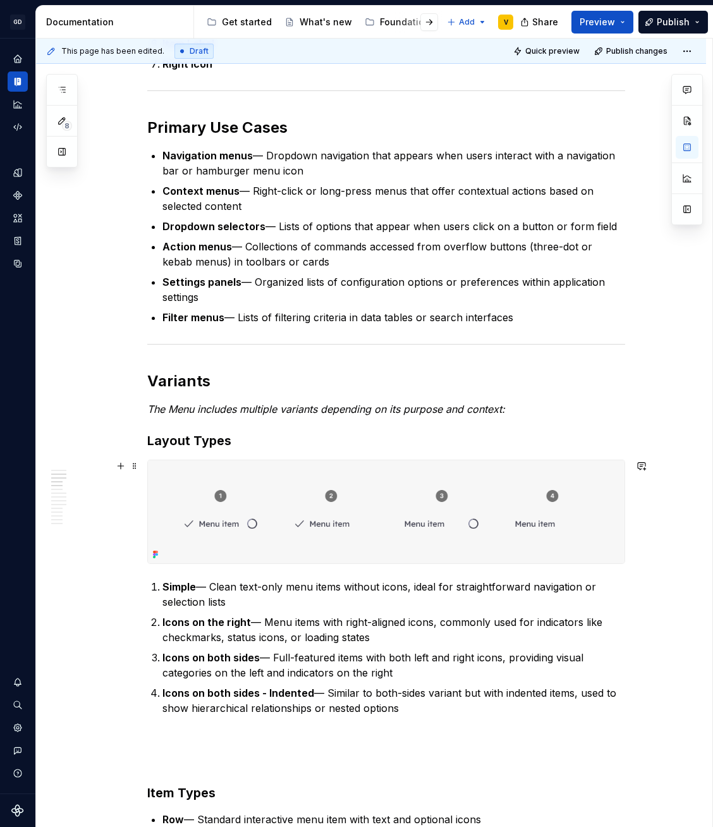
scroll to position [713, 0]
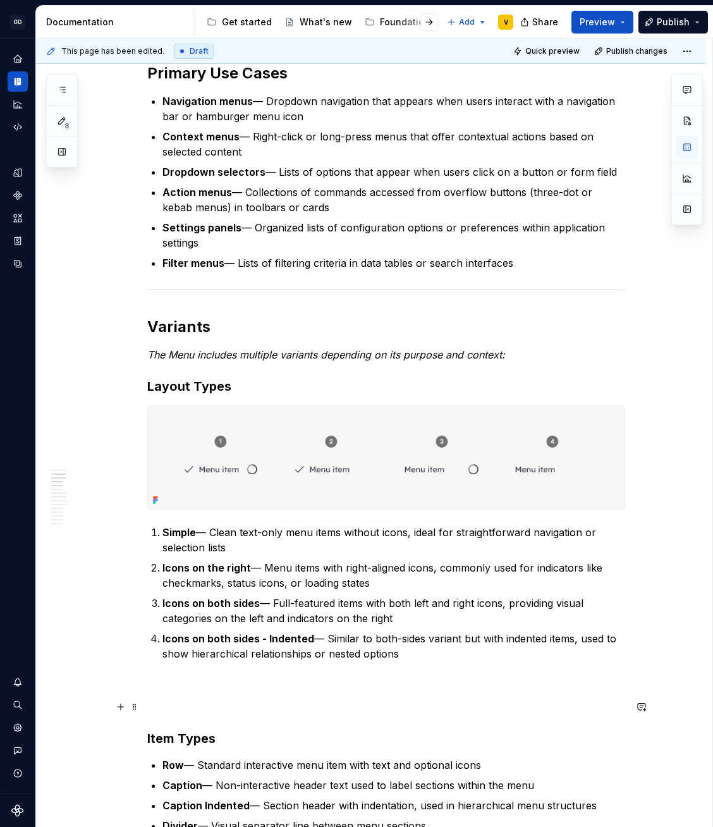
click at [200, 703] on p at bounding box center [386, 706] width 478 height 15
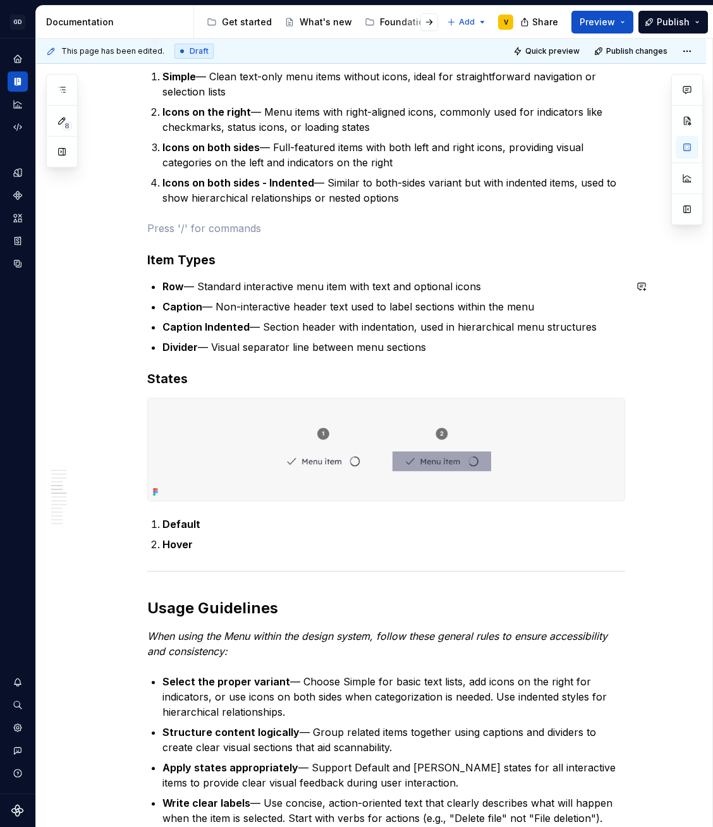
scroll to position [1202, 0]
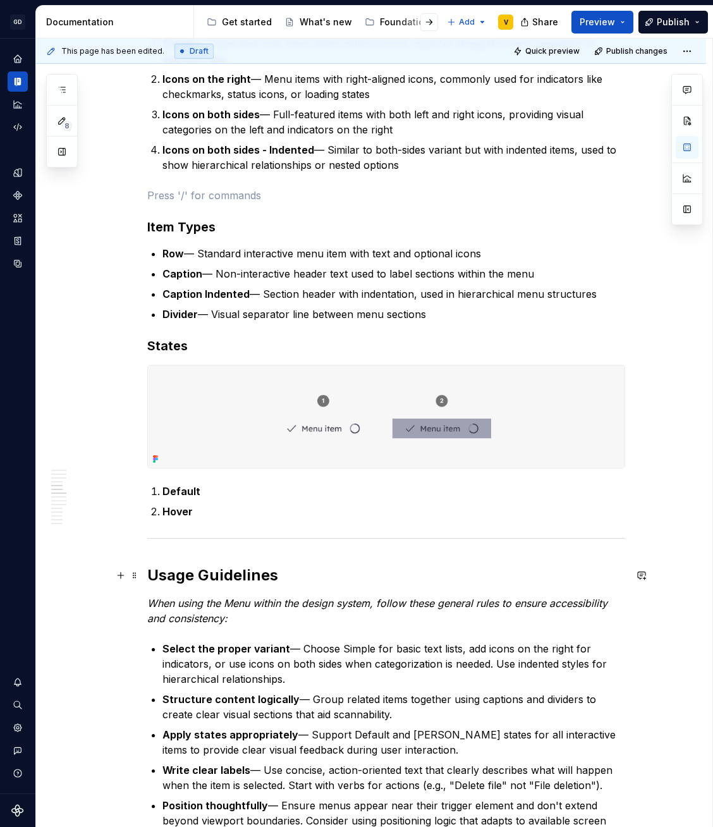
click at [518, 582] on h2 "Usage Guidelines" at bounding box center [386, 575] width 478 height 20
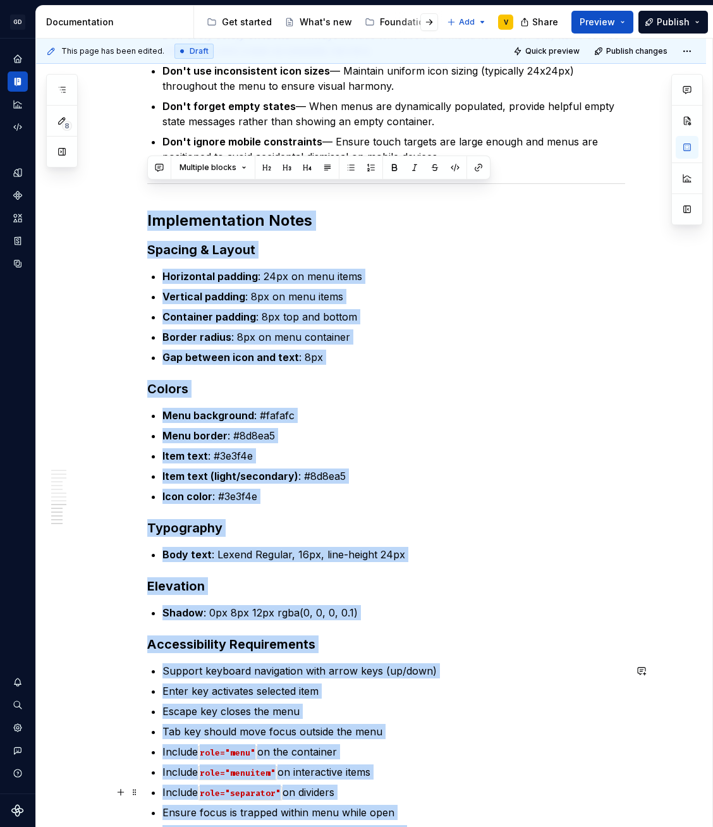
scroll to position [3059, 0]
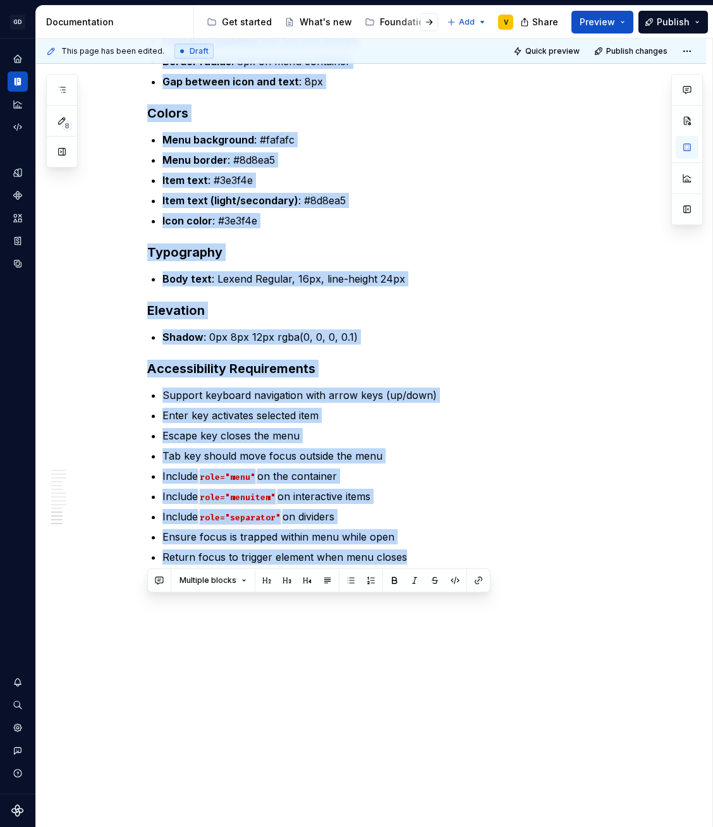
drag, startPoint x: 146, startPoint y: 223, endPoint x: 474, endPoint y: 623, distance: 517.3
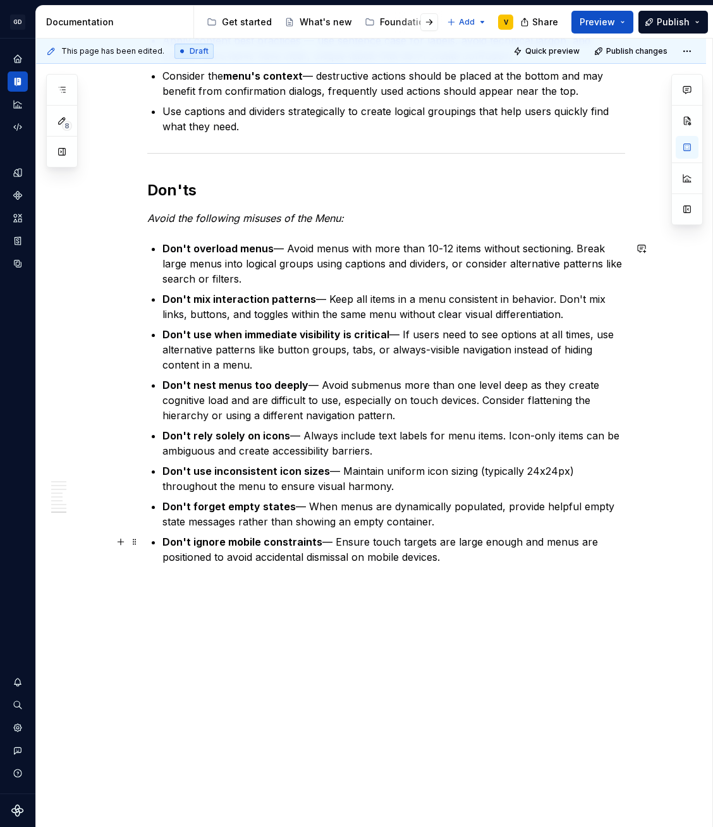
scroll to position [2275, 0]
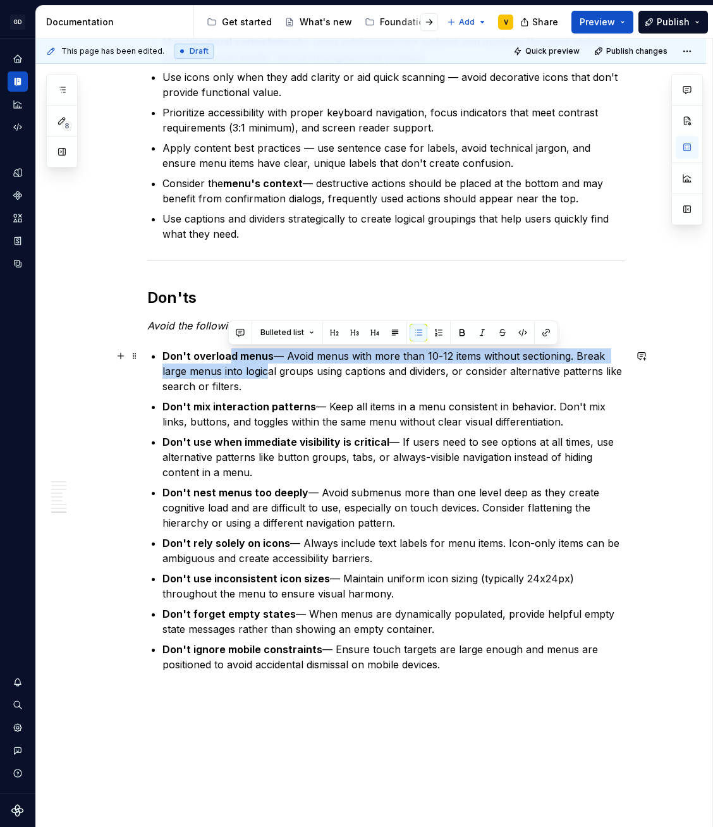
drag, startPoint x: 229, startPoint y: 360, endPoint x: 266, endPoint y: 375, distance: 40.0
click at [261, 368] on p "Don't overload menus — Avoid menus with more than 10-12 items without sectionin…" at bounding box center [394, 371] width 463 height 46
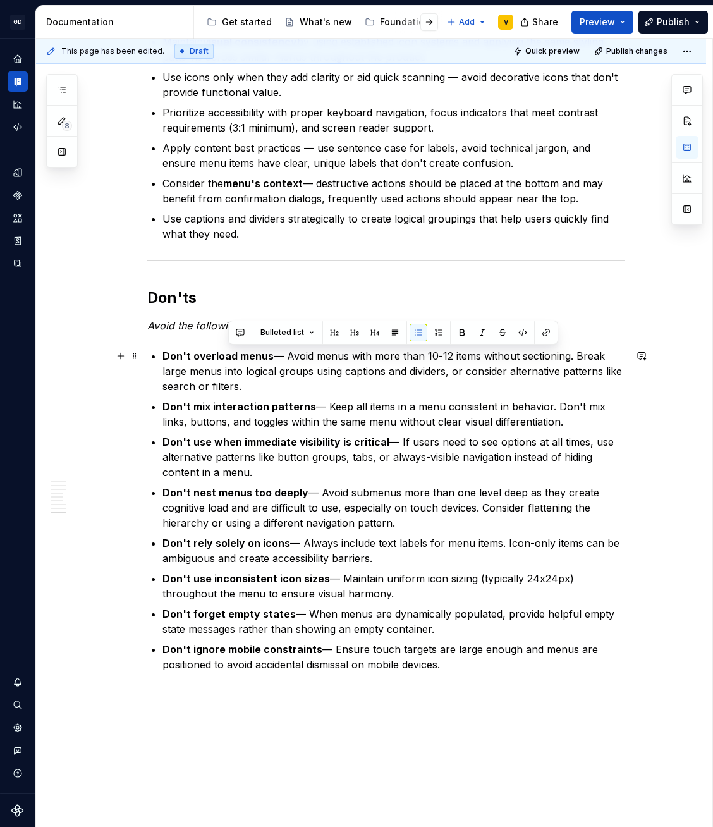
click at [340, 371] on p "Don't overload menus — Avoid menus with more than 10-12 items without sectionin…" at bounding box center [394, 371] width 463 height 46
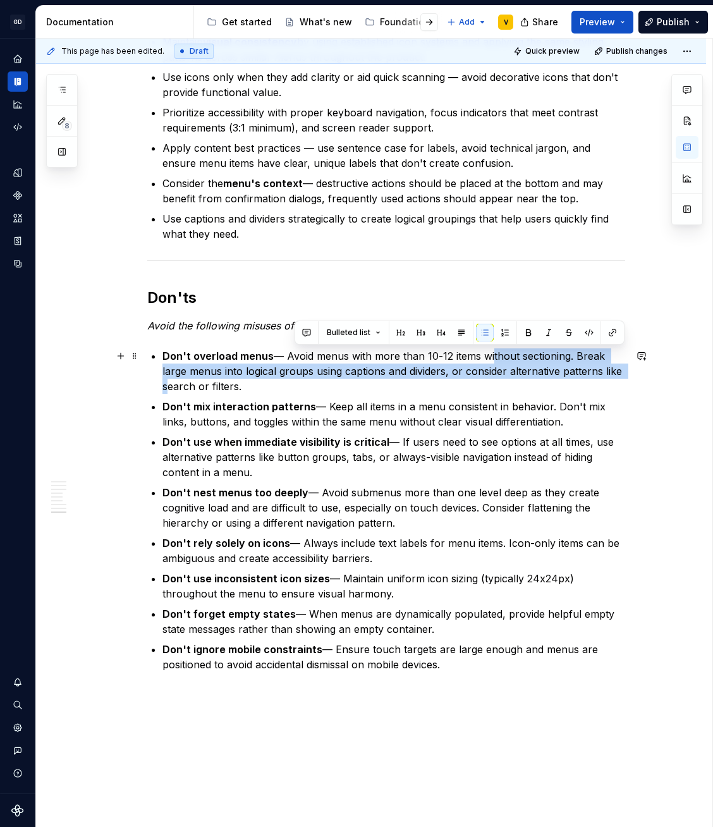
drag, startPoint x: 486, startPoint y: 351, endPoint x: 627, endPoint y: 373, distance: 143.4
click at [245, 367] on p "Don't overload menus — Avoid menus with more than 10-12 items without sectionin…" at bounding box center [394, 371] width 463 height 46
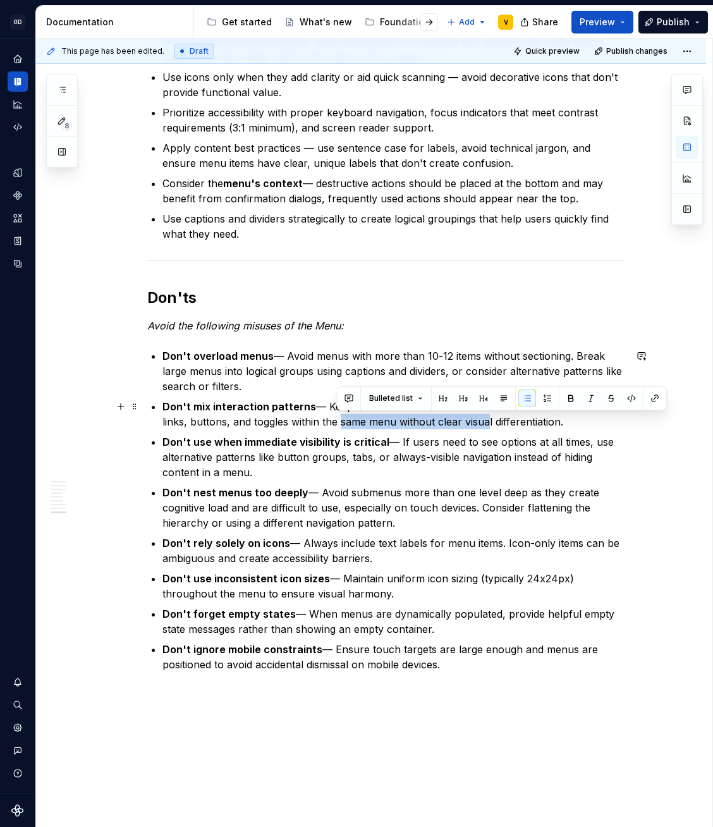
drag, startPoint x: 338, startPoint y: 421, endPoint x: 481, endPoint y: 426, distance: 143.7
click at [481, 426] on p "Don't mix interaction patterns — Keep all items in a menu consistent in behavio…" at bounding box center [394, 414] width 463 height 30
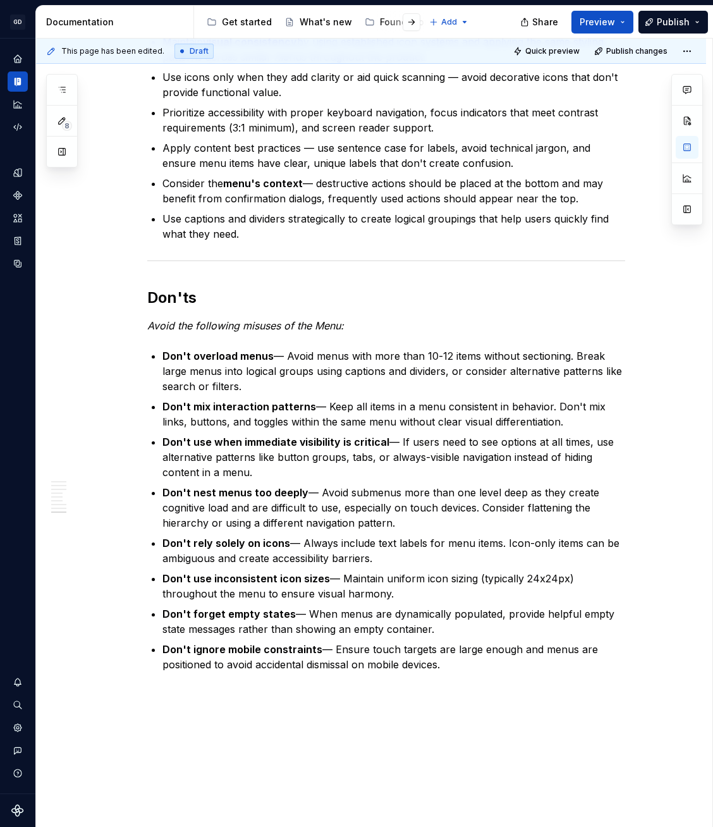
type textarea "*"
